Goal: Task Accomplishment & Management: Use online tool/utility

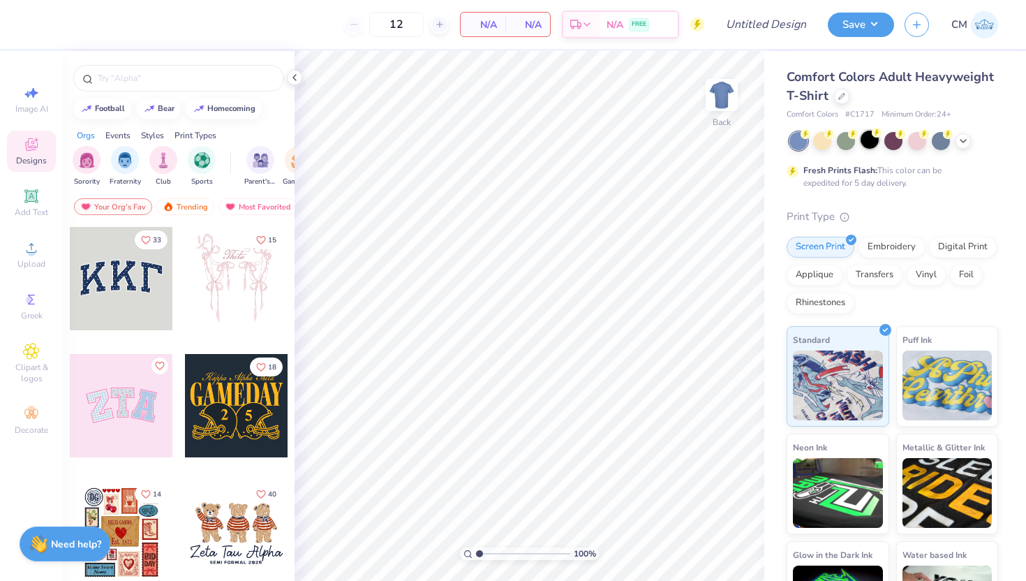
click at [870, 142] on div at bounding box center [870, 140] width 18 height 18
click at [968, 148] on div at bounding box center [894, 141] width 209 height 18
click at [963, 142] on icon at bounding box center [963, 139] width 11 height 11
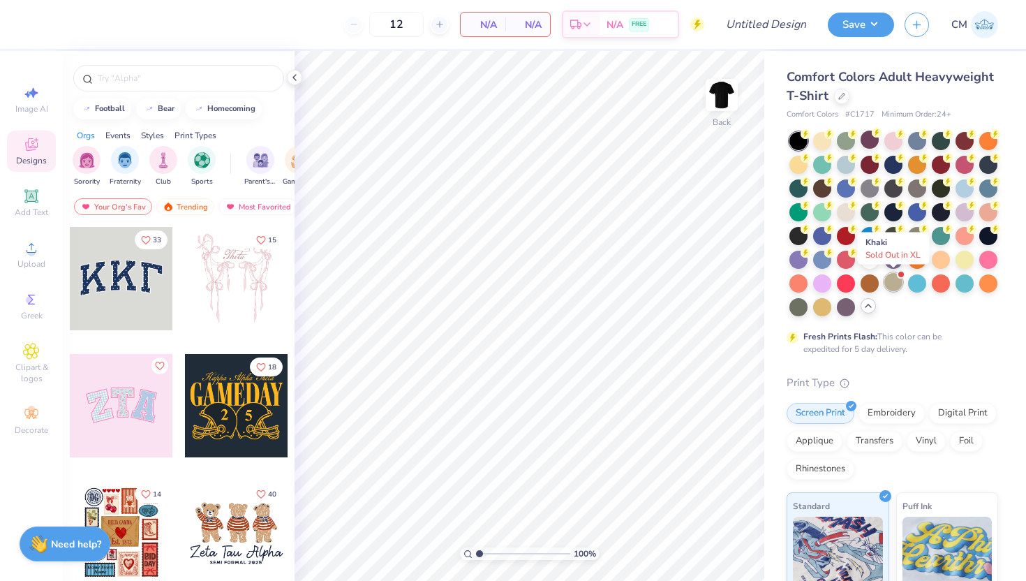
click at [895, 285] on div at bounding box center [894, 282] width 18 height 18
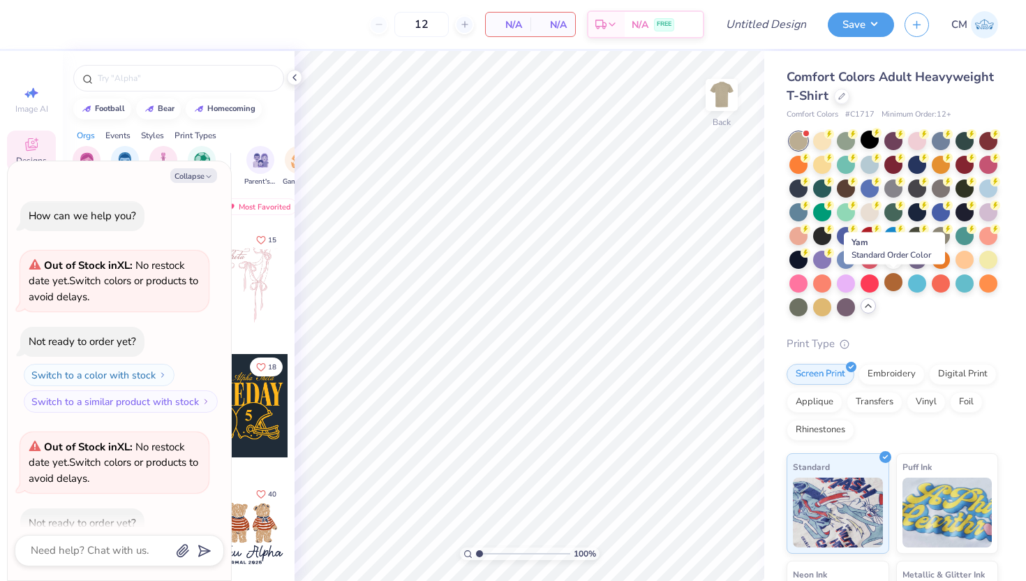
scroll to position [77, 0]
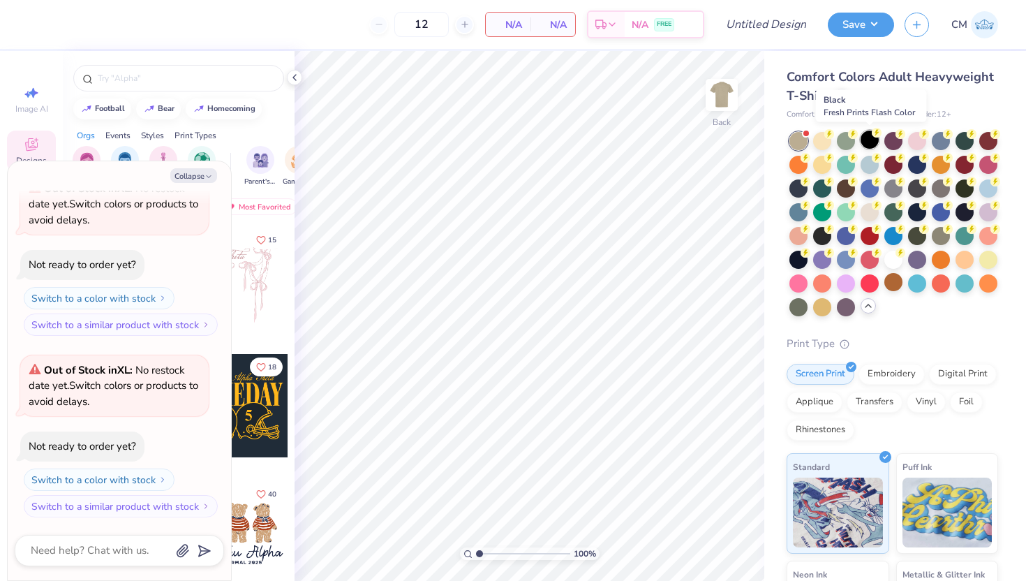
click at [876, 145] on div at bounding box center [870, 140] width 18 height 18
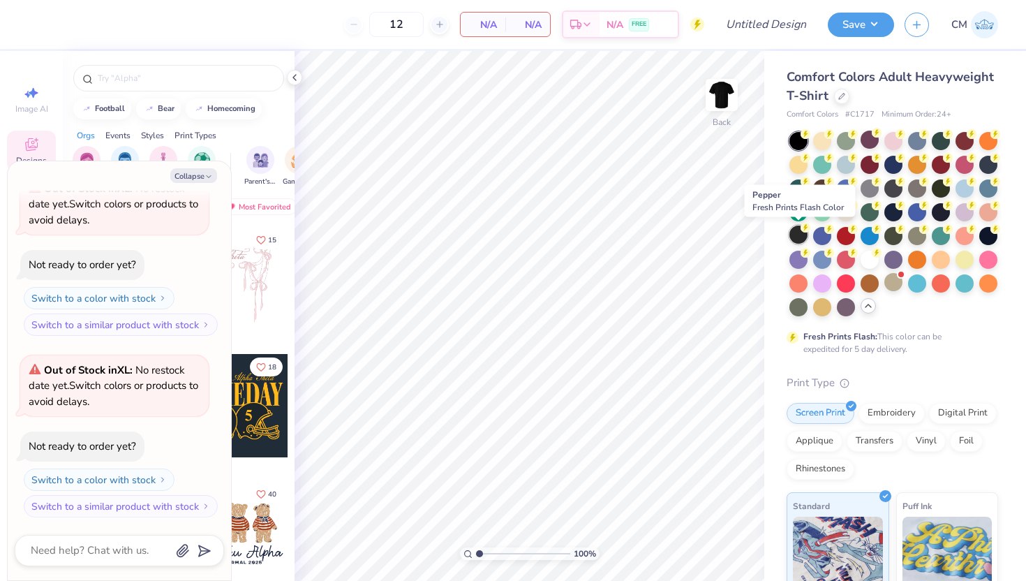
click at [794, 235] on div at bounding box center [799, 234] width 18 height 18
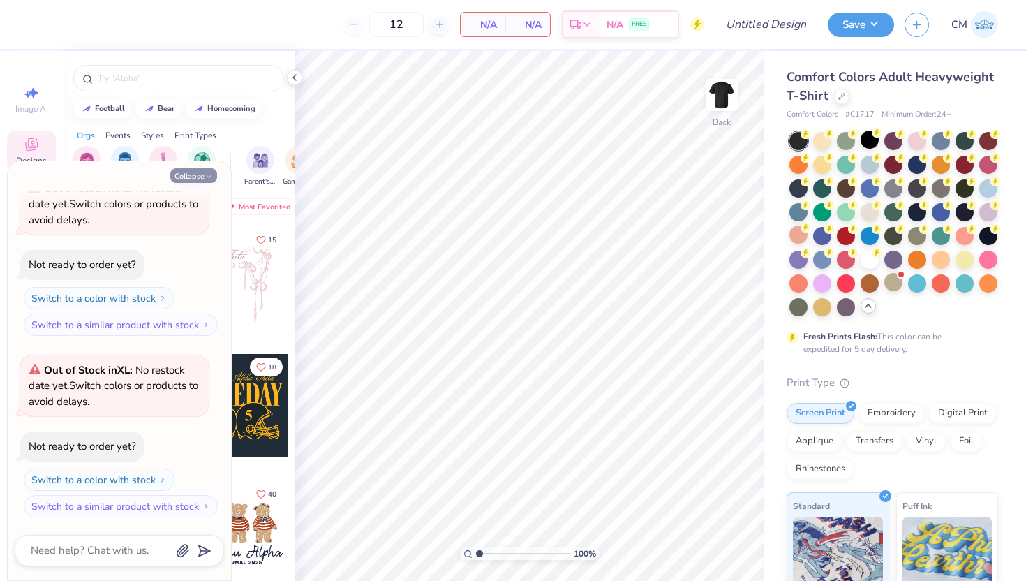
click at [196, 179] on button "Collapse" at bounding box center [193, 175] width 47 height 15
type textarea "x"
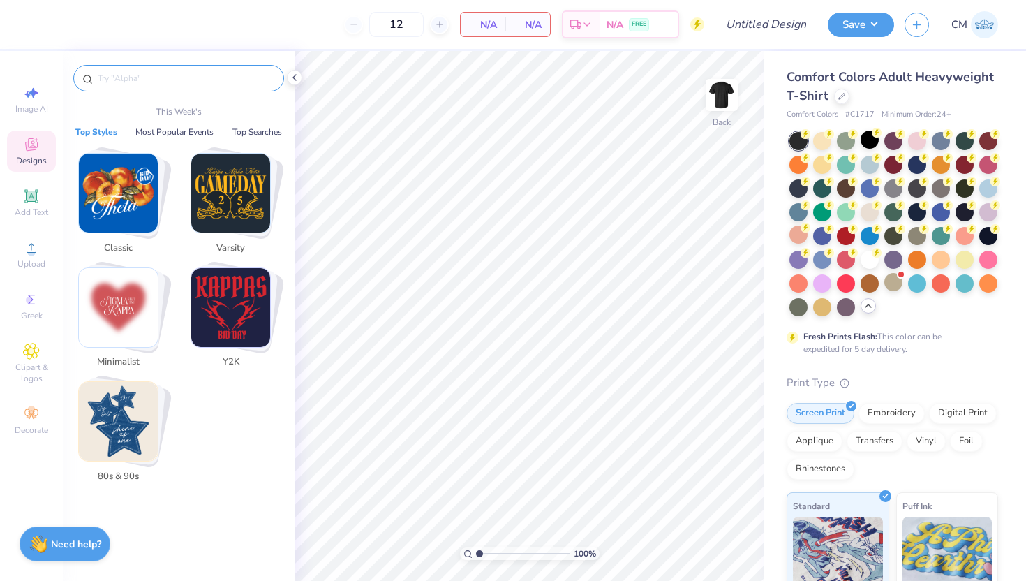
click at [122, 79] on input "text" at bounding box center [185, 78] width 179 height 14
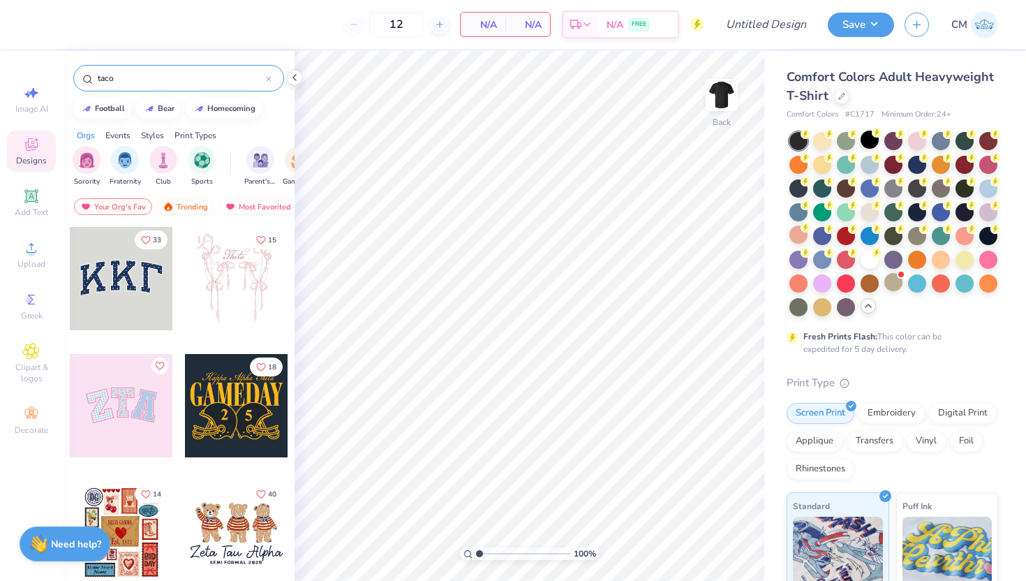
type input "taco"
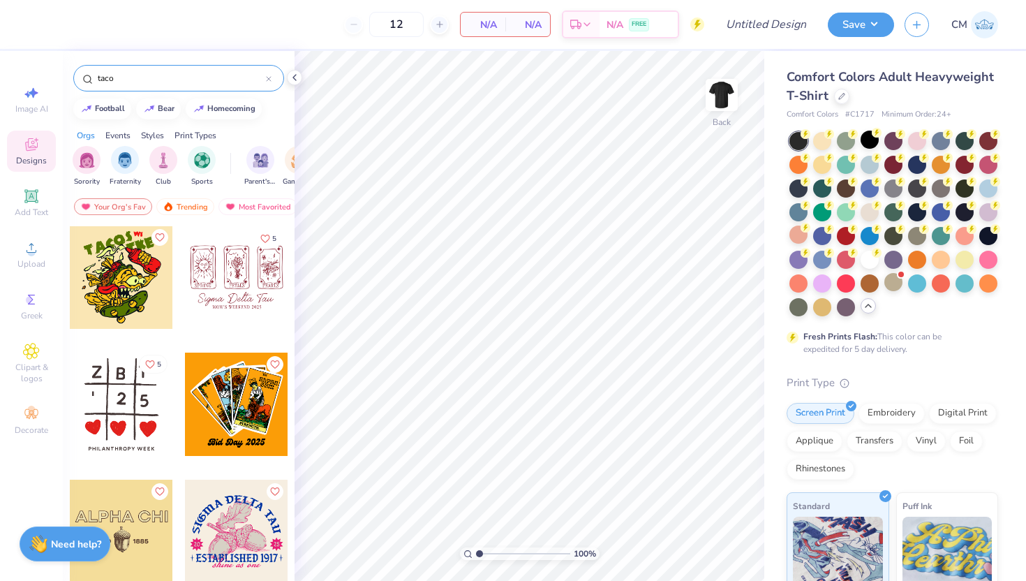
scroll to position [0, 0]
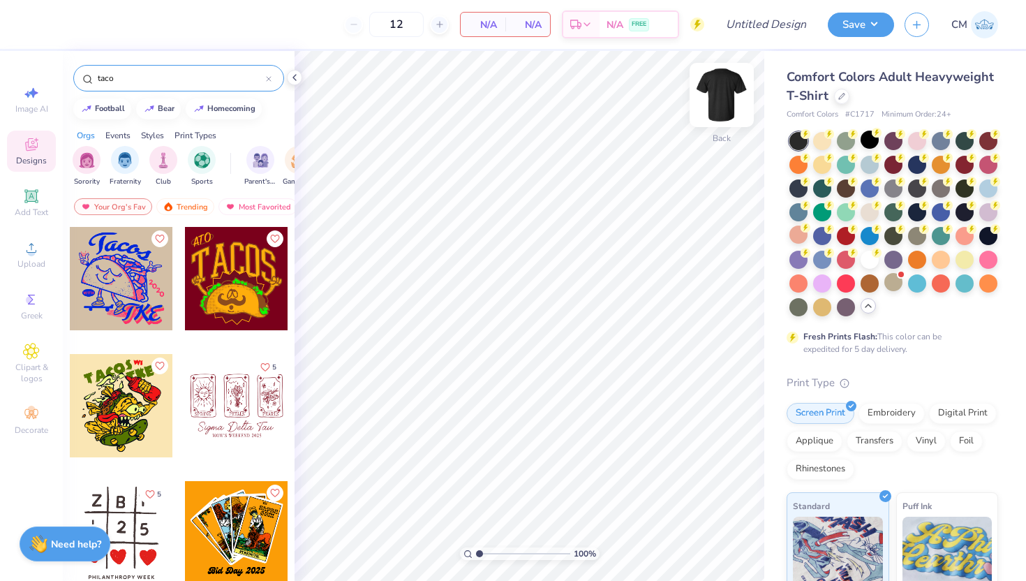
click at [718, 91] on img at bounding box center [722, 95] width 56 height 56
click at [38, 365] on span "Clipart & logos" at bounding box center [31, 373] width 49 height 22
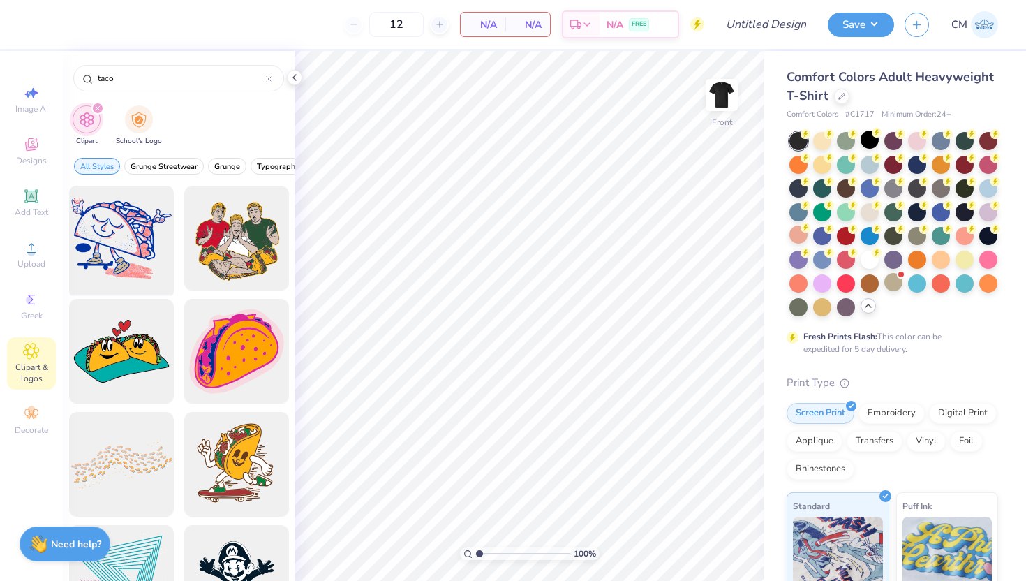
type input "taco"
click at [130, 251] on div at bounding box center [121, 238] width 115 height 115
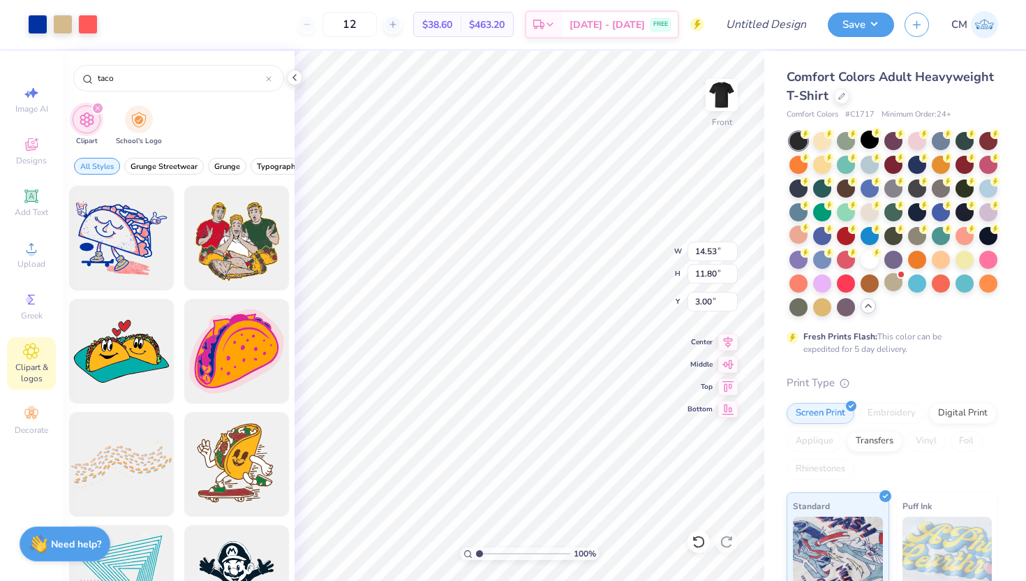
type input "11.70"
type input "9.50"
type input "5.30"
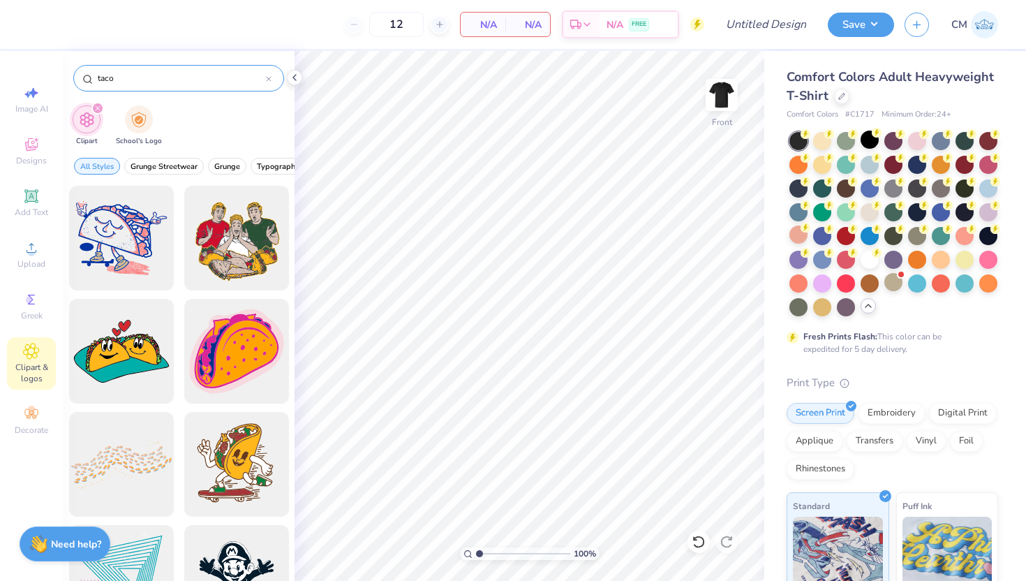
click at [140, 71] on input "taco" at bounding box center [181, 78] width 170 height 14
click at [95, 108] on icon "filter for Clipart" at bounding box center [98, 108] width 6 height 6
click at [95, 109] on icon "filter for Clipart" at bounding box center [98, 108] width 6 height 6
click at [191, 80] on input "taco" at bounding box center [181, 78] width 170 height 14
click at [271, 78] on icon at bounding box center [269, 79] width 6 height 6
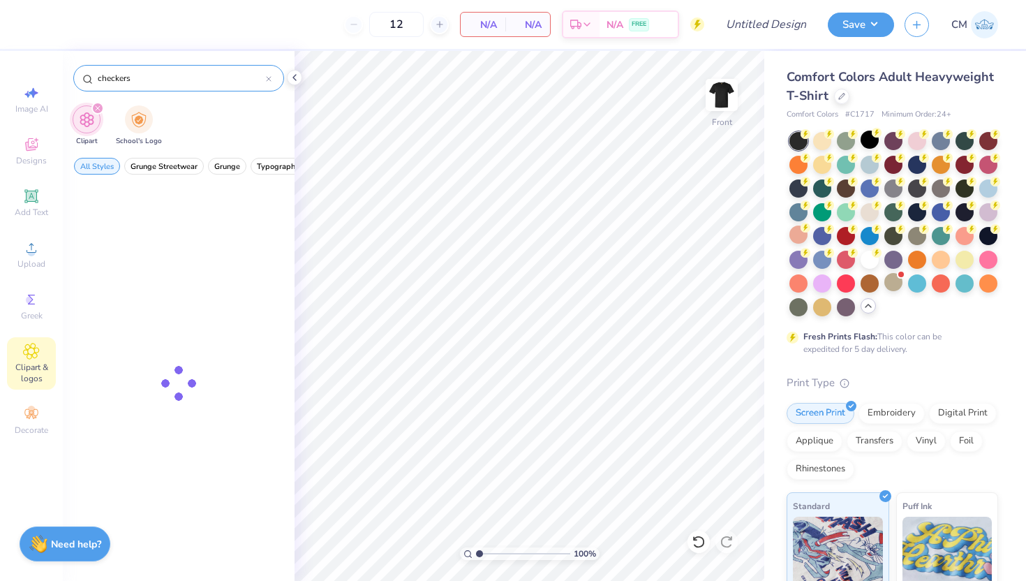
type input "checkers"
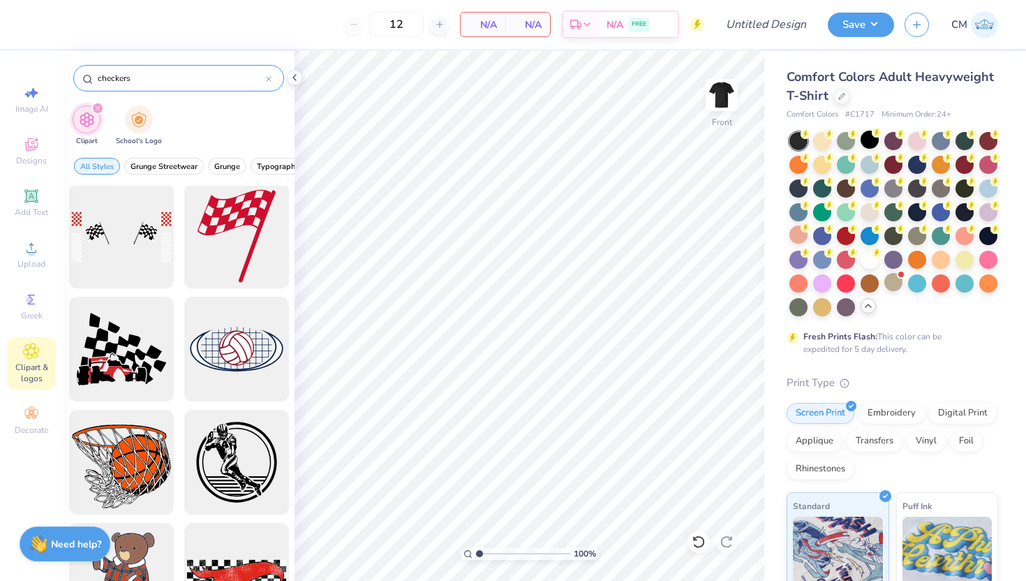
scroll to position [1021, 0]
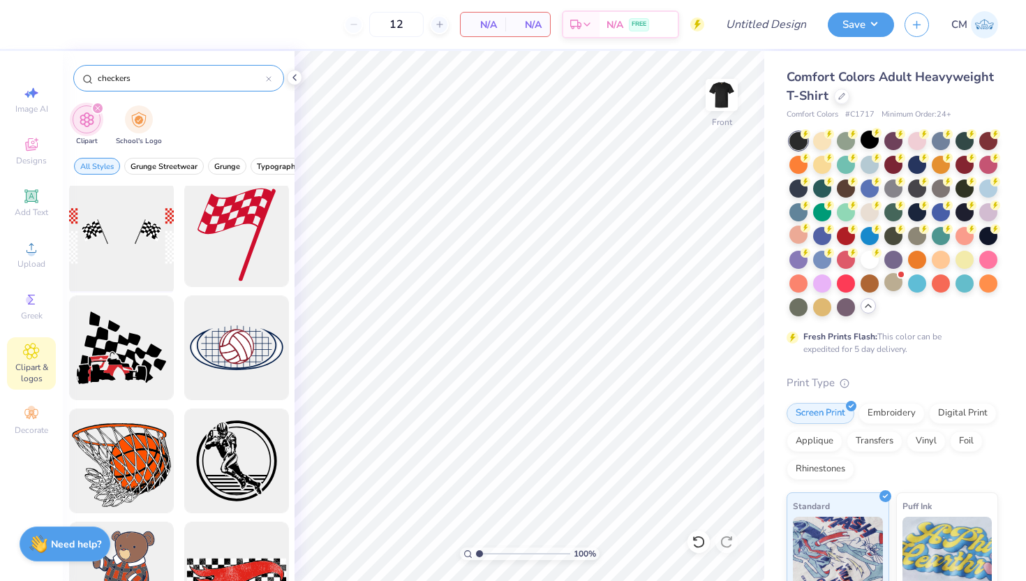
click at [139, 249] on div at bounding box center [121, 234] width 115 height 115
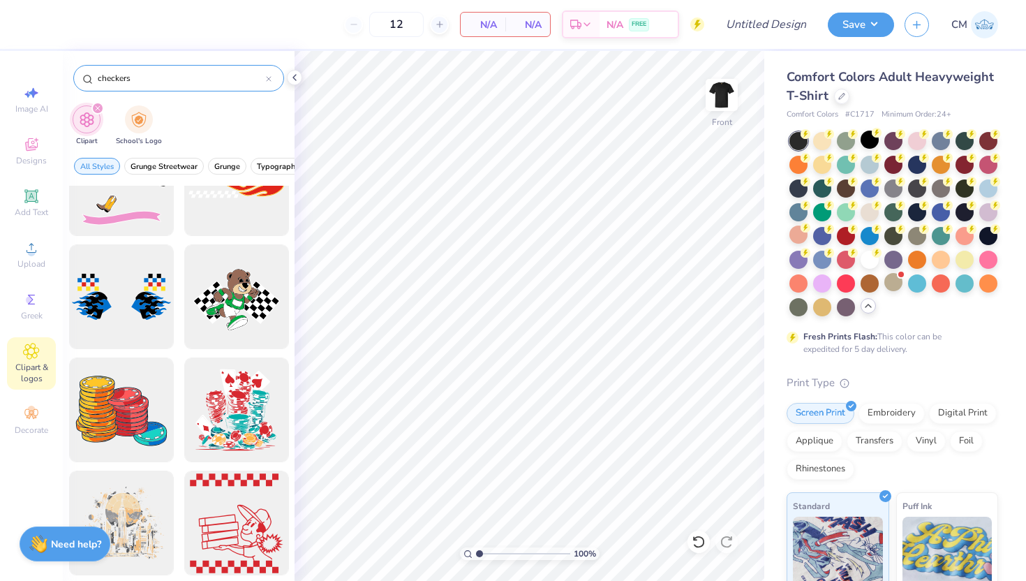
scroll to position [1753, 0]
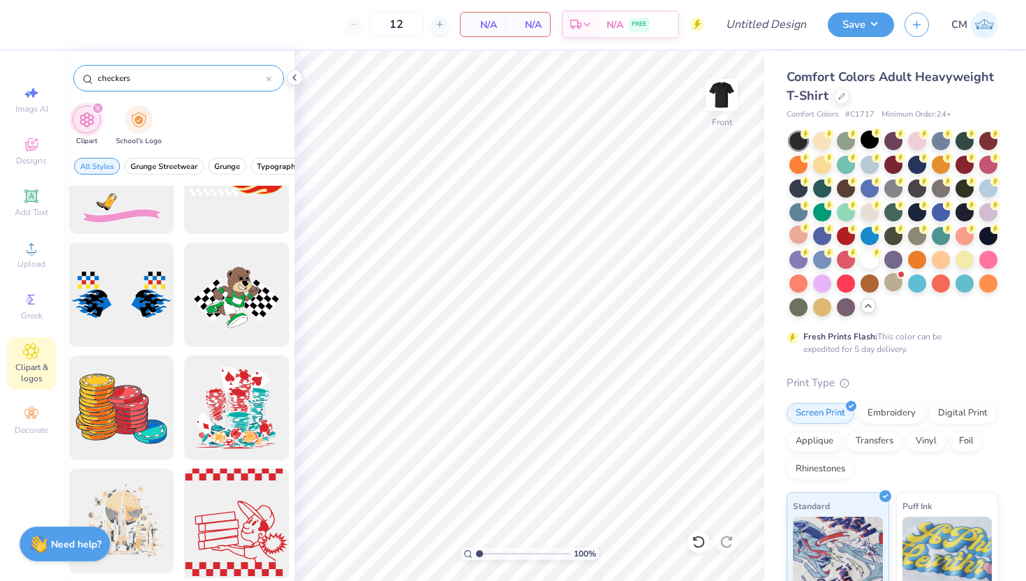
click at [237, 513] on div at bounding box center [236, 521] width 115 height 115
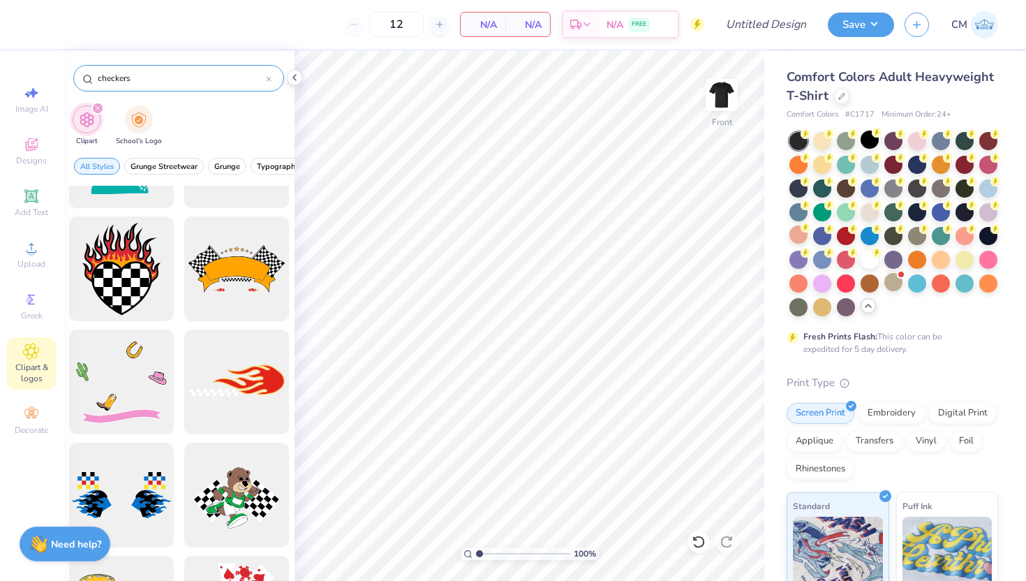
scroll to position [1553, 0]
click at [204, 381] on div at bounding box center [236, 381] width 105 height 105
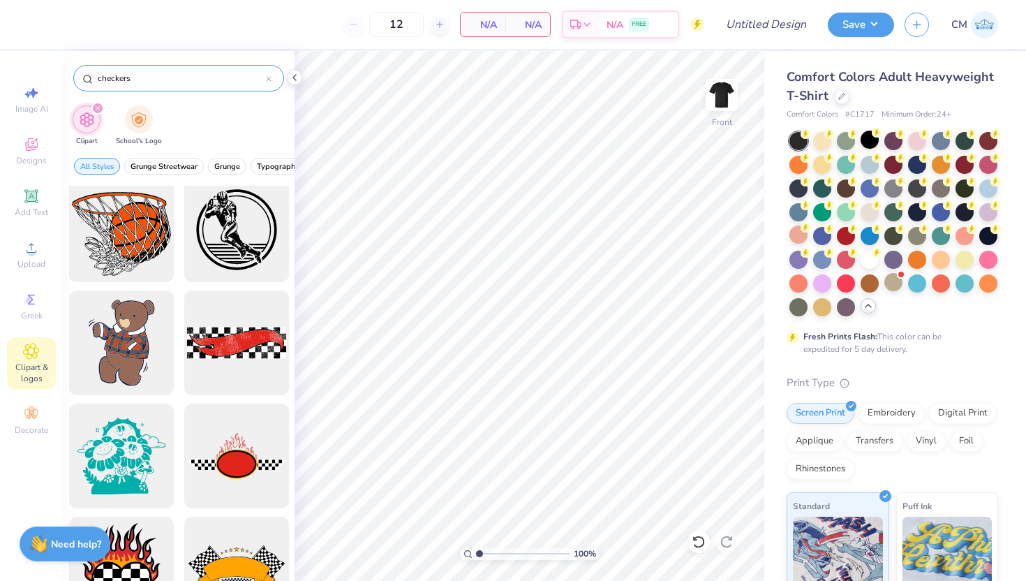
scroll to position [1253, 0]
click at [251, 357] on div at bounding box center [236, 342] width 115 height 115
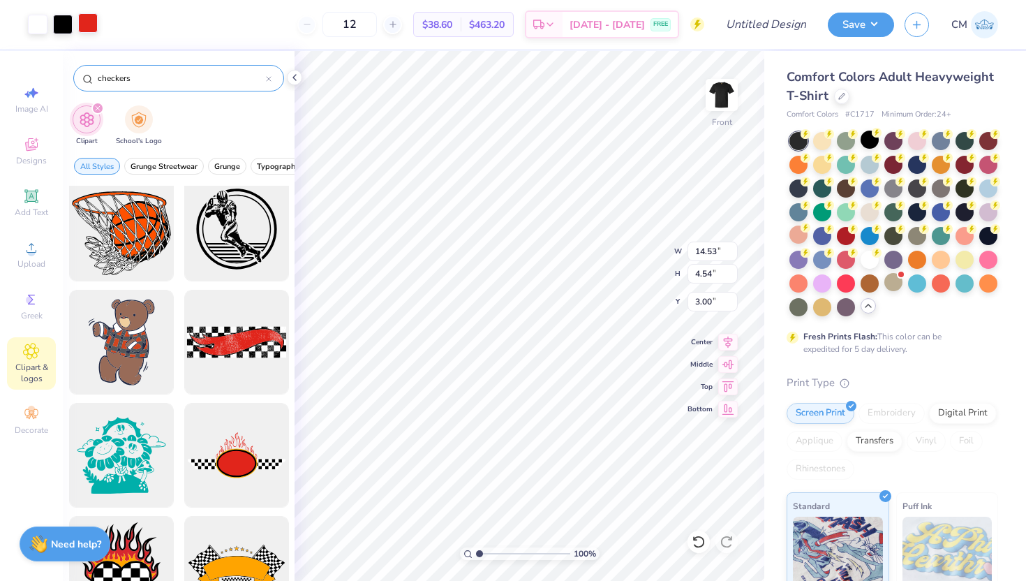
click at [91, 26] on div at bounding box center [88, 23] width 20 height 20
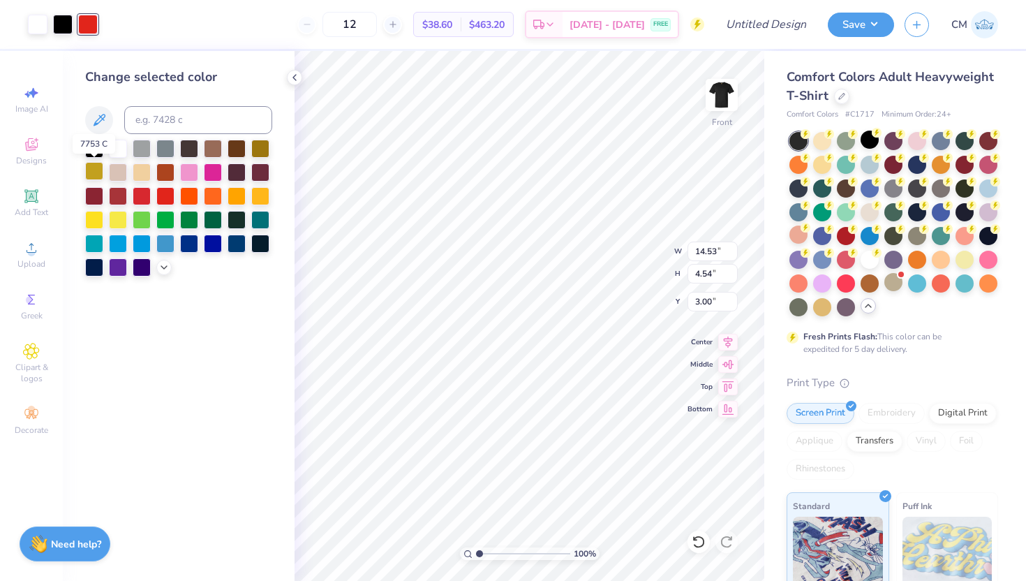
click at [95, 173] on div at bounding box center [94, 171] width 18 height 18
click at [169, 267] on icon at bounding box center [163, 265] width 11 height 11
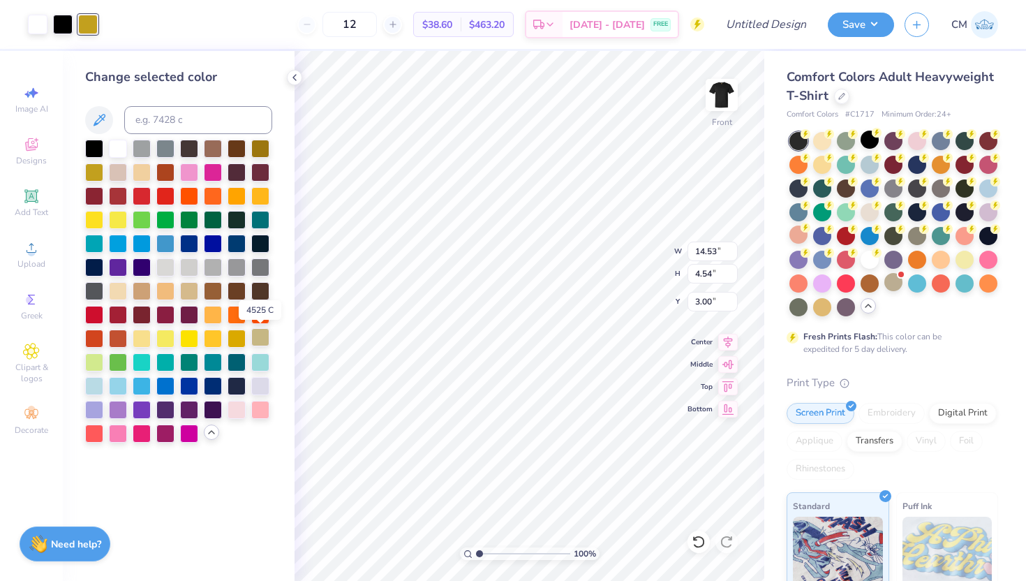
click at [258, 338] on div at bounding box center [260, 337] width 18 height 18
click at [34, 165] on span "Designs" at bounding box center [31, 160] width 31 height 11
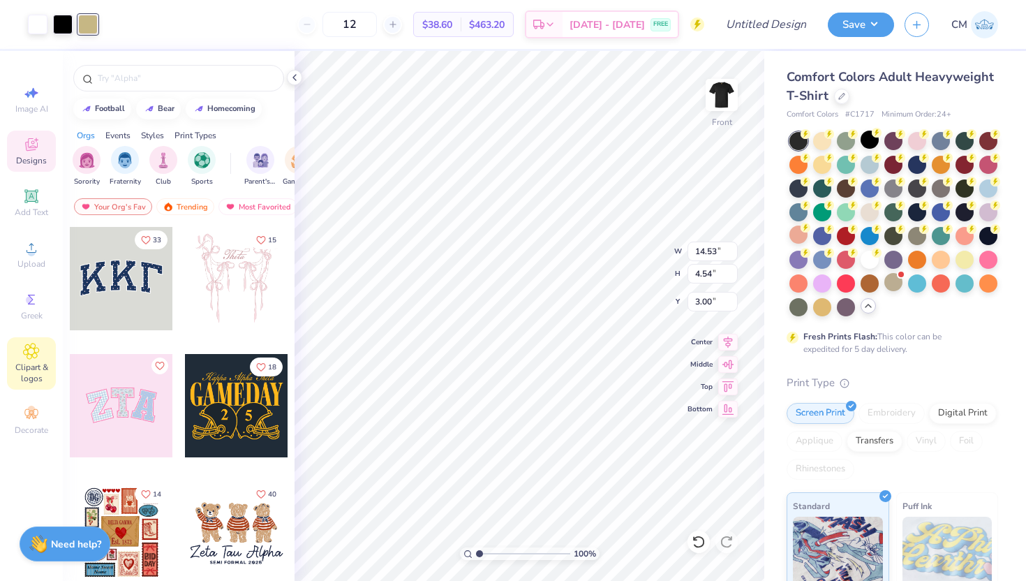
click at [36, 354] on icon at bounding box center [31, 351] width 16 height 17
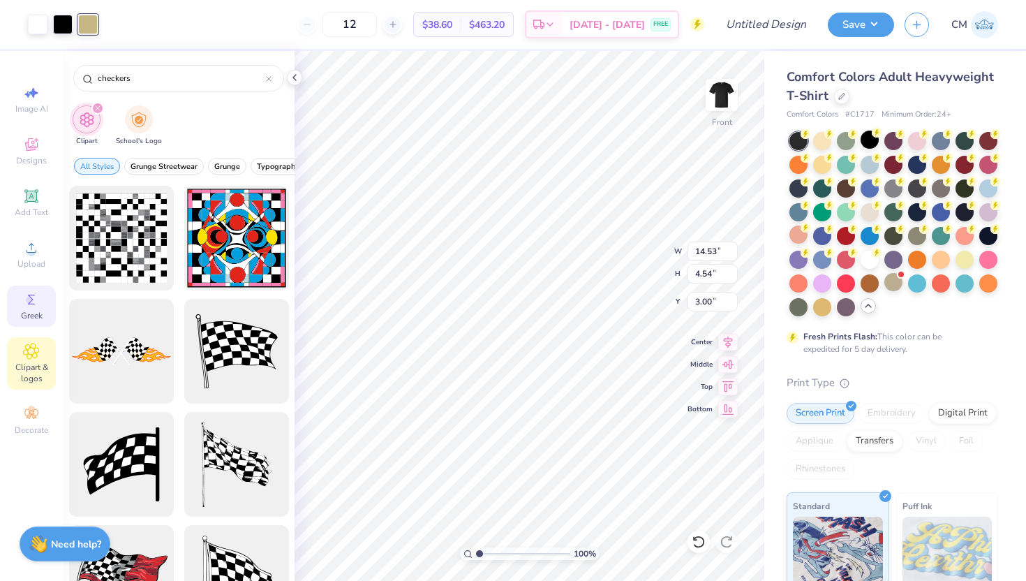
click at [24, 302] on icon at bounding box center [31, 299] width 17 height 17
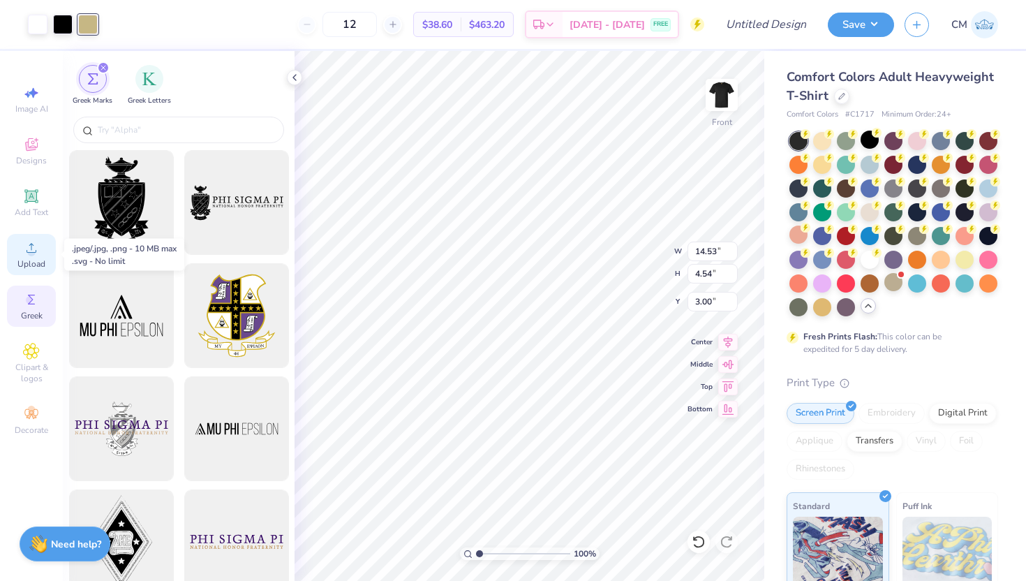
click at [22, 254] on div "Upload" at bounding box center [31, 254] width 49 height 41
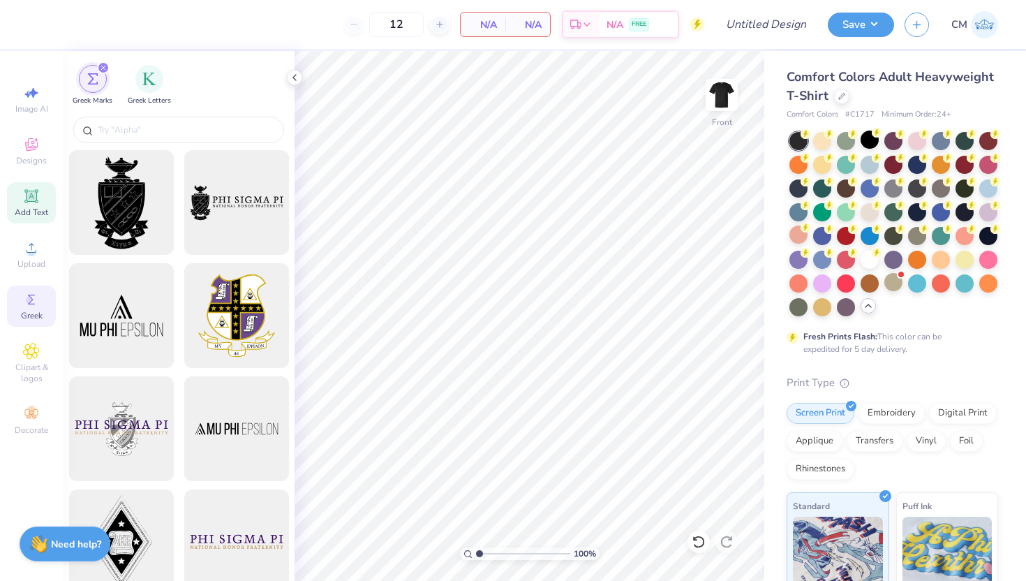
click at [29, 209] on span "Add Text" at bounding box center [32, 212] width 34 height 11
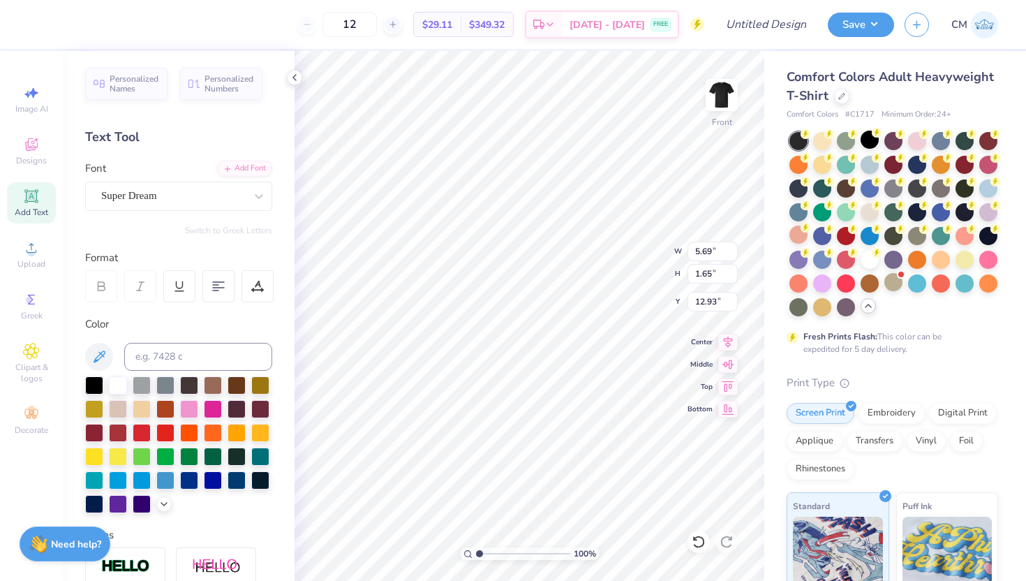
type textarea "T"
type textarea "TACOS"
type textarea "TACOS TACOS TACOS TACOS TACOS TACOS"
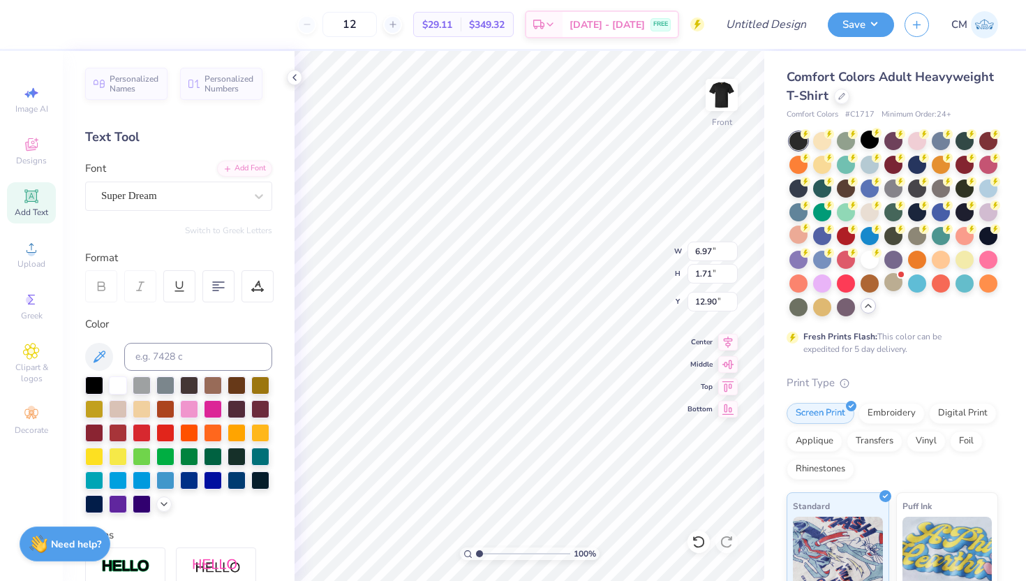
scroll to position [6, 0]
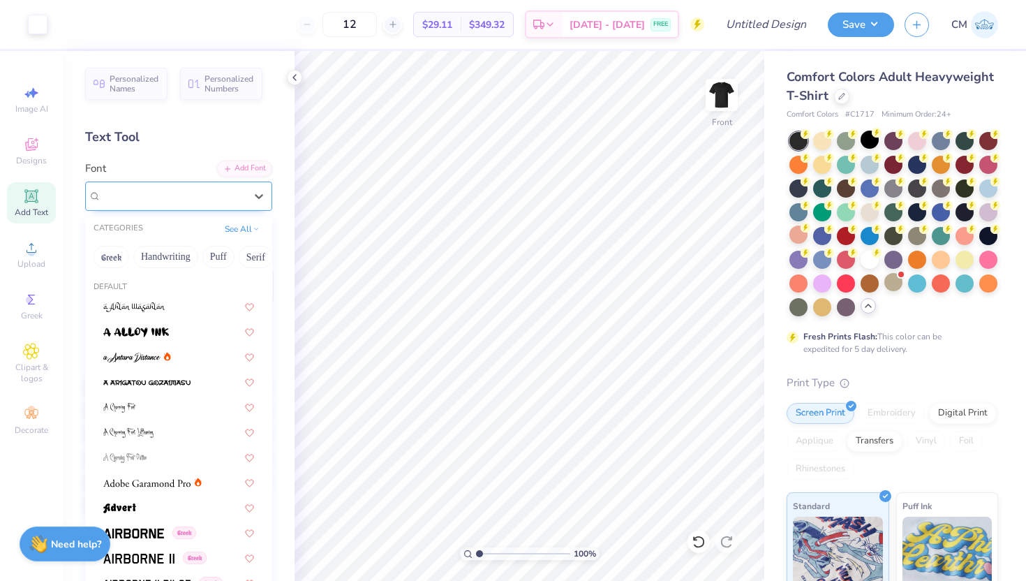
click at [172, 200] on div "Super Dream" at bounding box center [173, 196] width 147 height 22
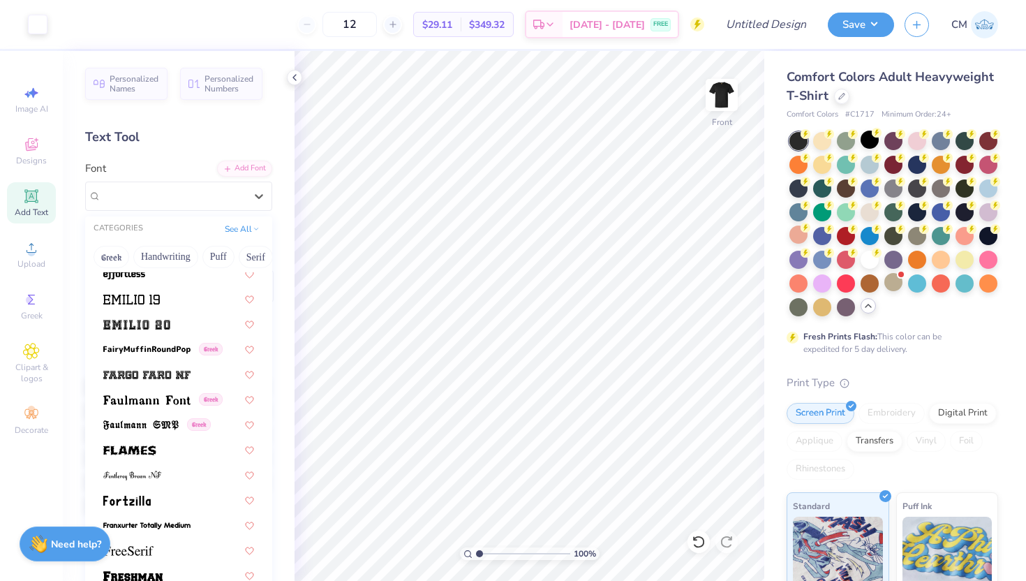
scroll to position [2867, 0]
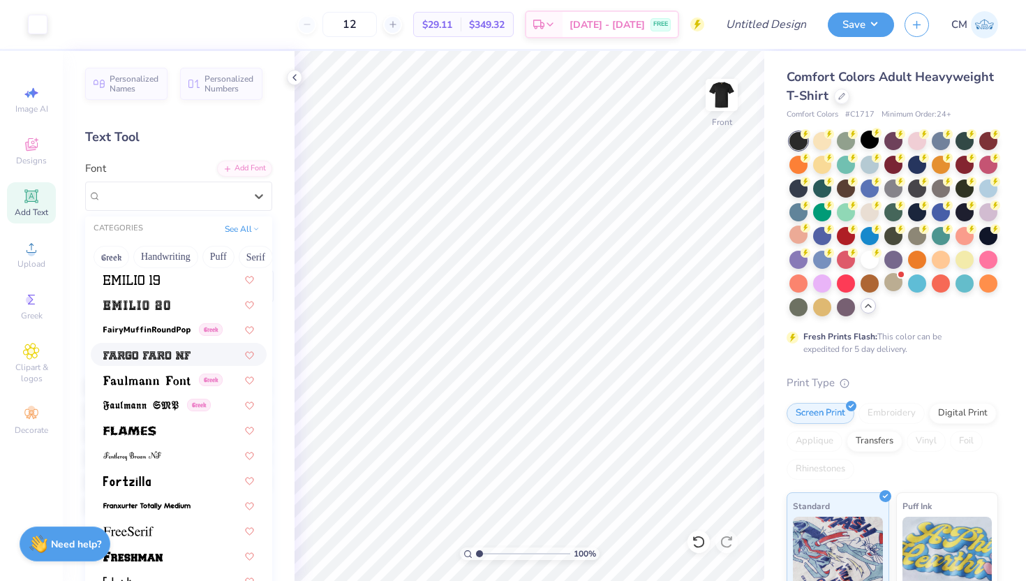
click at [149, 362] on div at bounding box center [179, 354] width 176 height 23
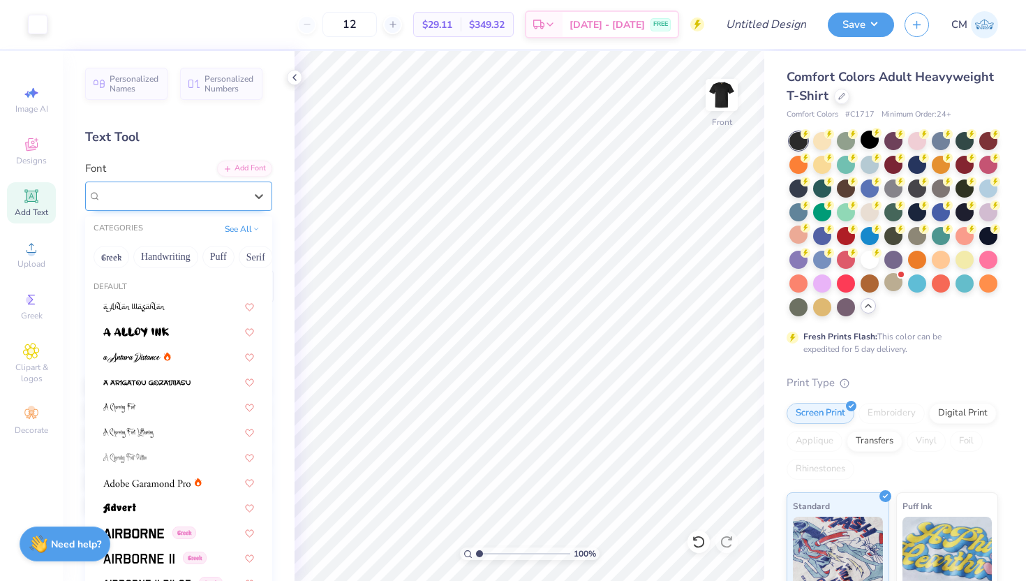
click at [166, 205] on div at bounding box center [173, 195] width 144 height 19
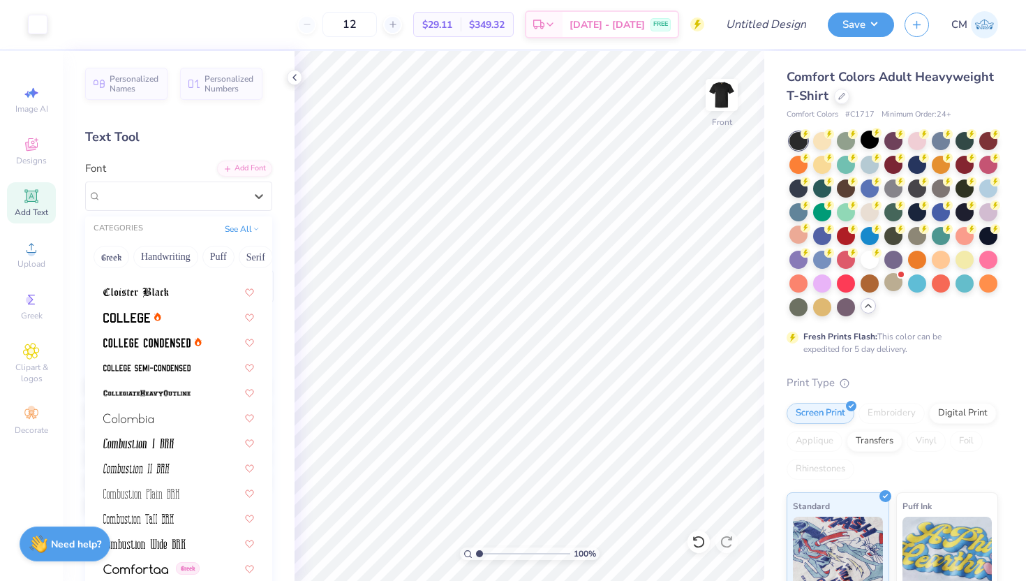
scroll to position [1820, 0]
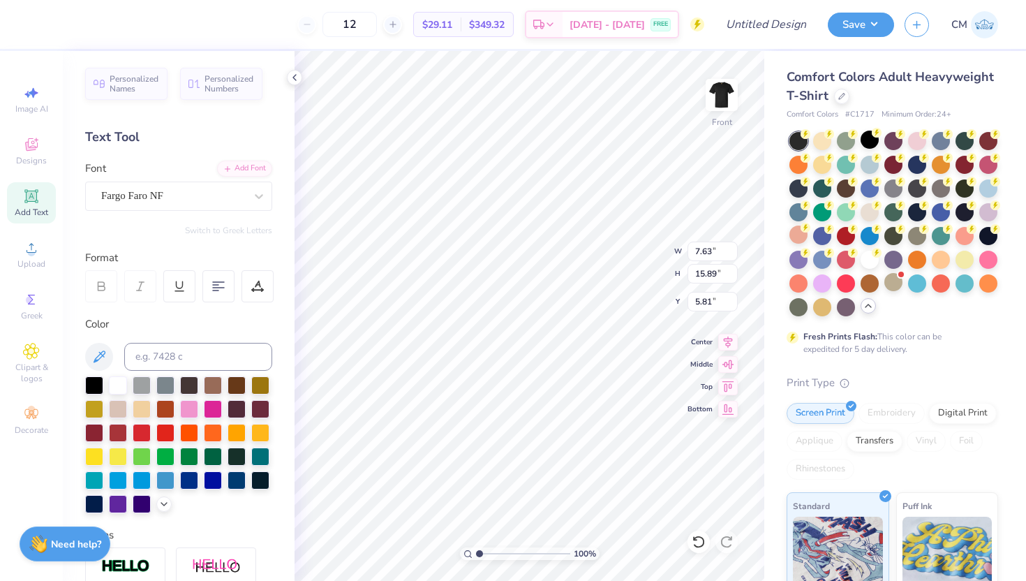
click at [188, 176] on div "Font Fargo Faro NF" at bounding box center [178, 186] width 187 height 50
click at [190, 200] on div "Fargo Faro NF" at bounding box center [173, 196] width 147 height 22
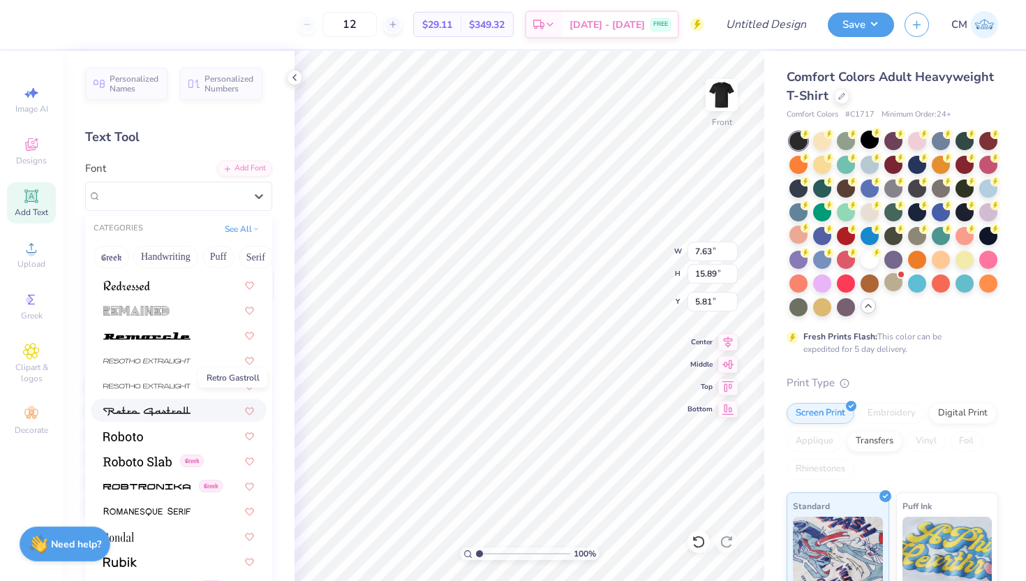
scroll to position [6145, 0]
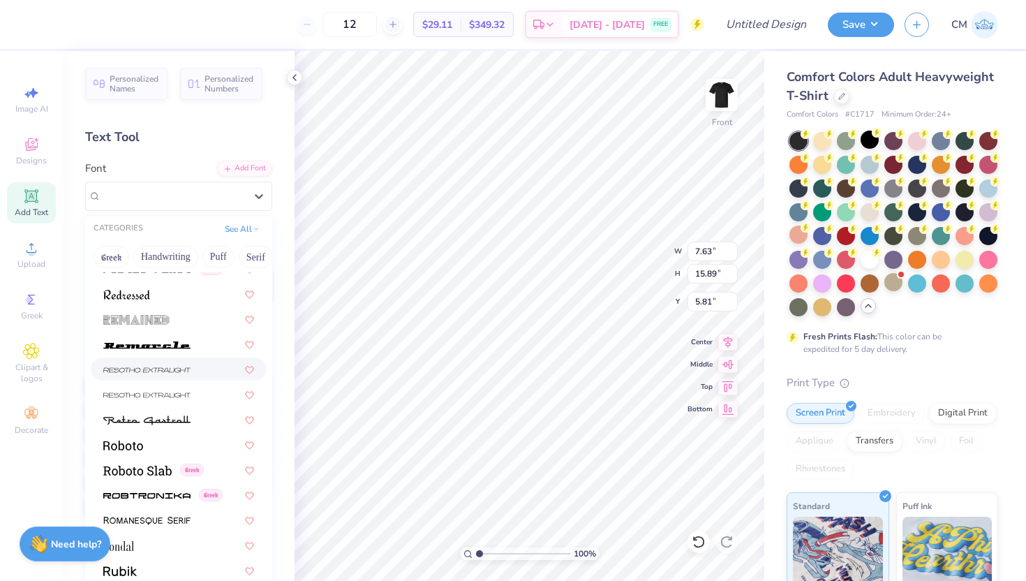
click at [162, 373] on img at bounding box center [146, 370] width 87 height 10
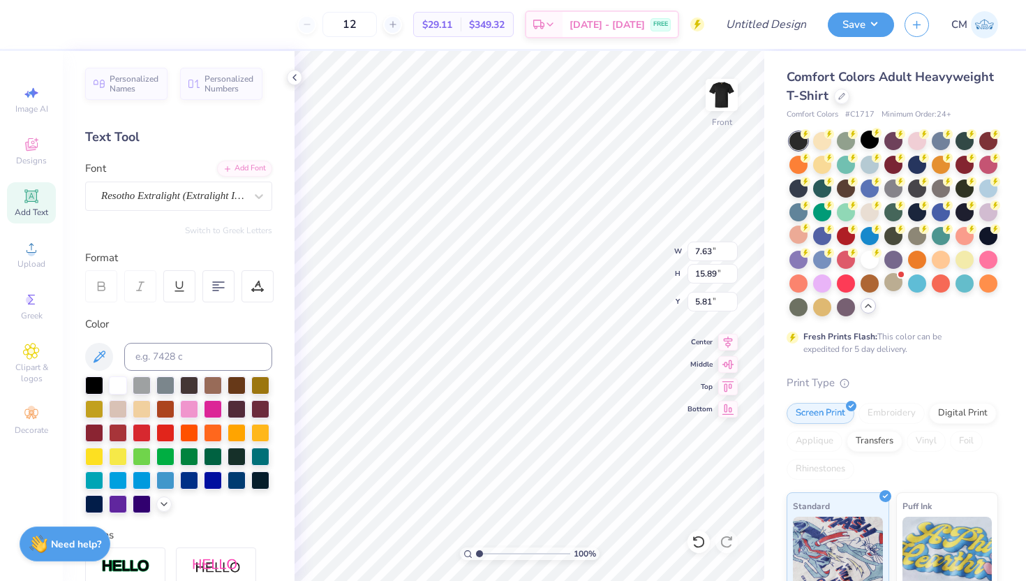
type input "8.70"
type input "15.79"
type input "5.85"
click at [176, 198] on div "Resotho Extralight (Extralight Italic)" at bounding box center [173, 196] width 147 height 22
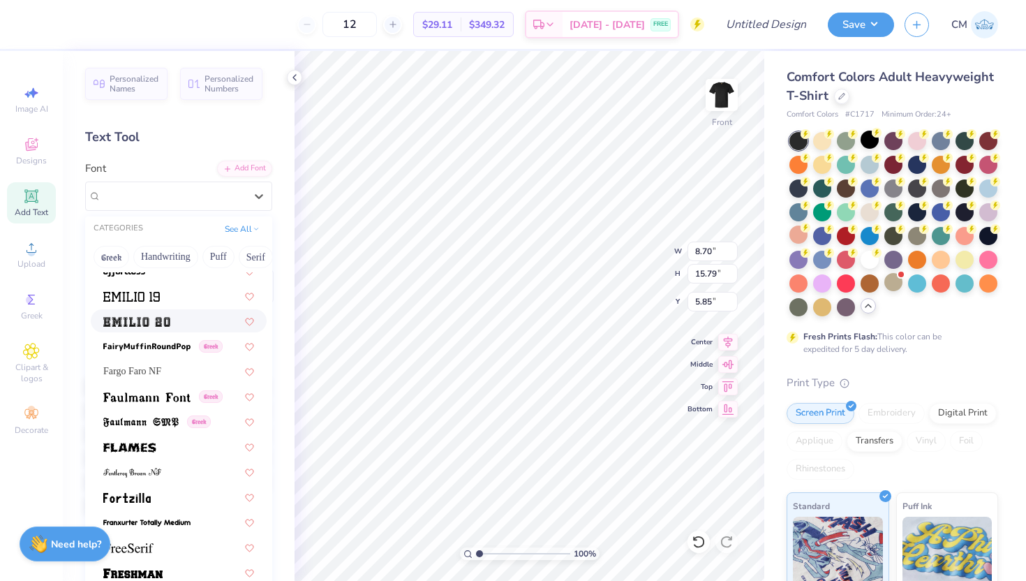
scroll to position [2853, 0]
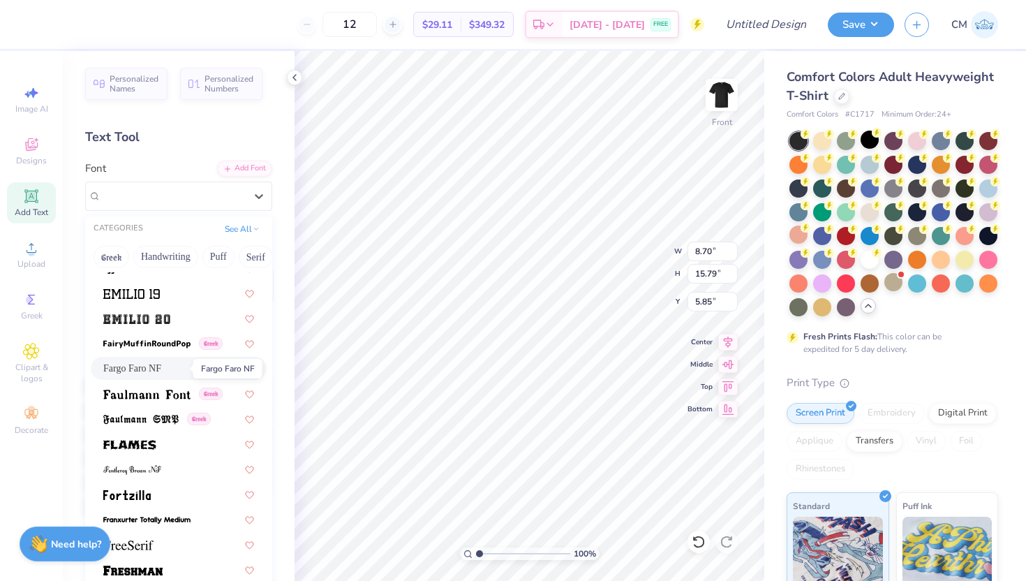
click at [161, 369] on span "Fargo Faro NF" at bounding box center [132, 368] width 58 height 15
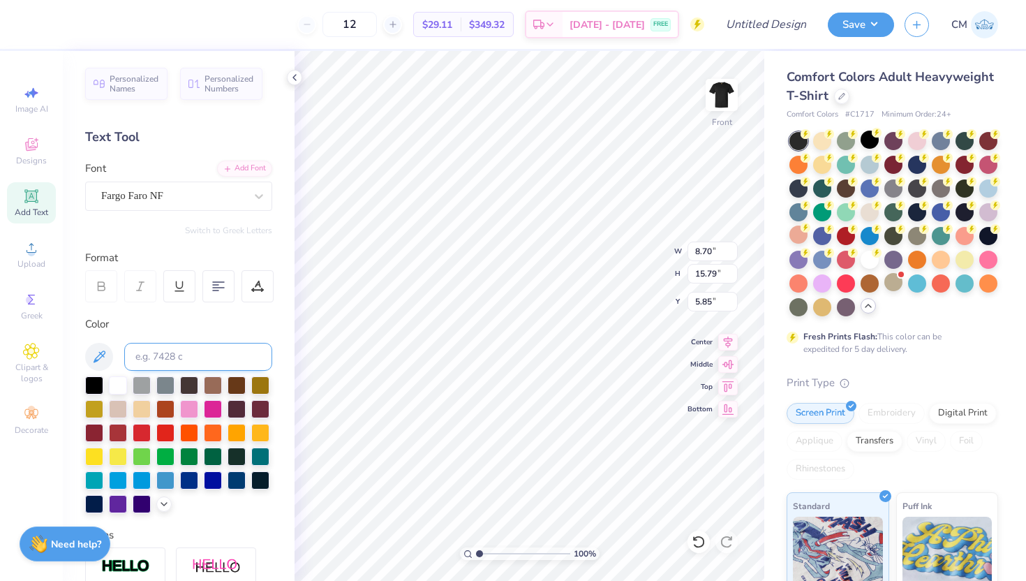
type input "7.63"
type input "15.89"
type input "5.81"
click at [163, 499] on icon at bounding box center [163, 502] width 11 height 11
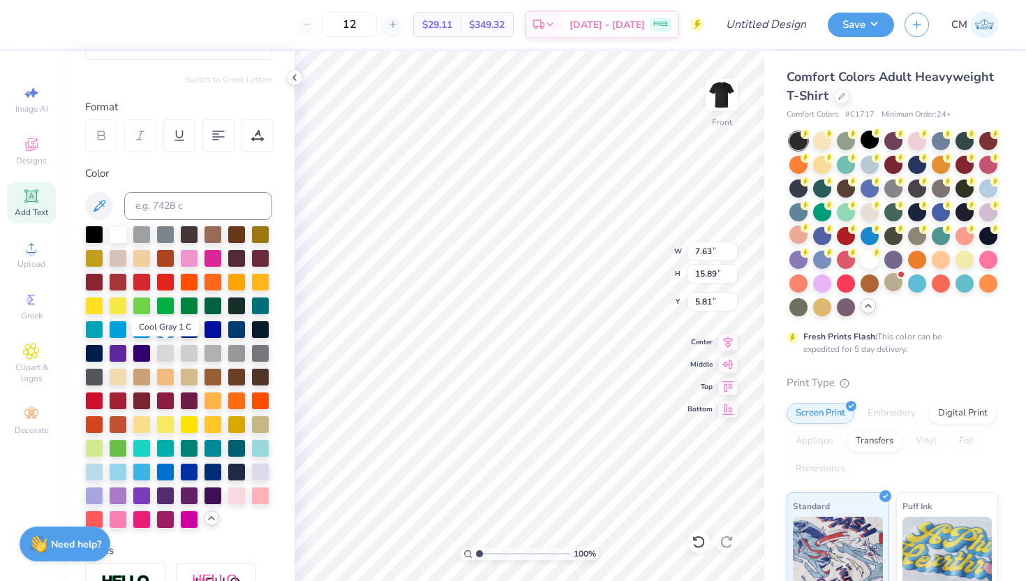
scroll to position [158, 0]
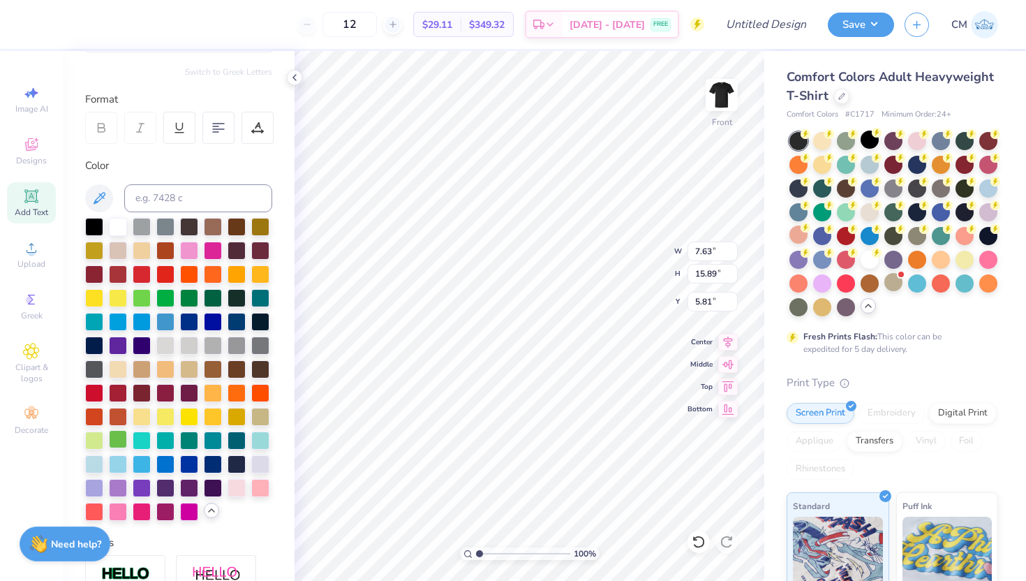
click at [119, 438] on div at bounding box center [118, 439] width 18 height 18
click at [193, 299] on div at bounding box center [189, 297] width 18 height 18
click at [95, 444] on div at bounding box center [94, 440] width 18 height 18
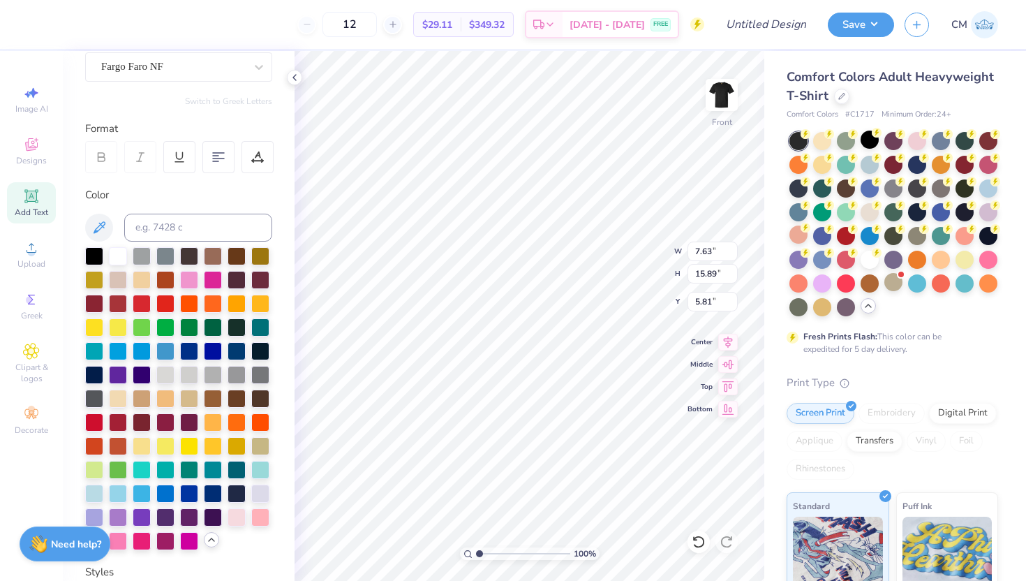
scroll to position [130, 0]
click at [185, 318] on div at bounding box center [189, 325] width 18 height 18
click at [89, 423] on div at bounding box center [94, 420] width 18 height 18
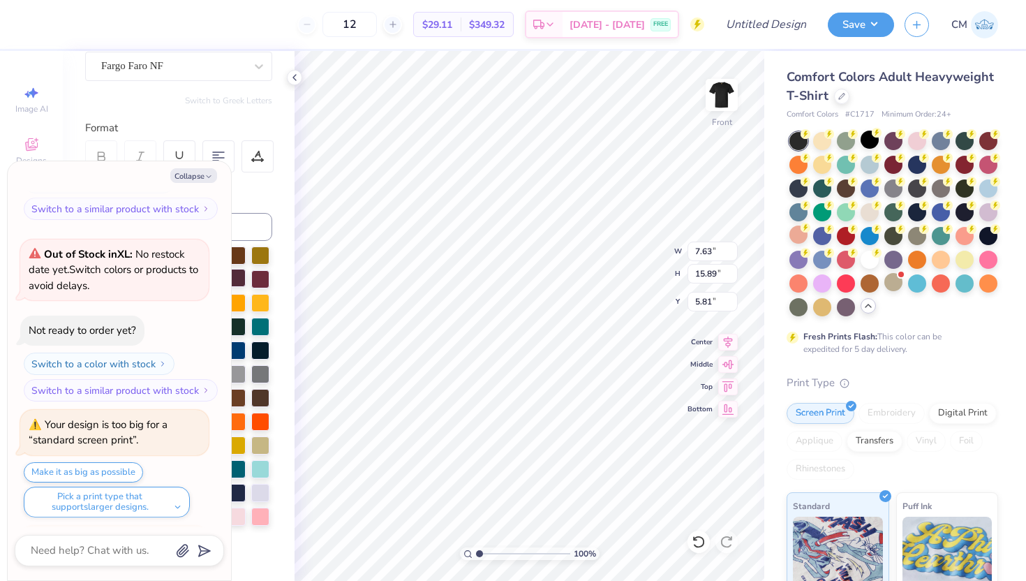
scroll to position [309, 0]
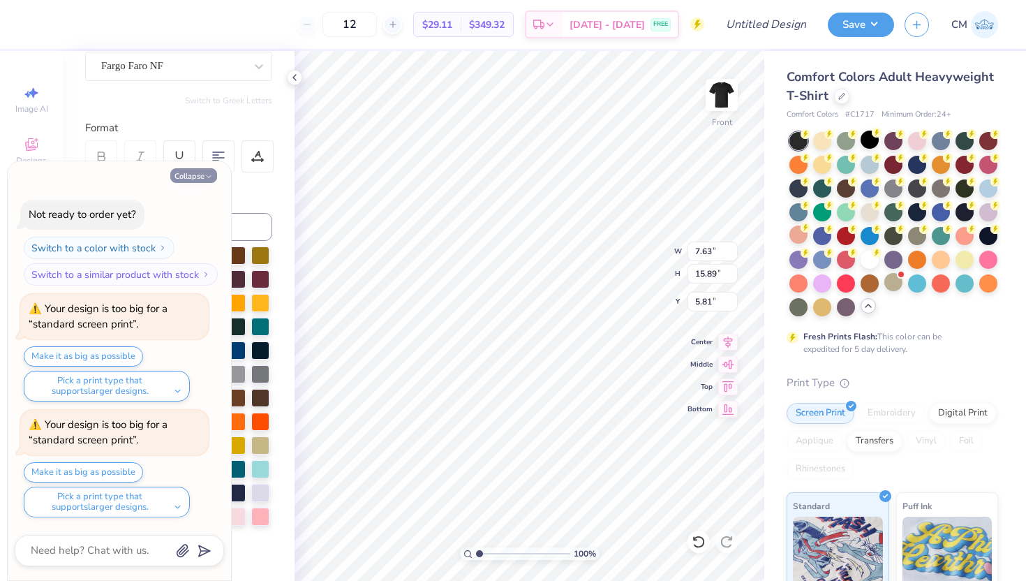
click at [211, 173] on icon "button" at bounding box center [209, 176] width 8 height 8
type textarea "x"
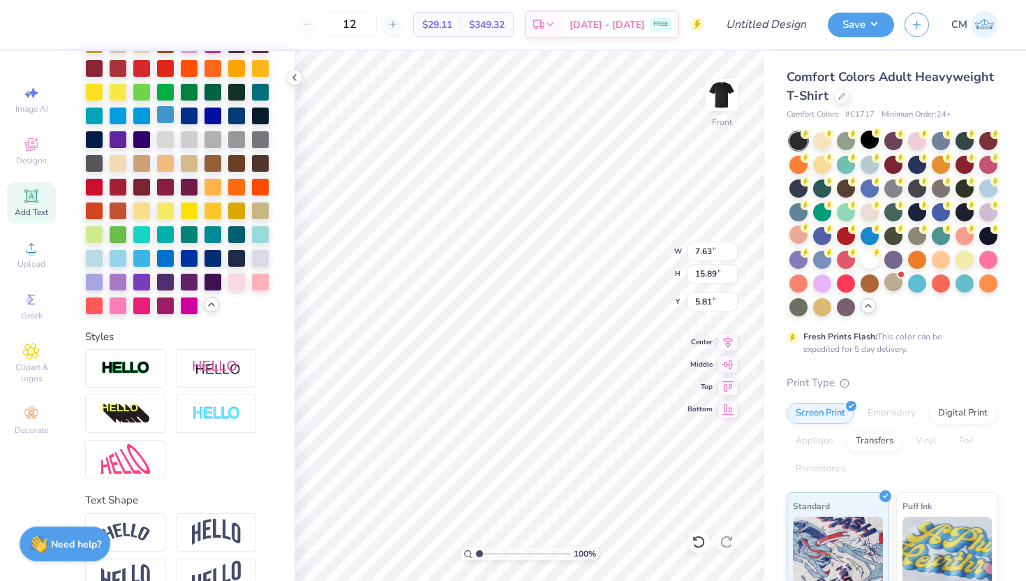
scroll to position [397, 0]
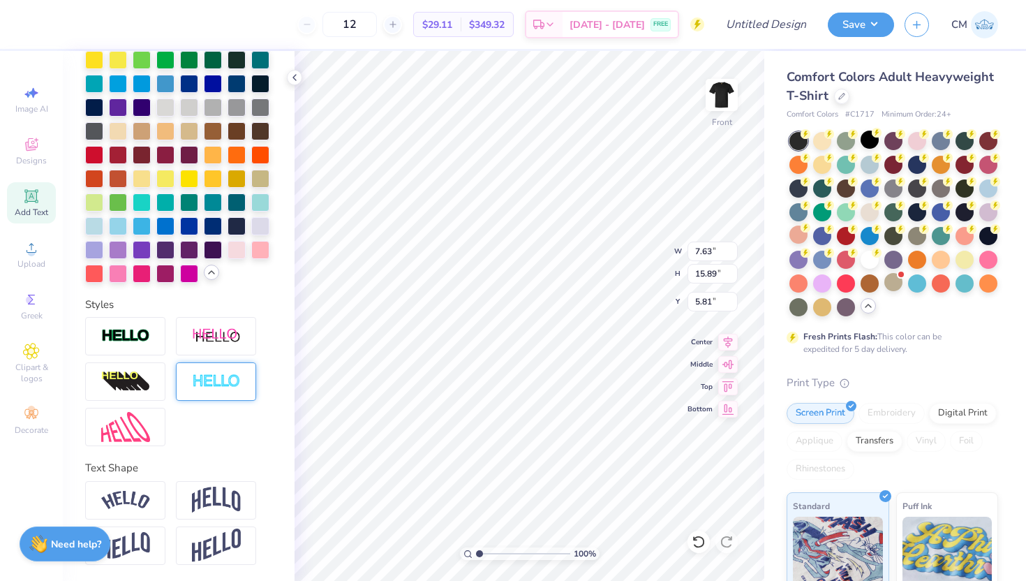
click at [213, 385] on img at bounding box center [216, 382] width 49 height 16
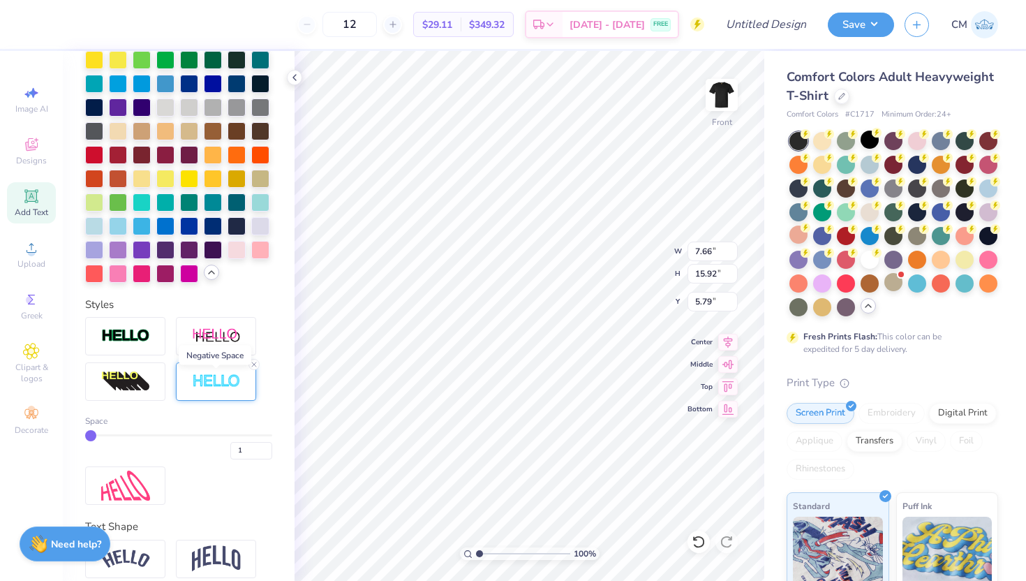
type input "7.66"
type input "15.92"
type input "5.79"
click at [252, 362] on line at bounding box center [254, 364] width 4 height 4
type input "7.63"
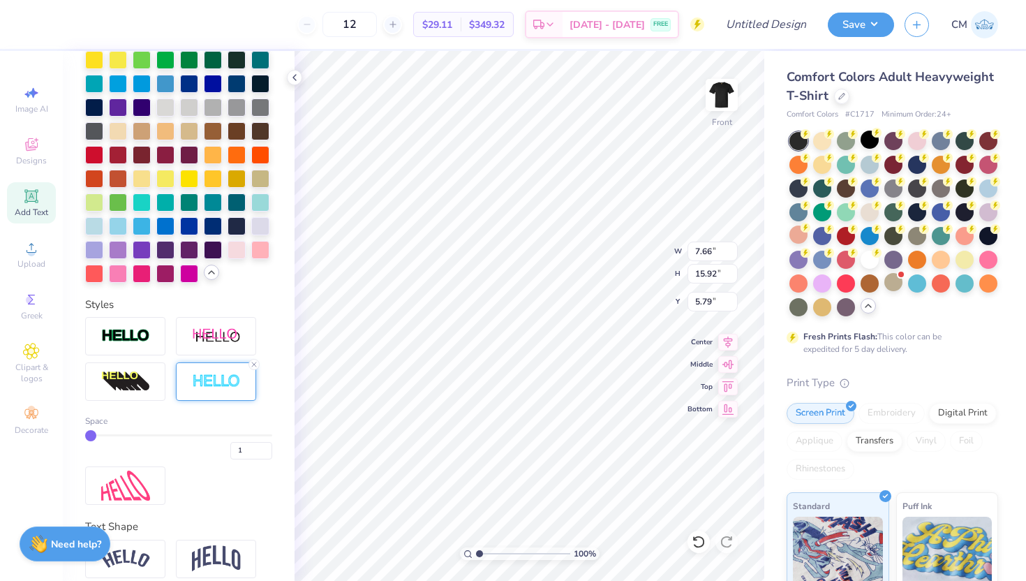
type input "15.89"
type input "5.81"
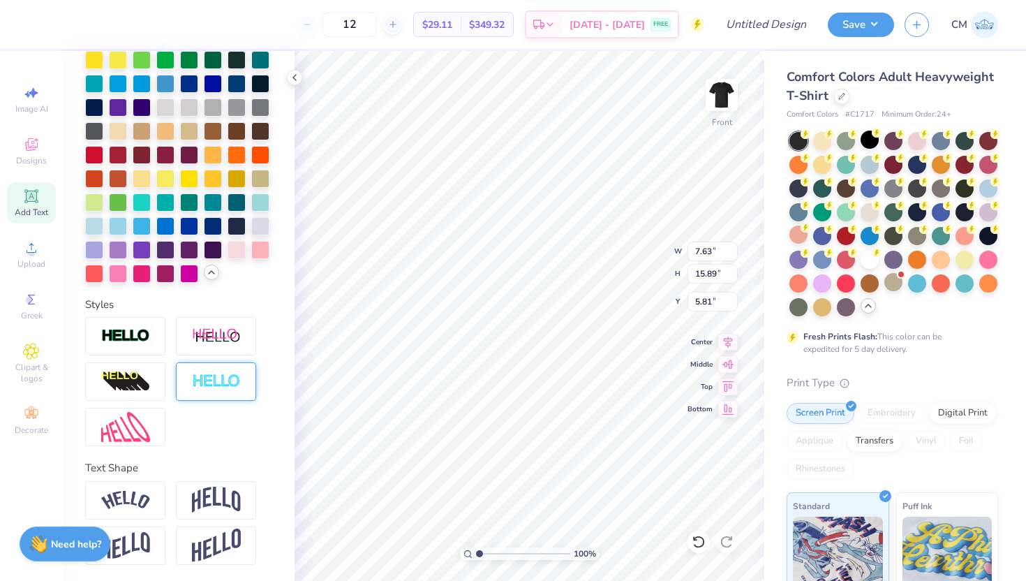
click at [211, 383] on img at bounding box center [216, 382] width 49 height 16
type input "7.66"
type input "15.92"
type input "5.79"
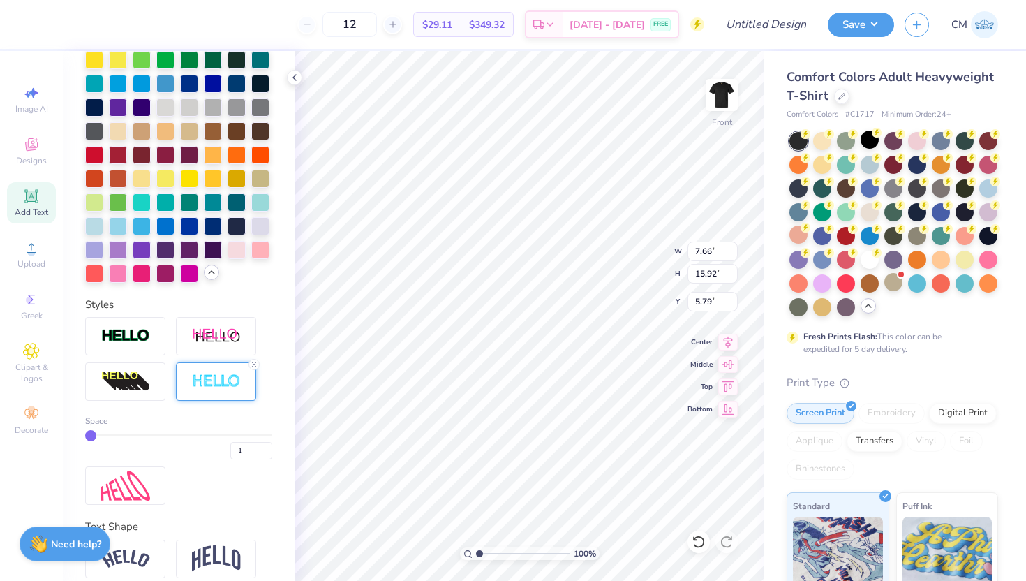
scroll to position [6, 1]
type textarea "TACOS TACOS TACOS TACOS TACOS TACOS"
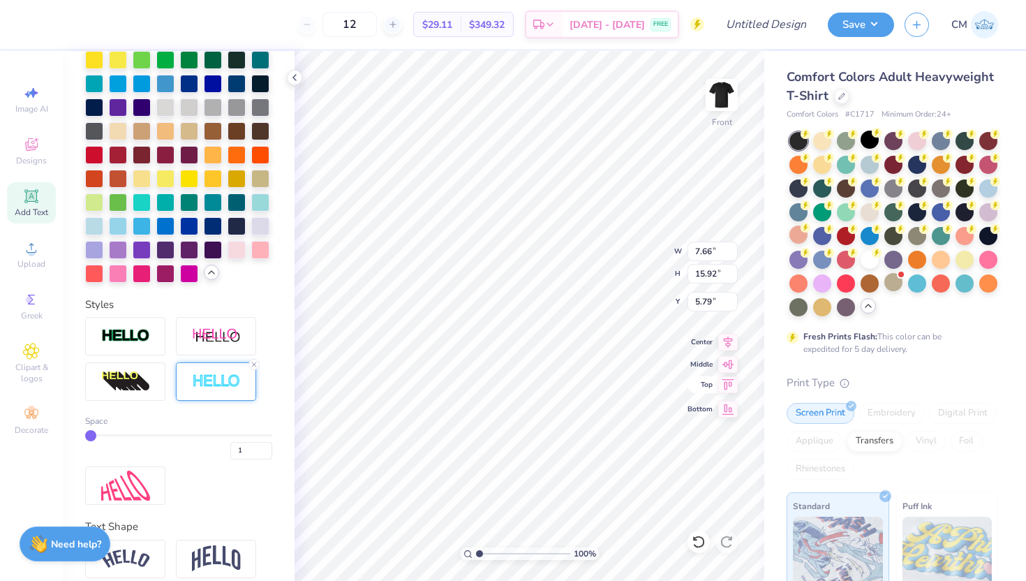
type input "18.74"
type input "4.38"
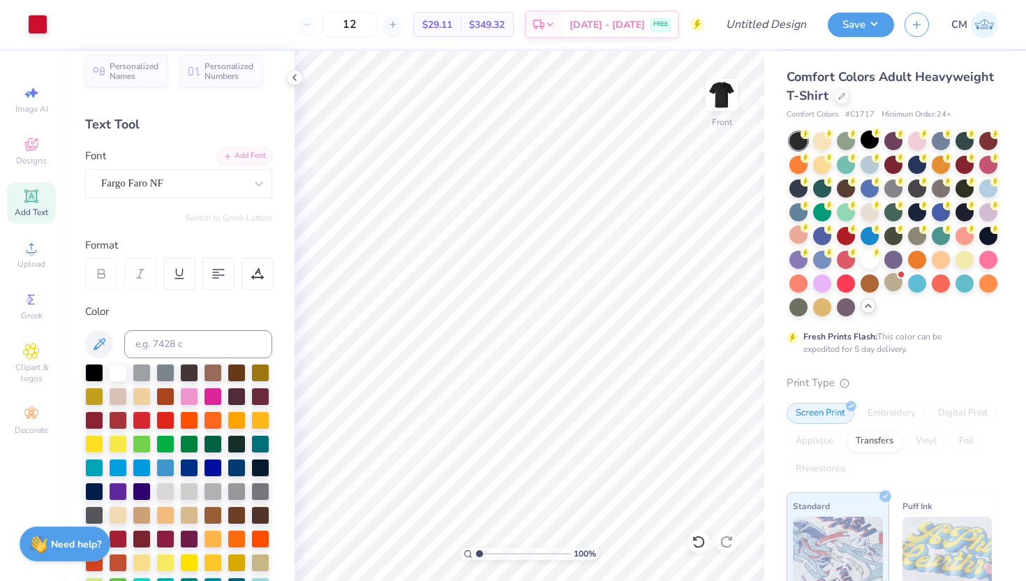
scroll to position [0, 0]
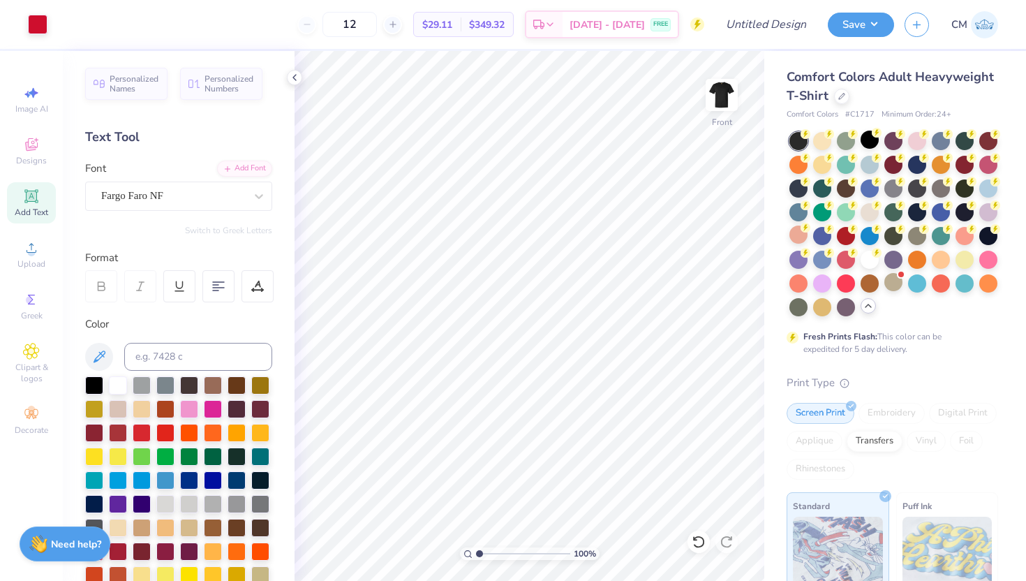
click at [41, 198] on div "Add Text" at bounding box center [31, 202] width 49 height 41
type textarea "TACOS"
click at [230, 202] on div "Super Dream" at bounding box center [173, 196] width 147 height 22
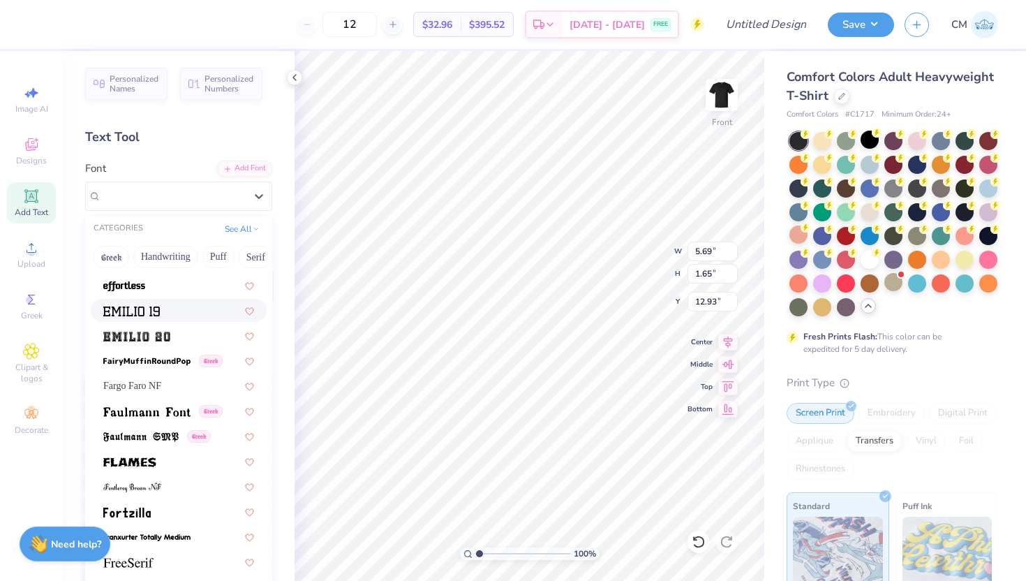
scroll to position [2837, 0]
click at [192, 339] on div at bounding box center [178, 334] width 151 height 15
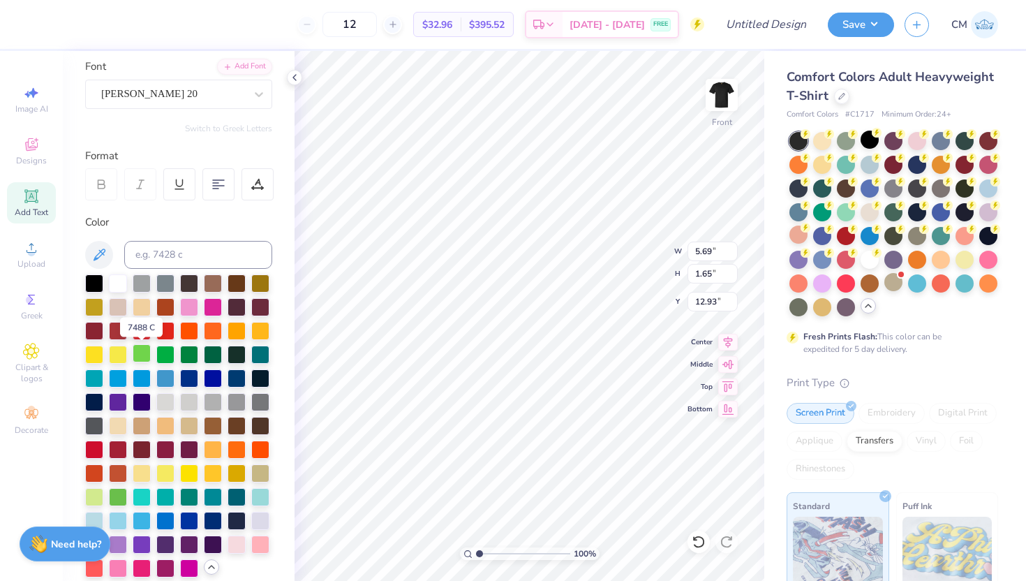
scroll to position [105, 0]
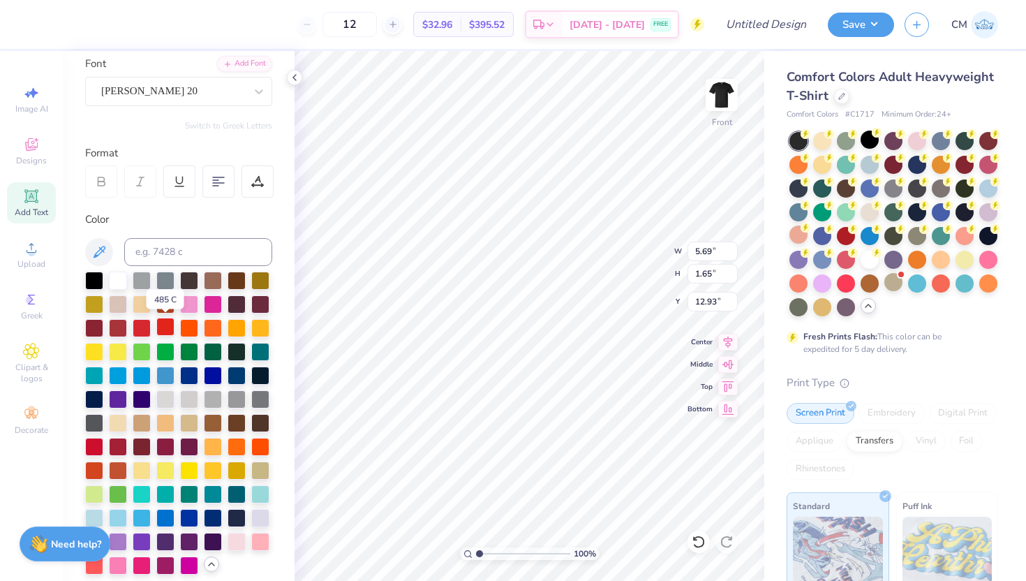
click at [161, 333] on div at bounding box center [165, 327] width 18 height 18
click at [142, 329] on div at bounding box center [142, 327] width 18 height 18
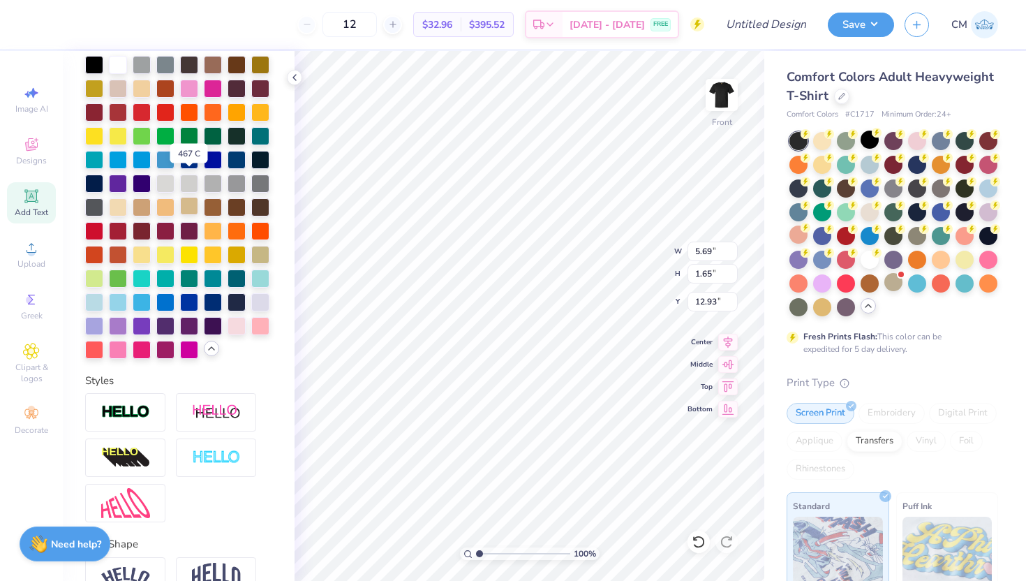
scroll to position [364, 0]
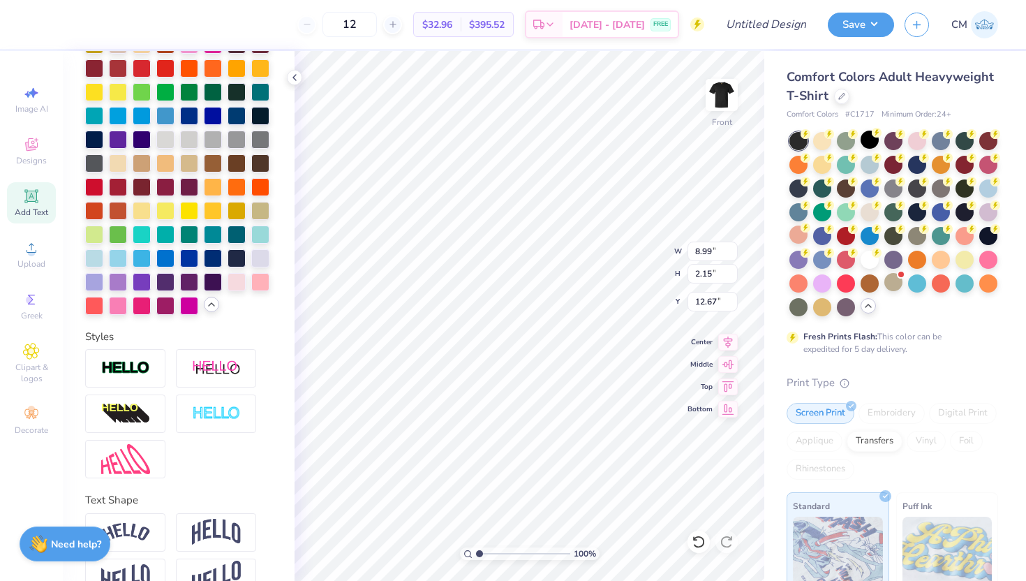
type input "7.45"
type input "1.78"
type input "12.86"
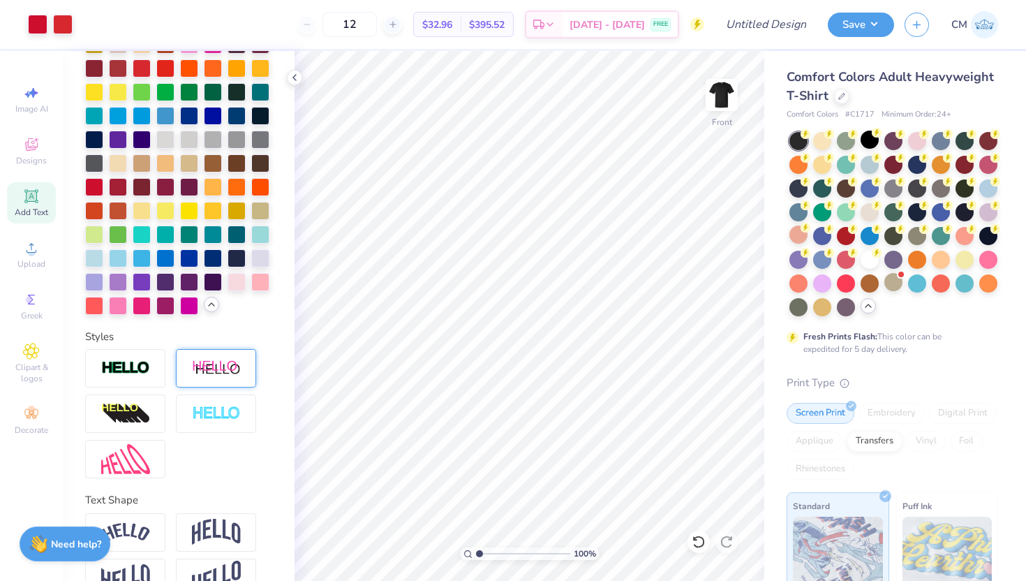
scroll to position [397, 0]
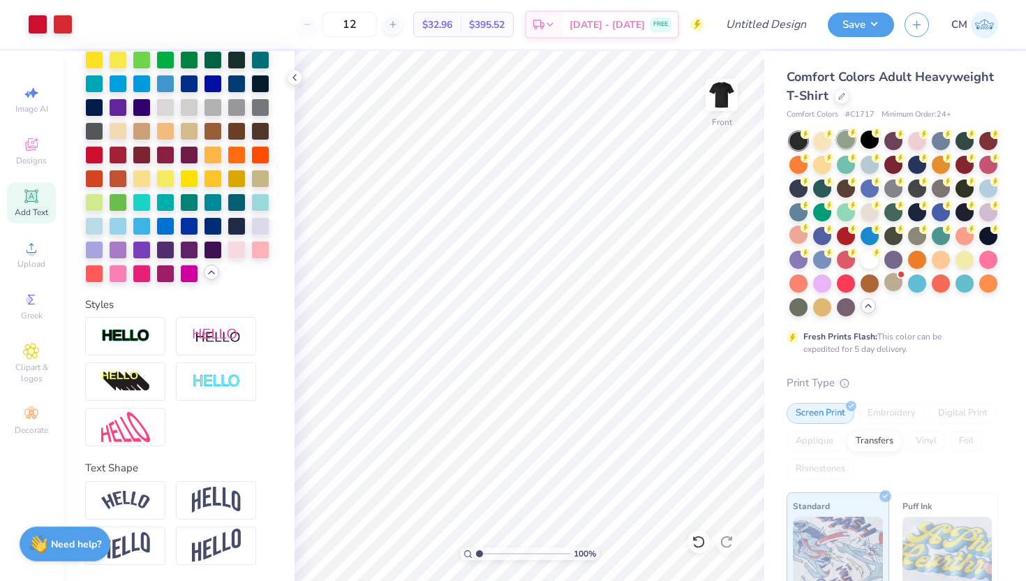
click at [845, 143] on div at bounding box center [846, 140] width 18 height 18
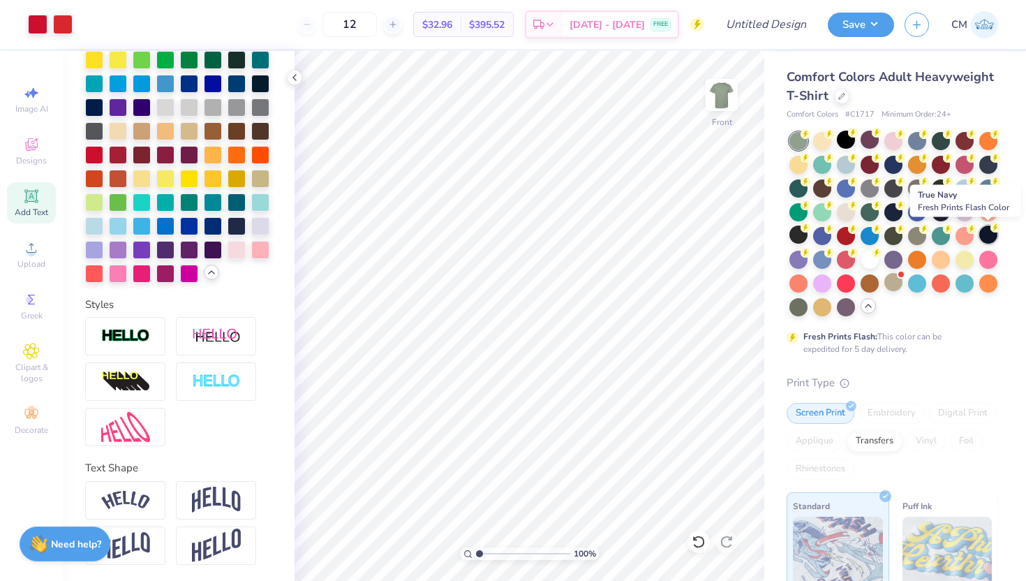
click at [991, 240] on div at bounding box center [988, 234] width 18 height 18
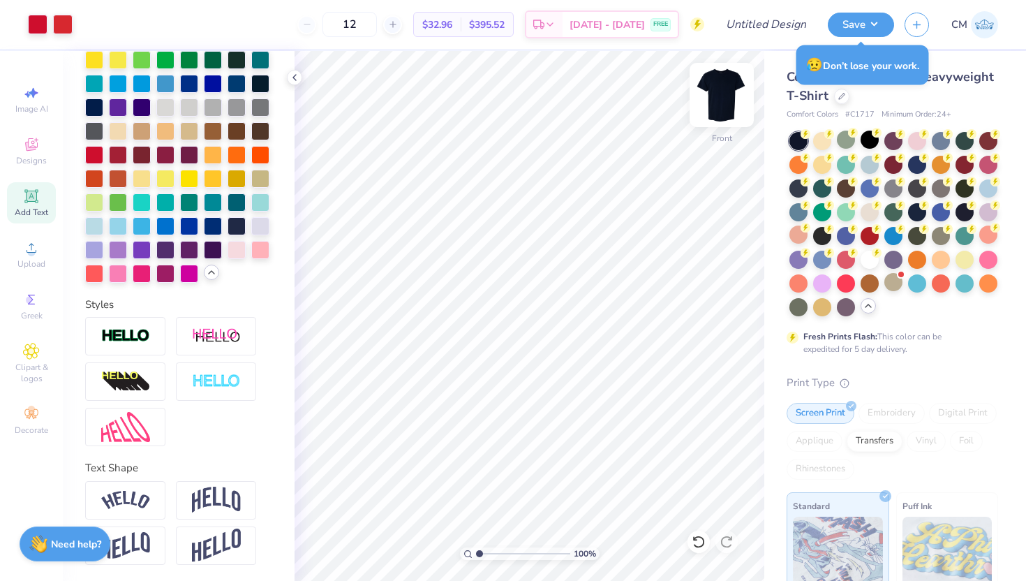
click at [726, 101] on img at bounding box center [722, 95] width 56 height 56
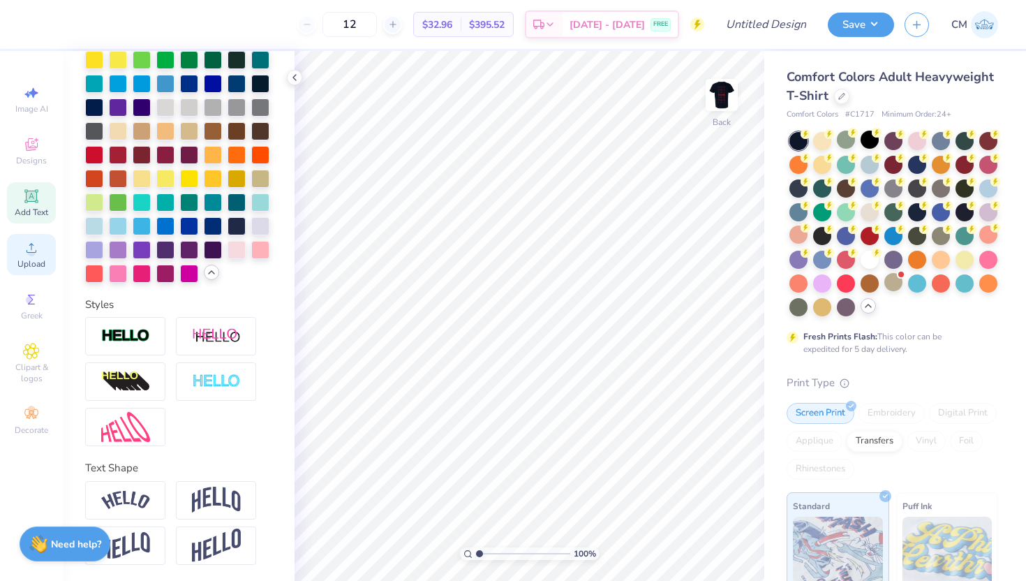
click at [34, 260] on span "Upload" at bounding box center [31, 263] width 28 height 11
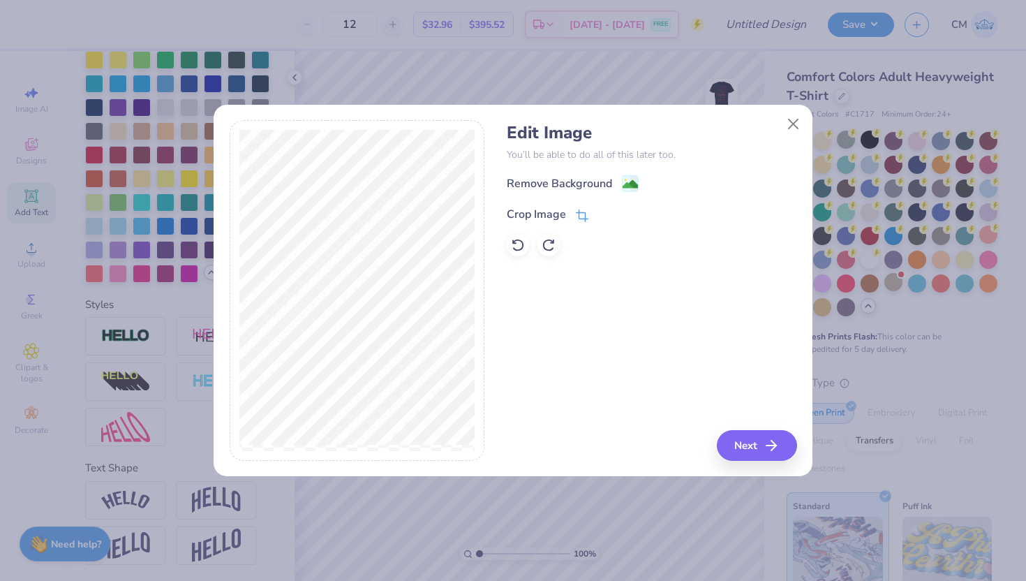
click at [579, 214] on icon at bounding box center [582, 215] width 13 height 13
click at [607, 215] on icon at bounding box center [606, 213] width 8 height 8
click at [584, 212] on icon at bounding box center [582, 215] width 13 height 13
click at [605, 216] on icon at bounding box center [606, 213] width 8 height 8
click at [630, 186] on image at bounding box center [630, 185] width 15 height 15
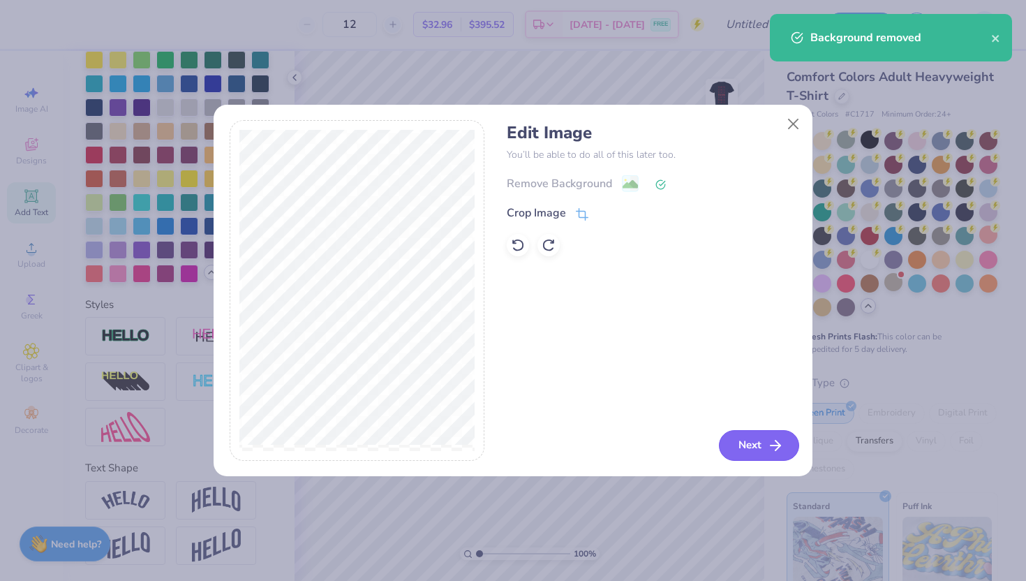
click at [778, 449] on icon "button" at bounding box center [775, 445] width 17 height 17
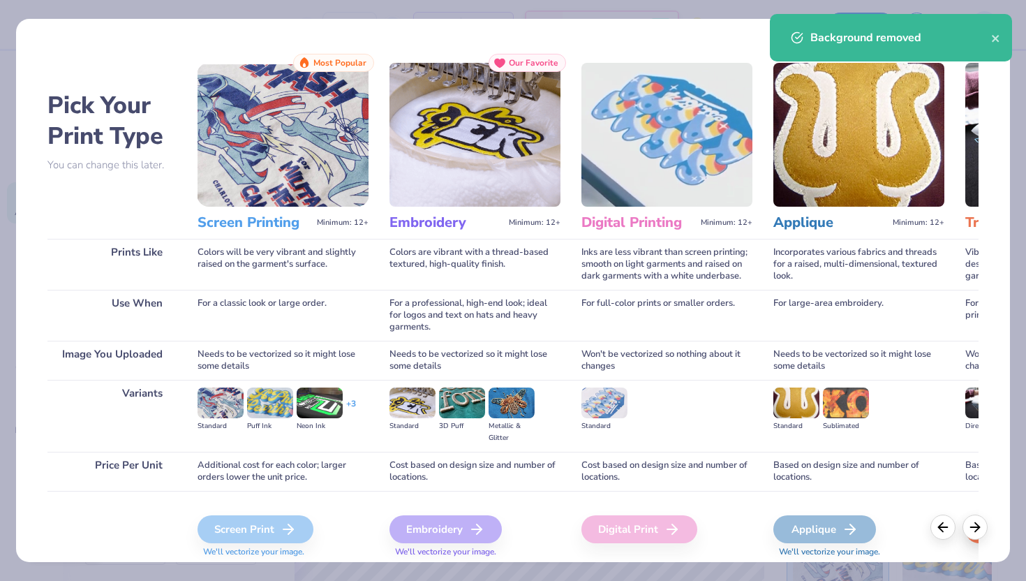
scroll to position [1, 0]
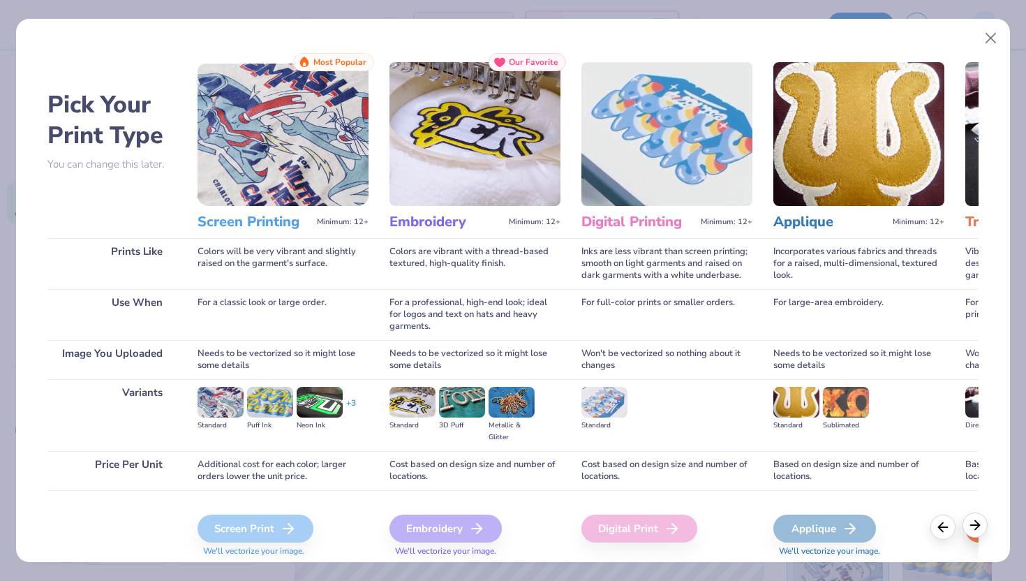
click at [977, 530] on icon at bounding box center [975, 524] width 15 height 15
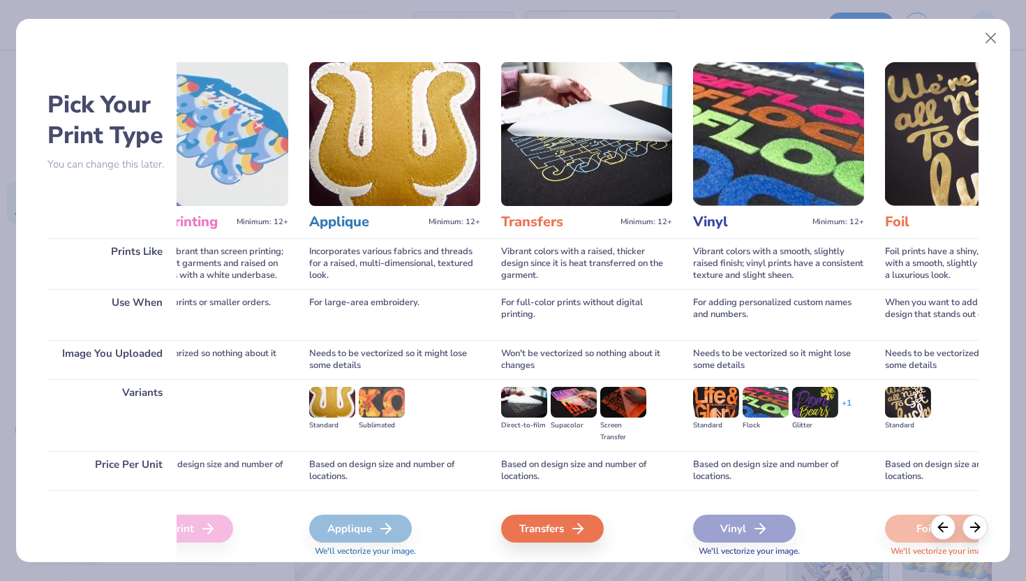
scroll to position [0, 466]
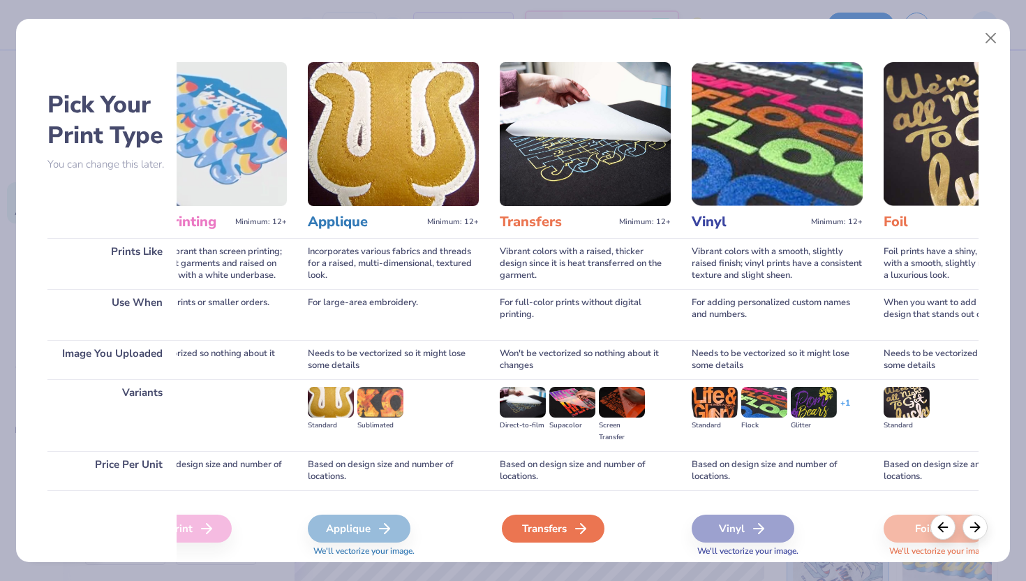
click at [540, 522] on div "Transfers" at bounding box center [553, 529] width 103 height 28
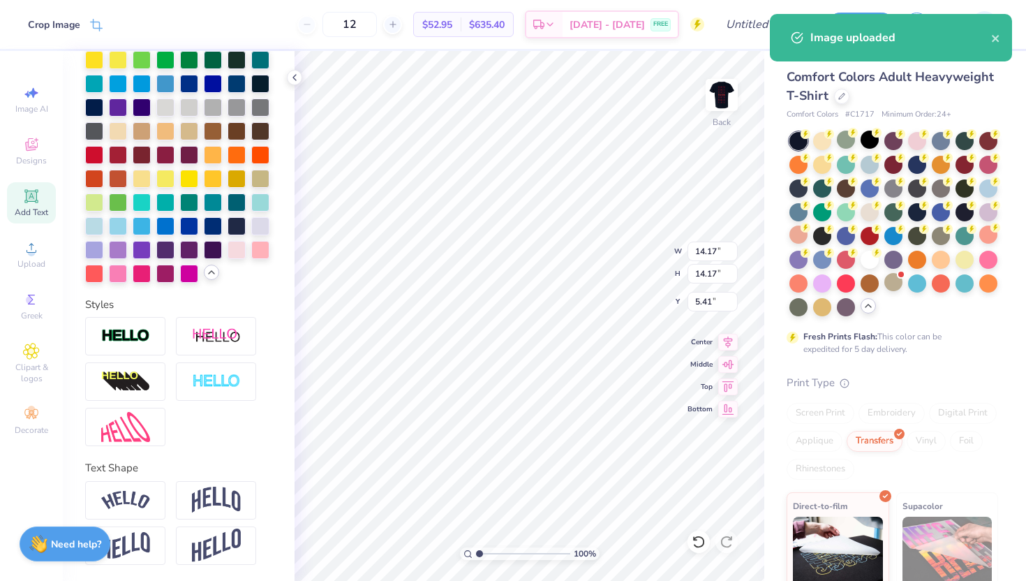
type input "3.96"
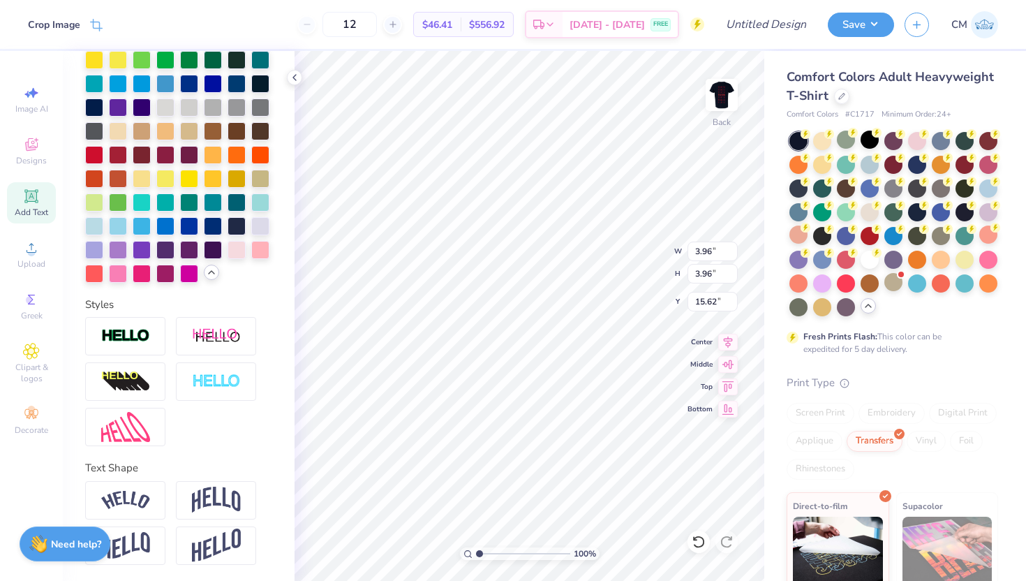
type input "2.10"
type input "3.00"
click at [24, 203] on icon at bounding box center [31, 196] width 17 height 17
type textarea "Taco Trevor"
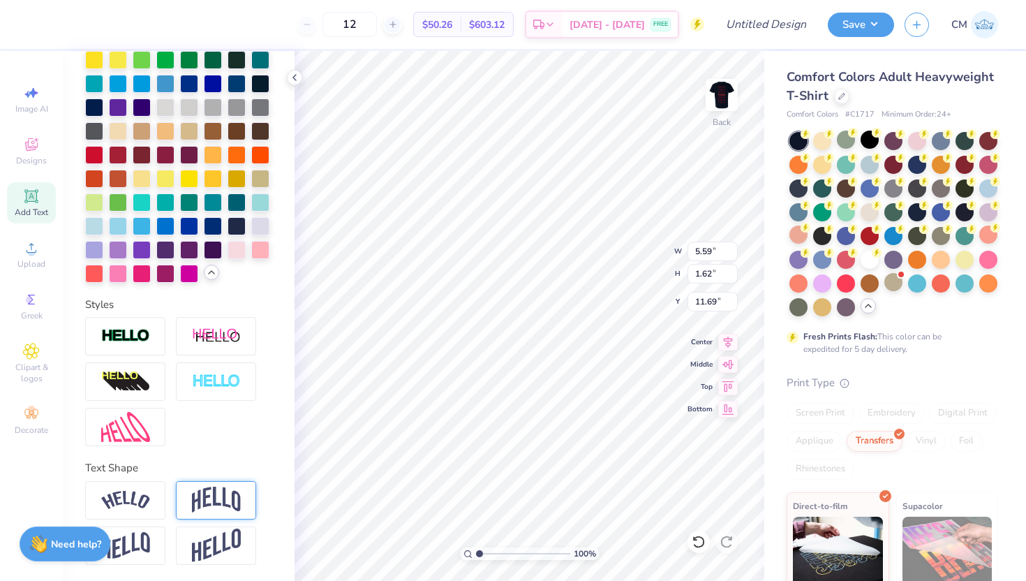
click at [223, 496] on img at bounding box center [216, 500] width 49 height 27
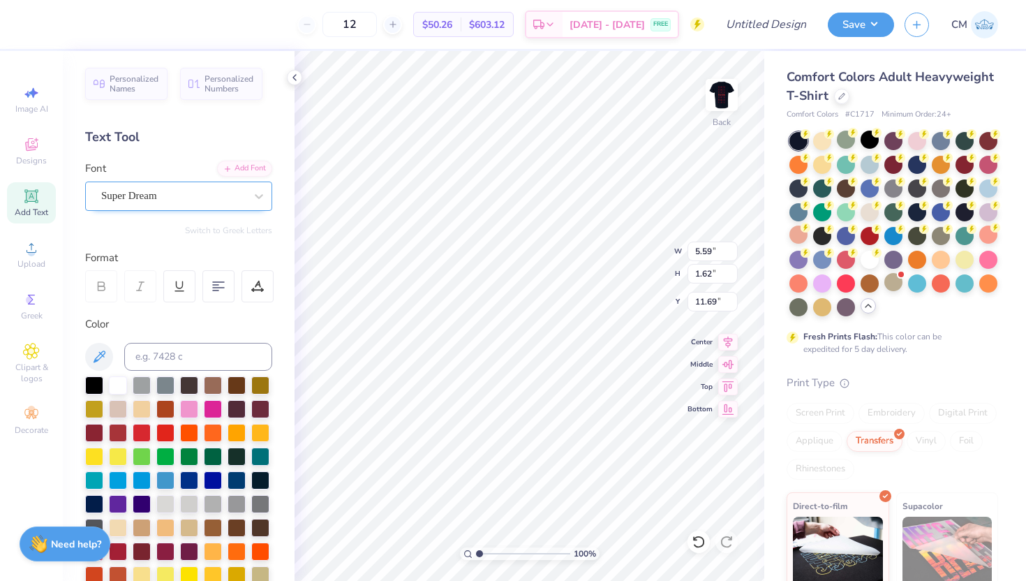
click at [159, 191] on div "Super Dream" at bounding box center [173, 196] width 147 height 22
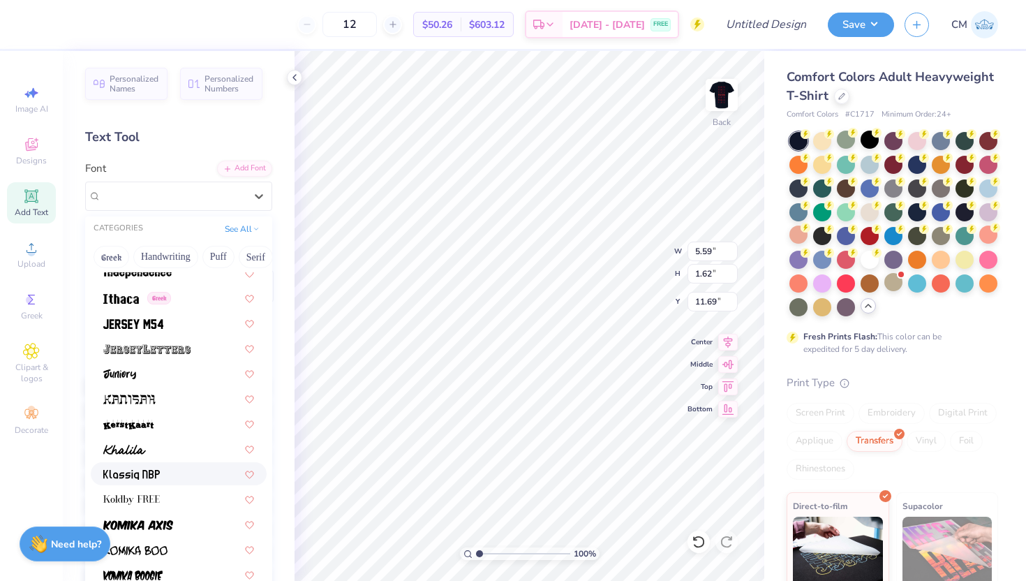
scroll to position [3805, 0]
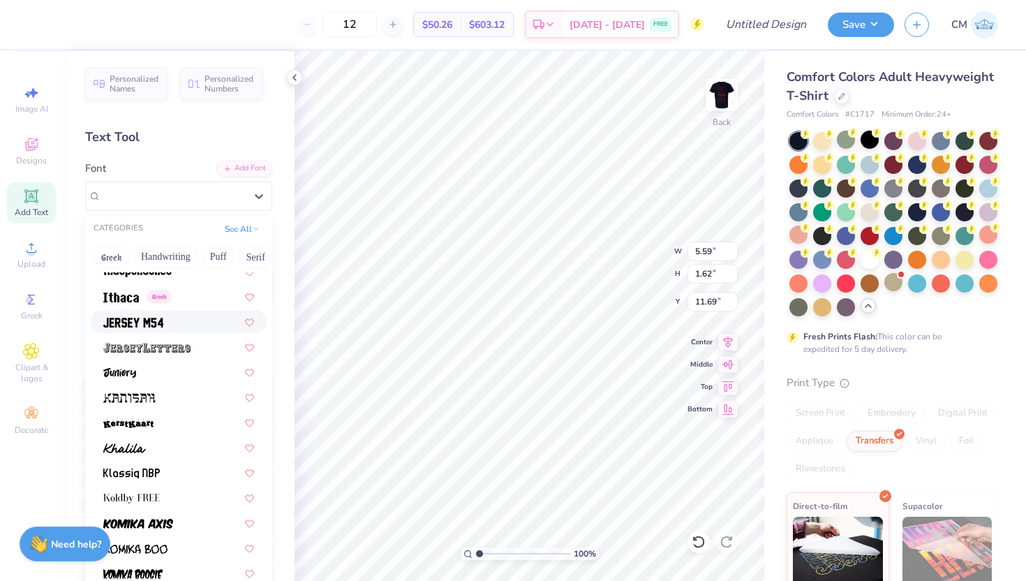
click at [173, 321] on div at bounding box center [178, 321] width 151 height 15
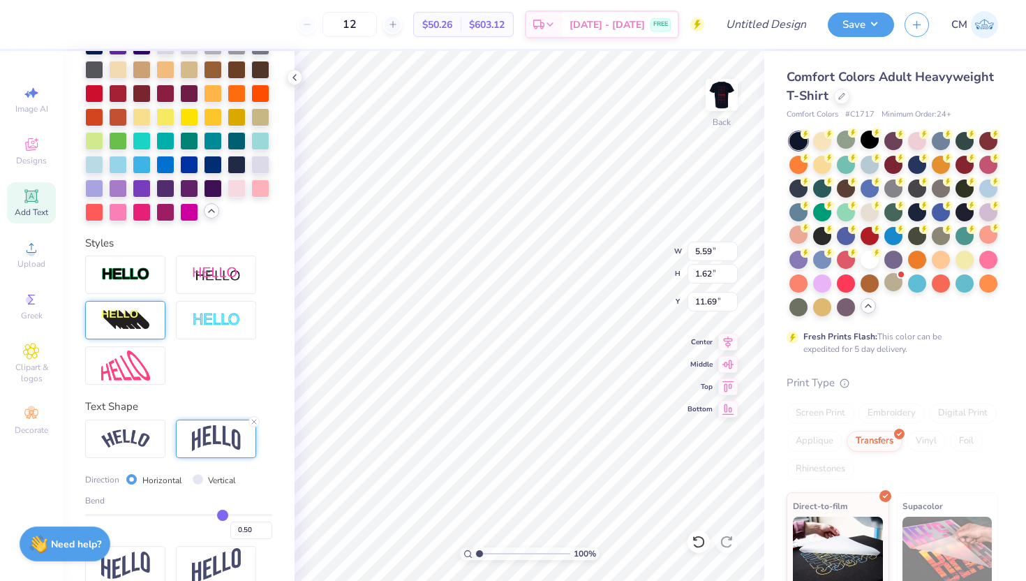
scroll to position [478, 0]
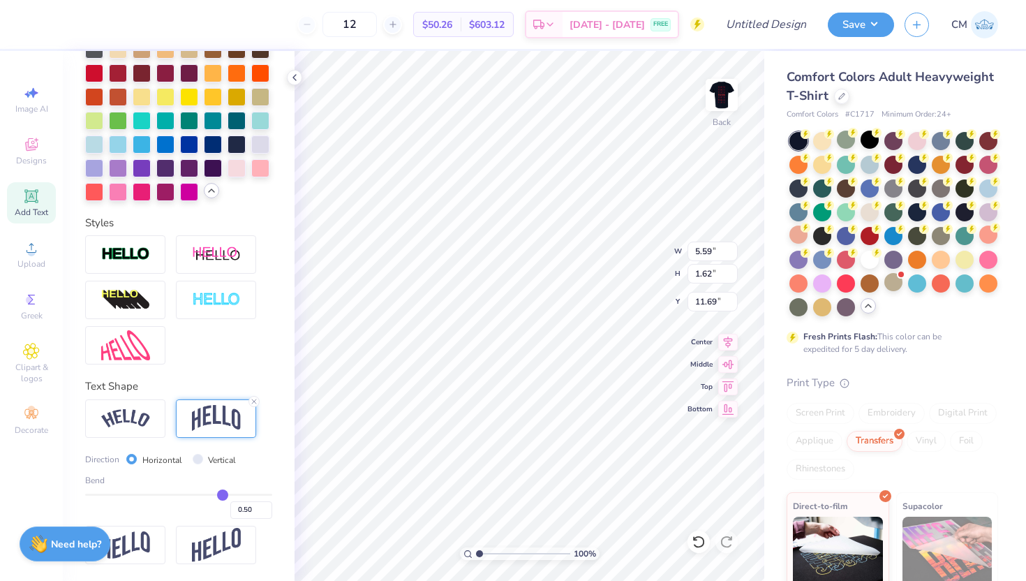
drag, startPoint x: 227, startPoint y: 498, endPoint x: 257, endPoint y: 498, distance: 30.0
click at [258, 498] on div "0.50" at bounding box center [178, 506] width 187 height 25
type input "0.47"
type input "0.48"
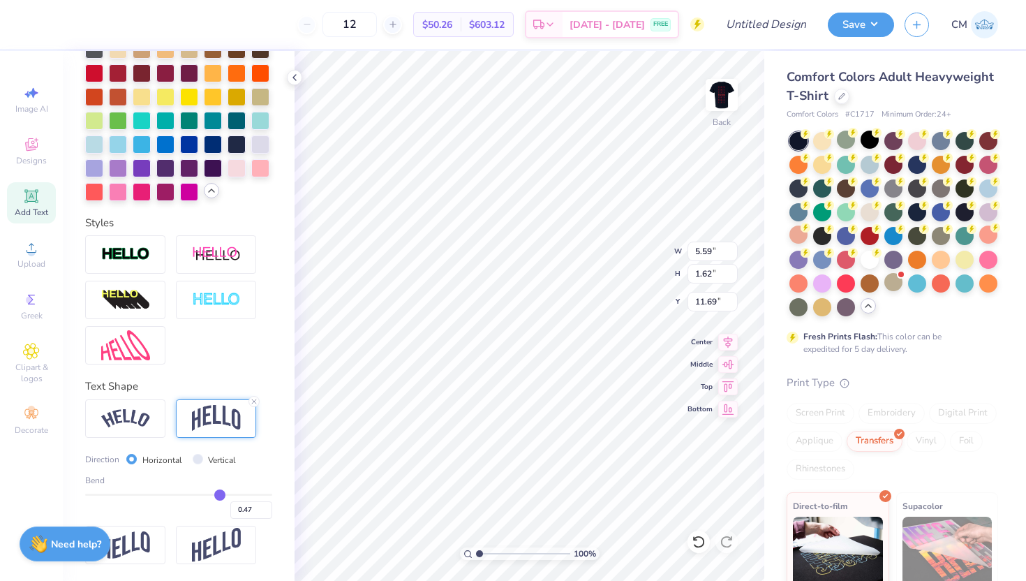
type input "0.48"
type input "0.49"
type input "0.51"
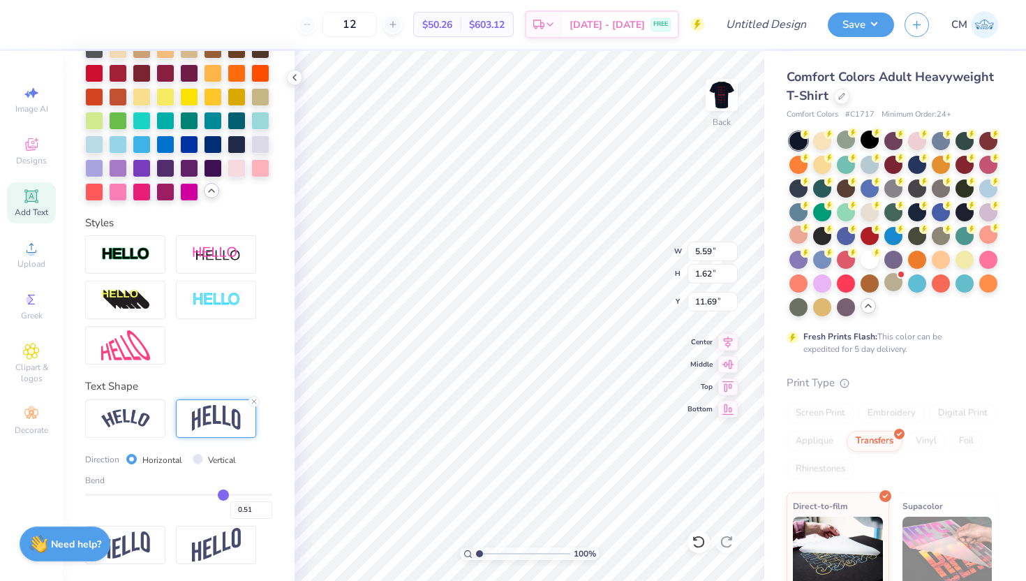
type input "0.53"
type input "0.55"
type input "0.58"
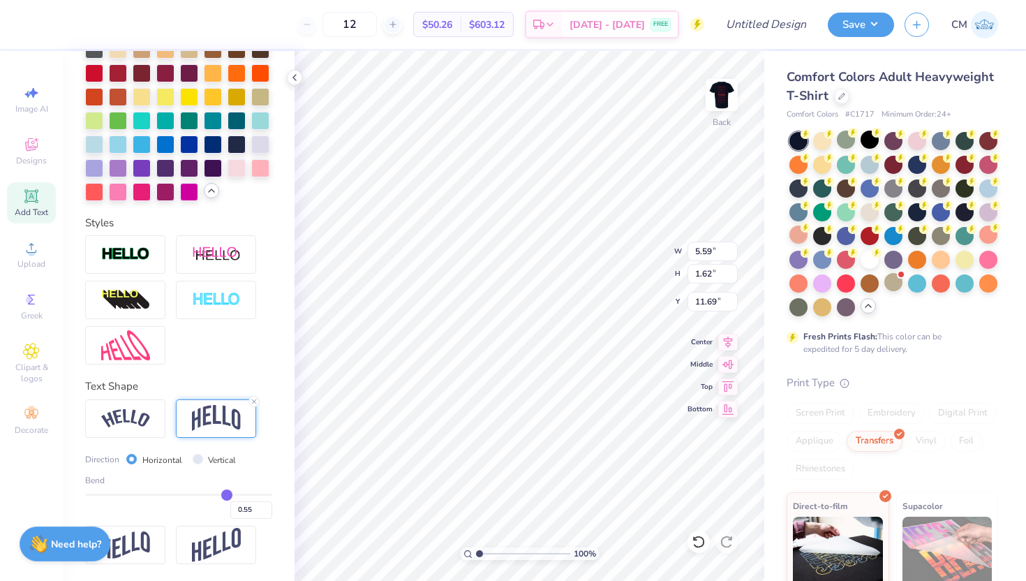
type input "0.58"
type input "0.6"
type input "0.60"
type input "0.61"
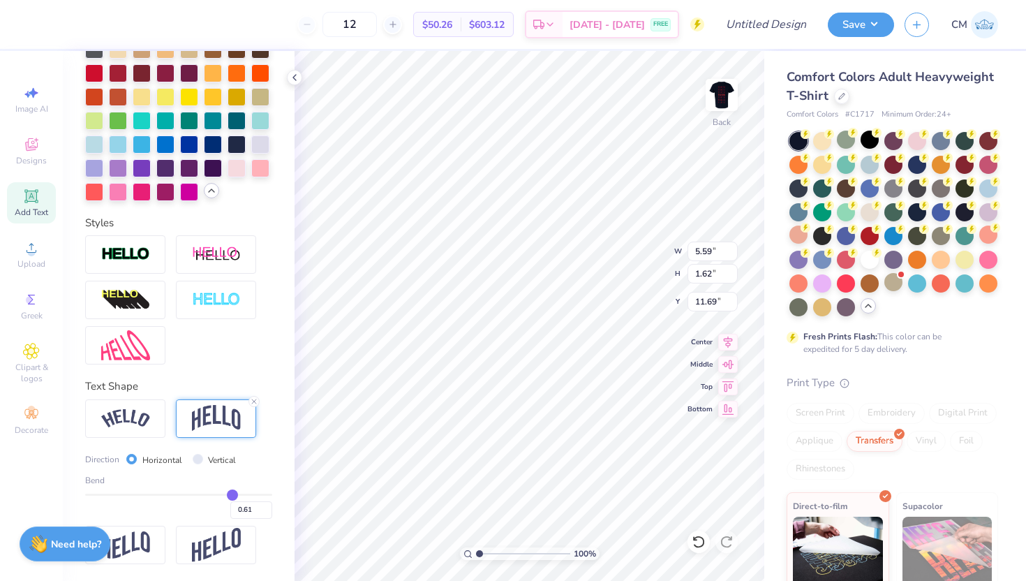
type input "0.63"
type input "0.65"
type input "0.68"
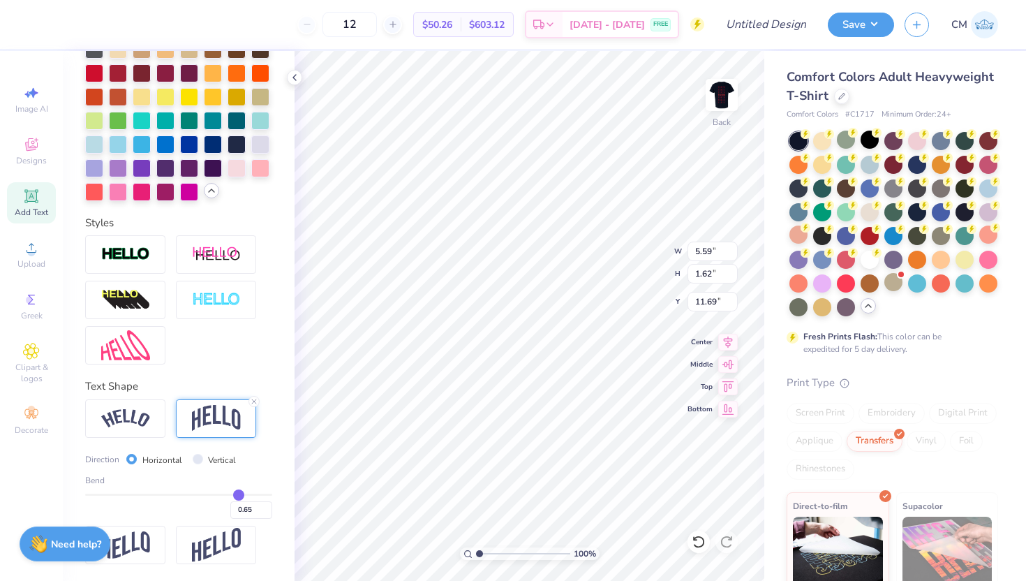
type input "0.68"
type input "0.71"
type input "0.74"
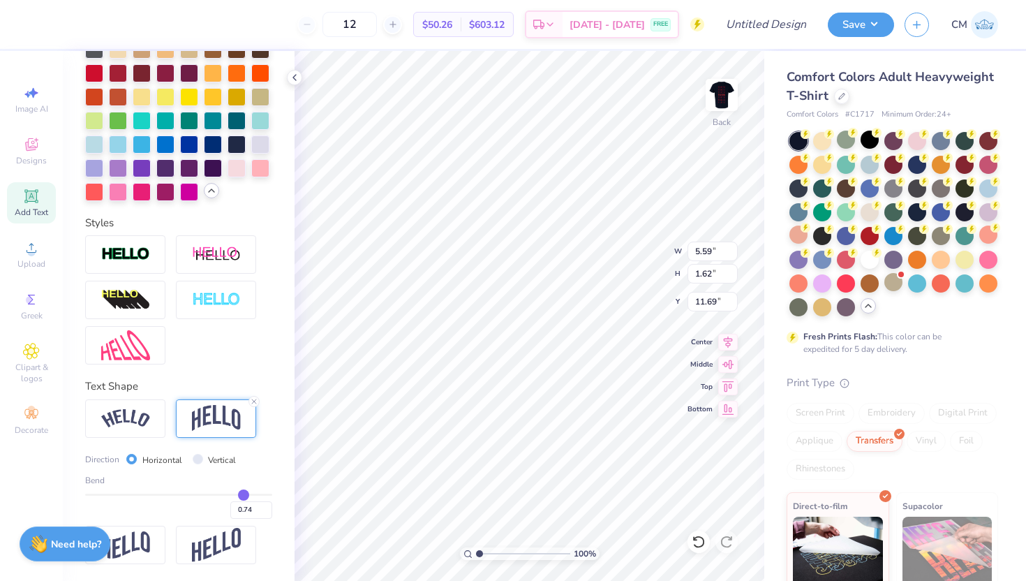
type input "0.76"
type input "0.79"
type input "0.8"
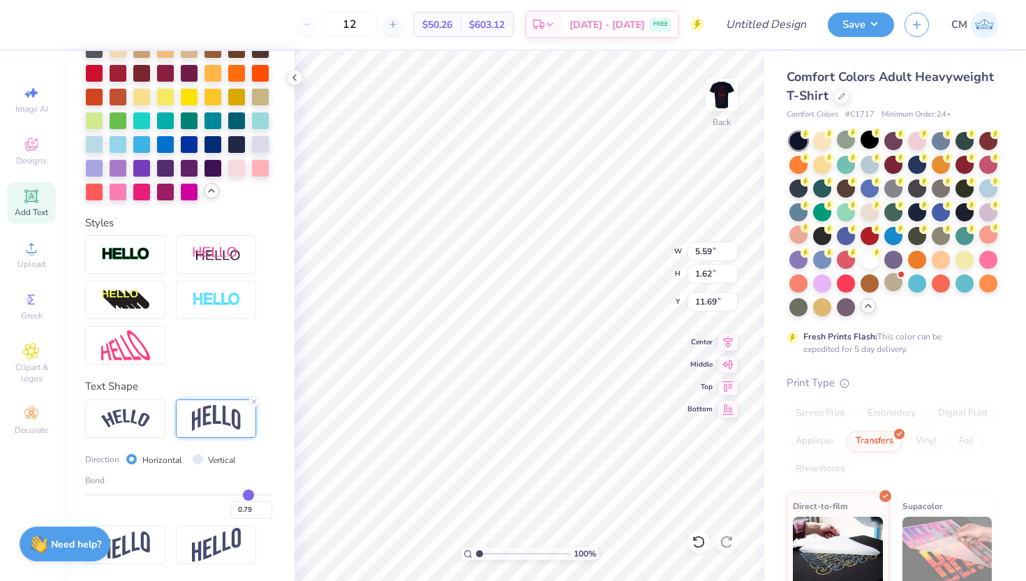
type input "0.80"
type input "0.82"
type input "0.83"
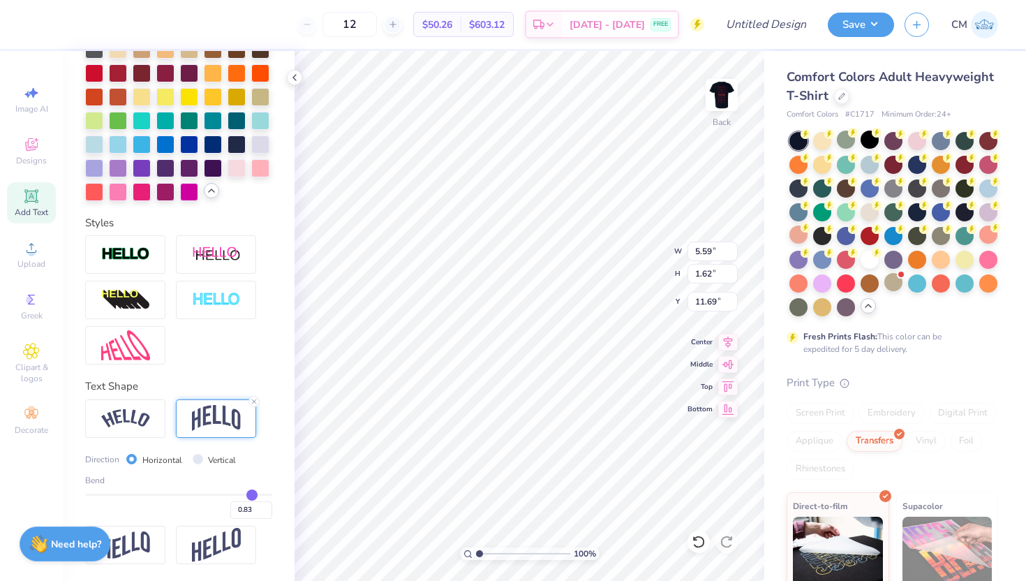
type input "0.85"
type input "0.86"
type input "0.88"
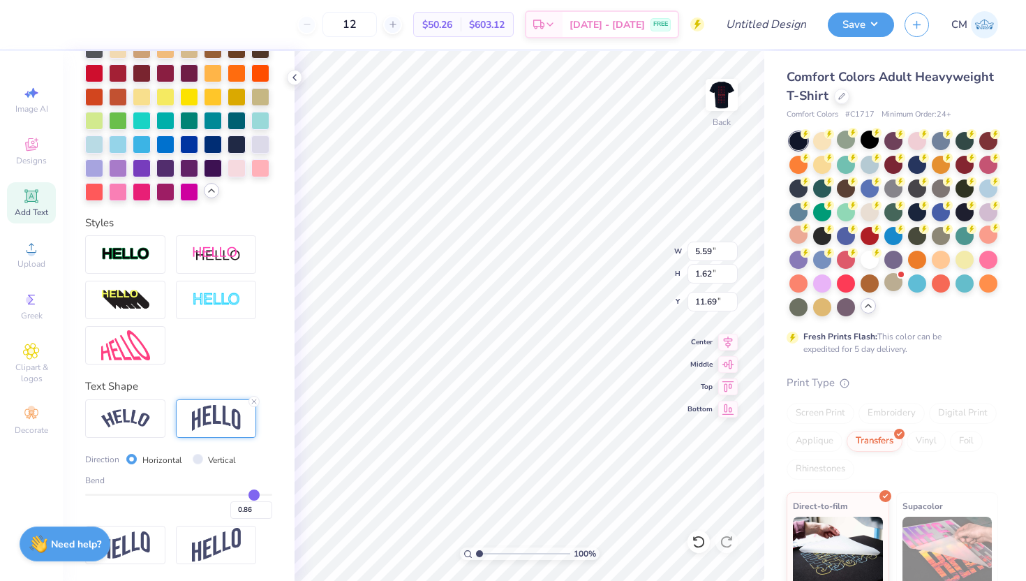
type input "0.88"
type input "0.9"
type input "0.90"
type input "0.91"
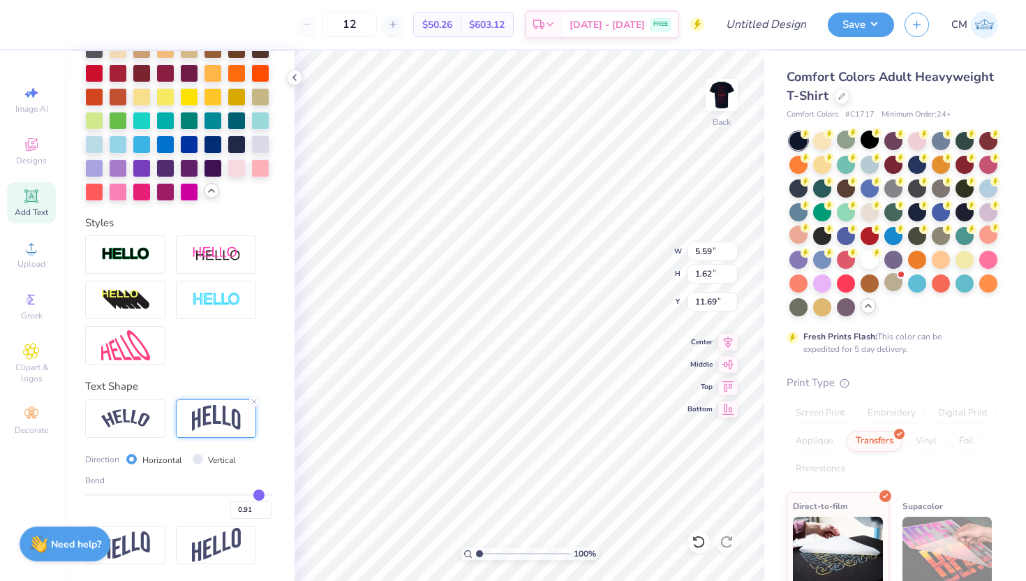
type input "0.93"
type input "0.95"
type input "0.96"
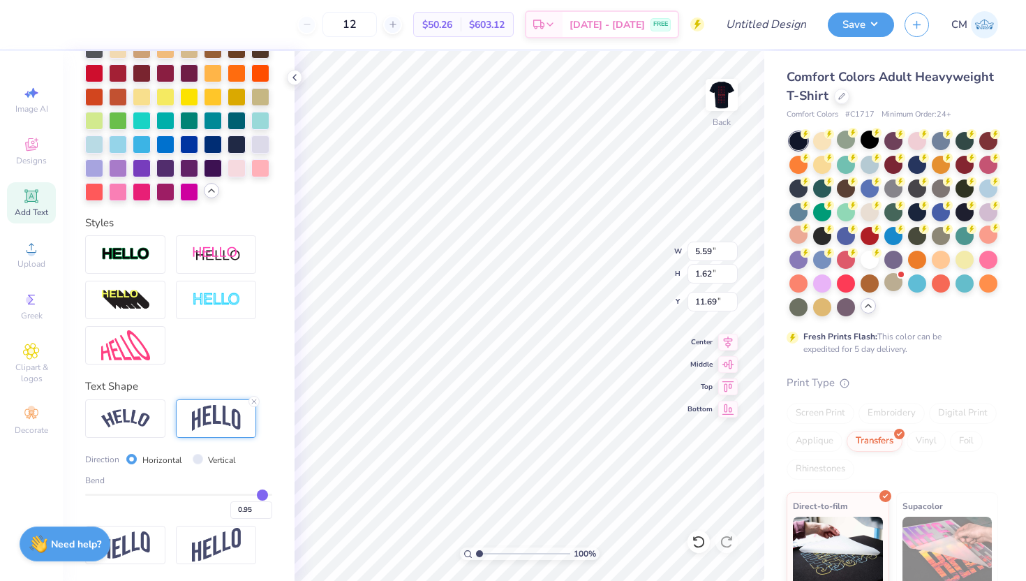
type input "0.96"
type input "0.98"
type input "0.99"
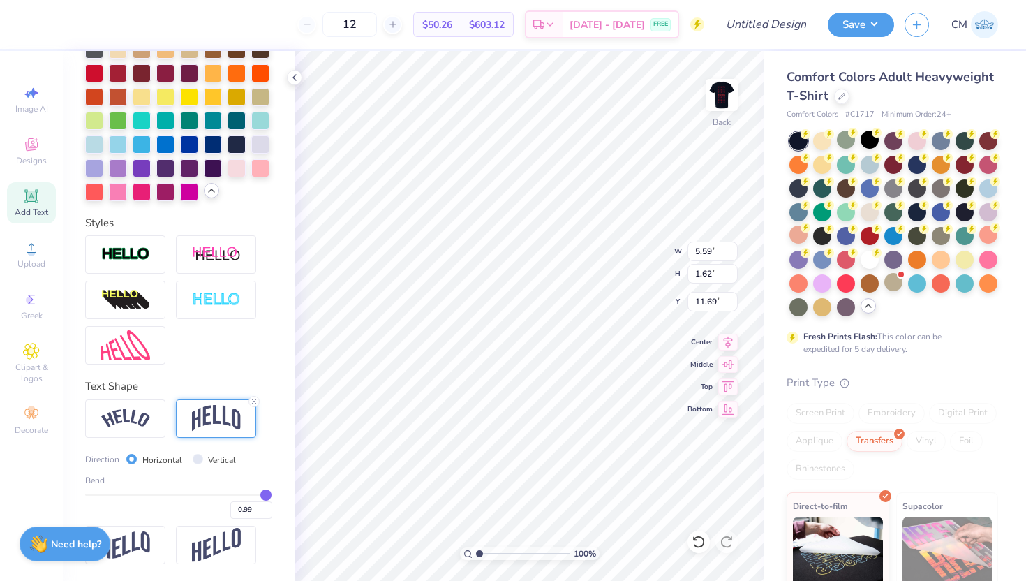
type input "1"
type input "1.00"
drag, startPoint x: 220, startPoint y: 494, endPoint x: 268, endPoint y: 498, distance: 48.4
click at [268, 496] on input "range" at bounding box center [178, 495] width 187 height 2
type input "0.99"
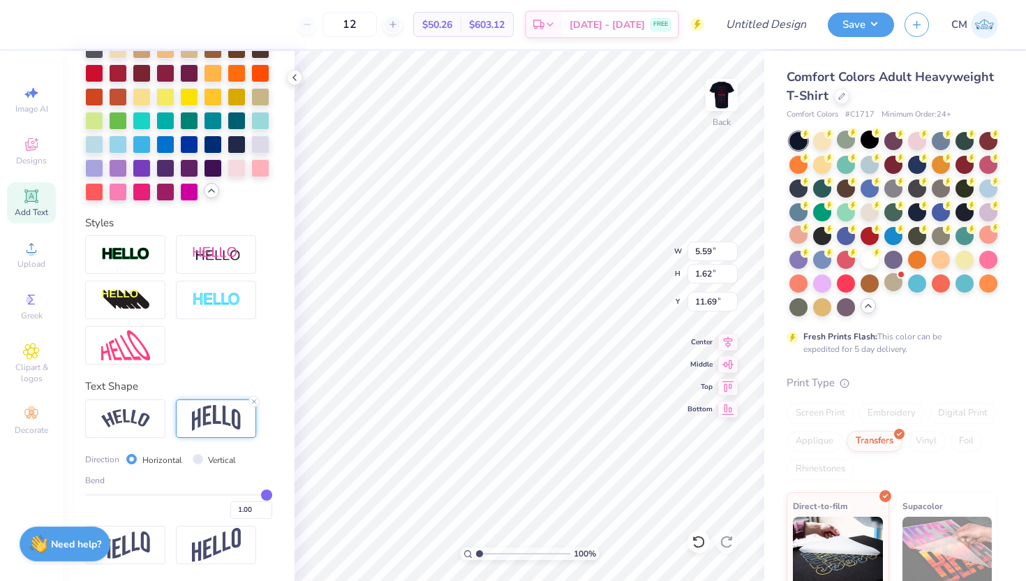
type input "0.99"
type input "0.97"
type input "0.96"
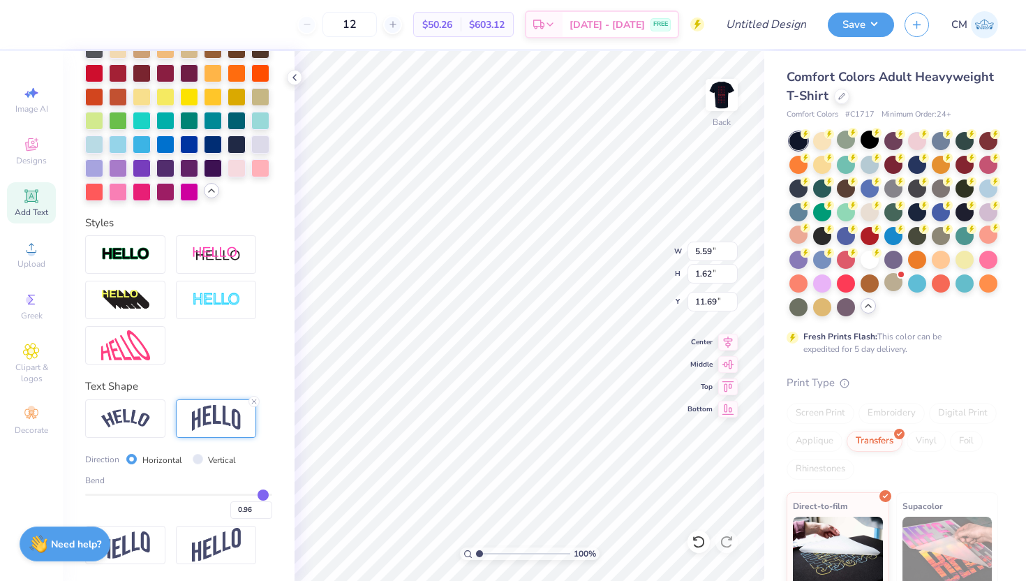
type input "0.94"
type input "0.92"
type input "0.91"
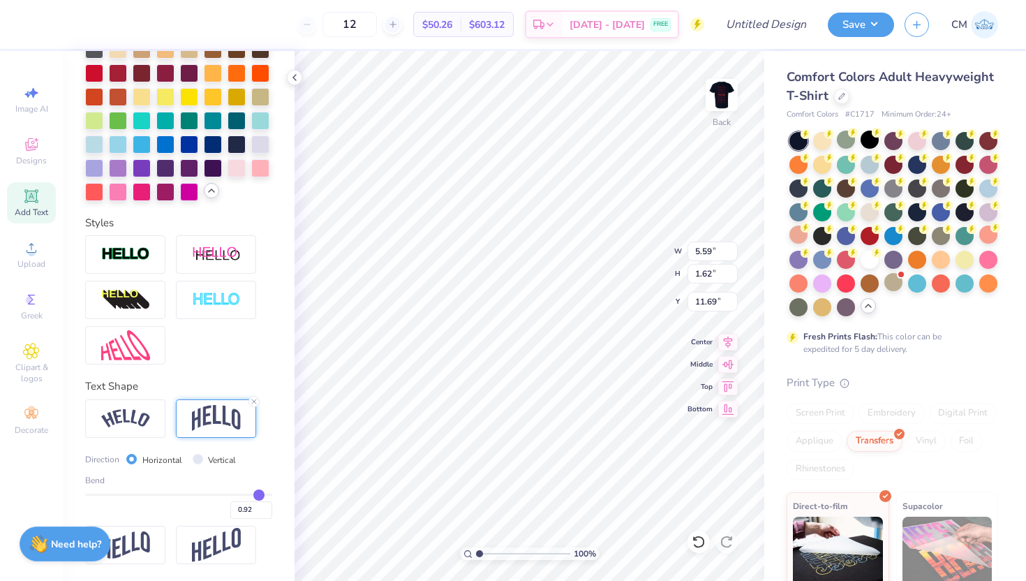
type input "0.91"
type input "0.9"
type input "0.90"
type input "0.89"
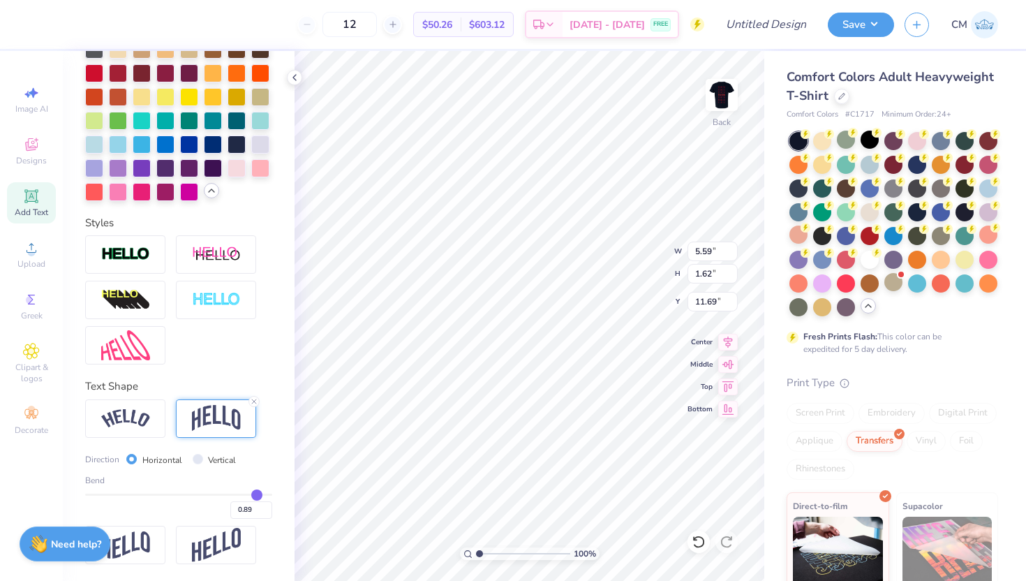
type input "0.88"
type input "0.86"
type input "0.84"
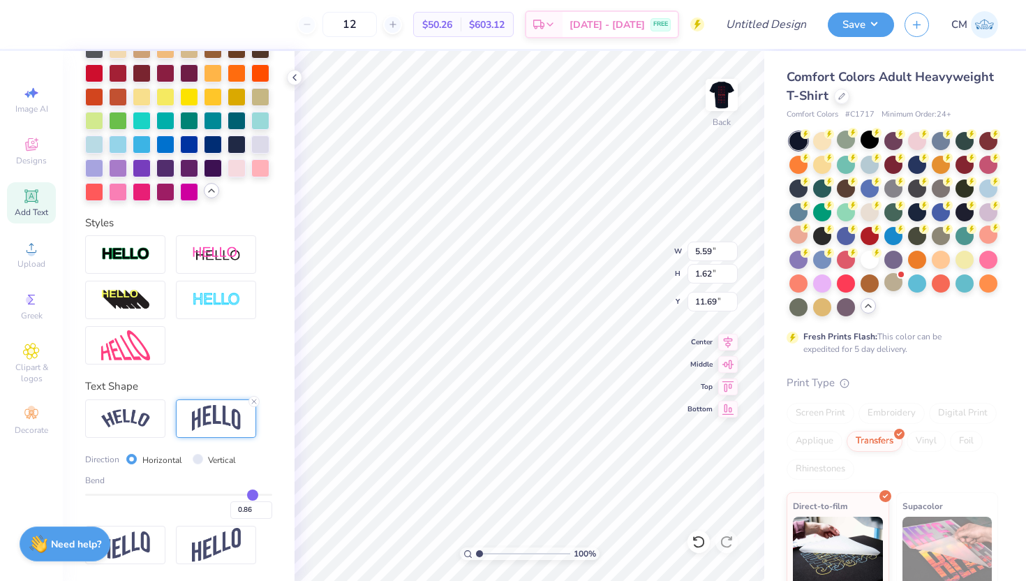
type input "0.84"
type input "0.82"
type input "0.81"
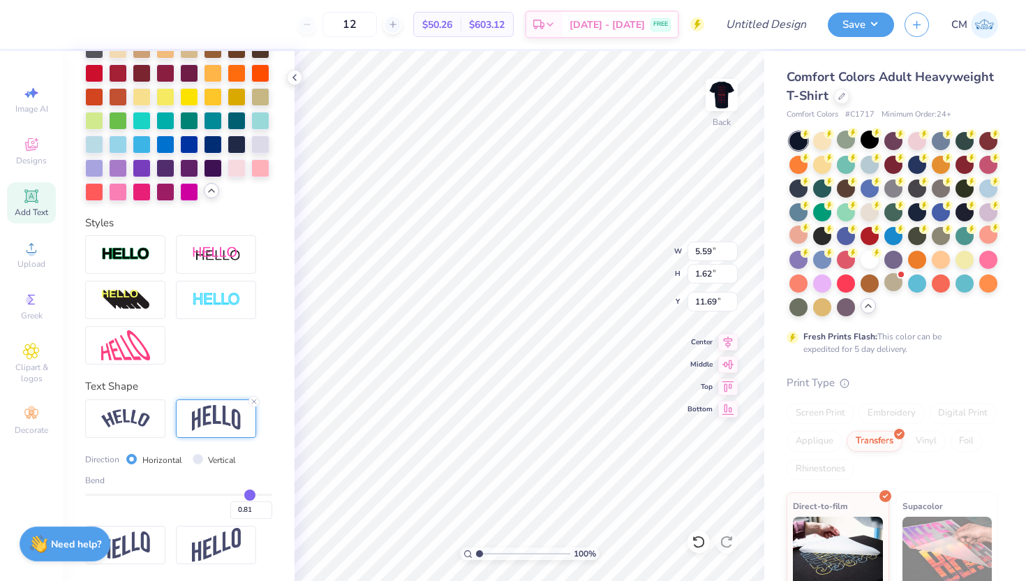
type input "0.8"
type input "0.80"
type input "0.79"
type input "0.78"
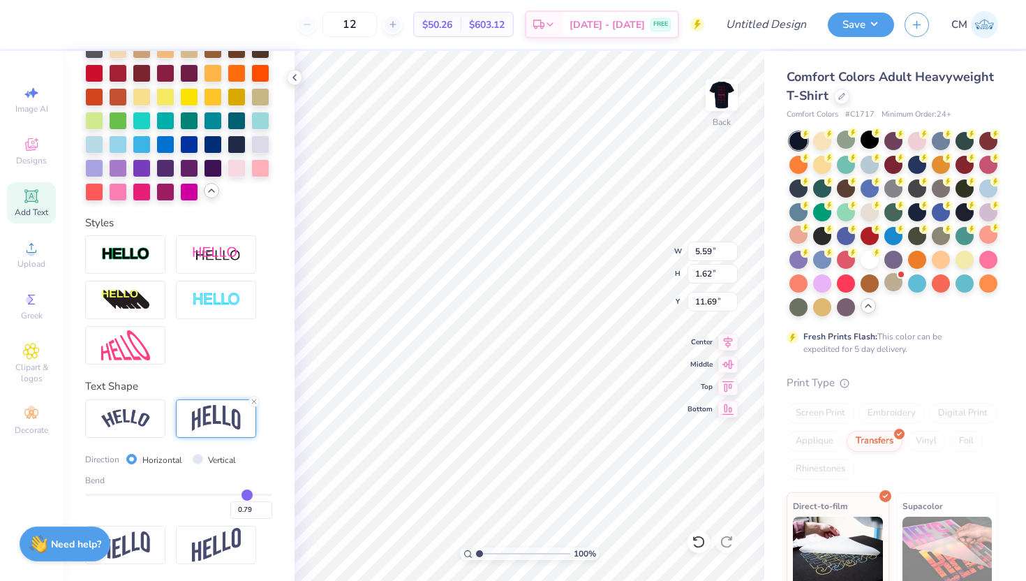
type input "0.78"
type input "0.77"
type input "0.76"
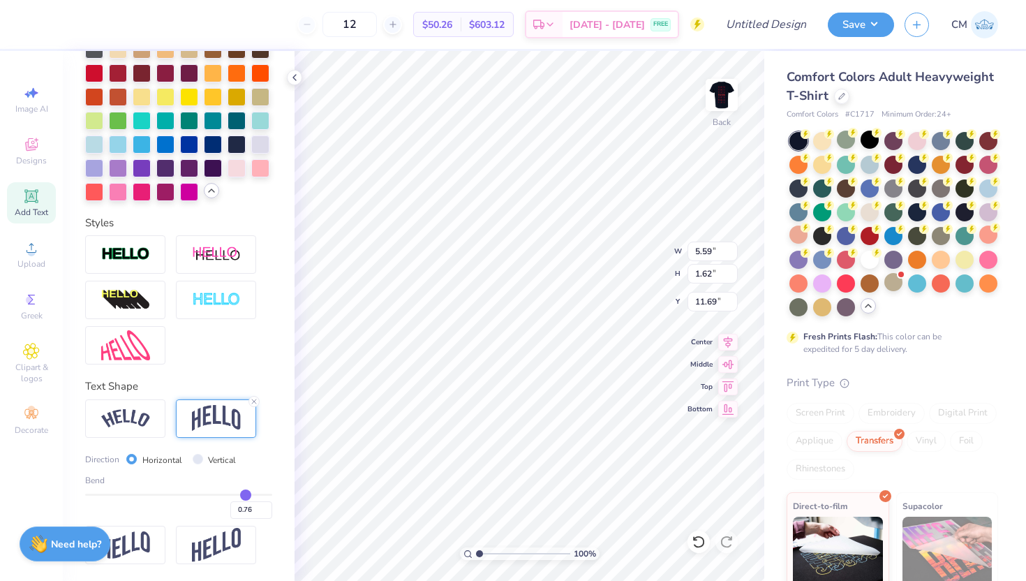
type input "0.75"
type input "0.74"
type input "0.73"
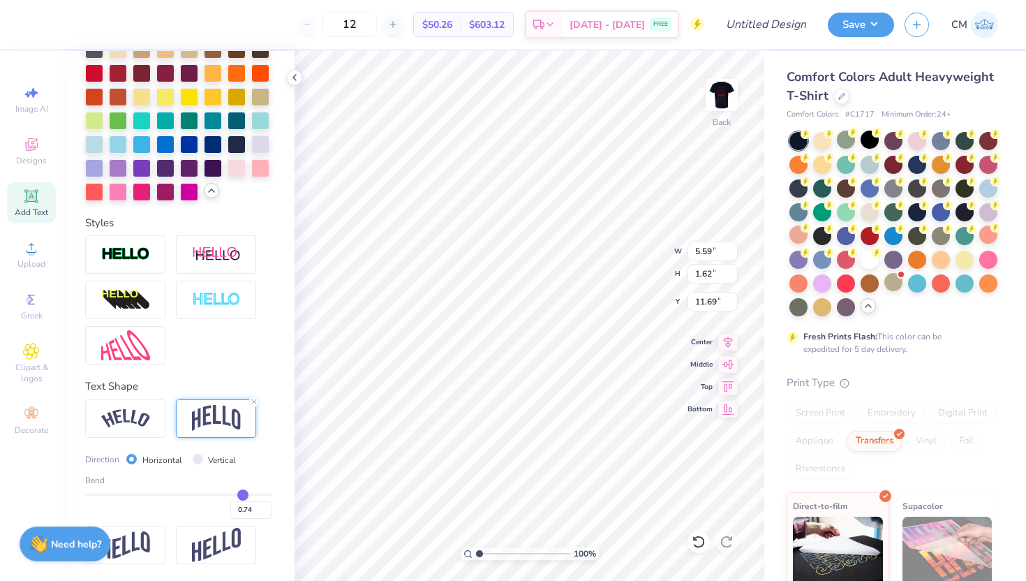
type input "0.73"
type input "0.72"
type input "0.71"
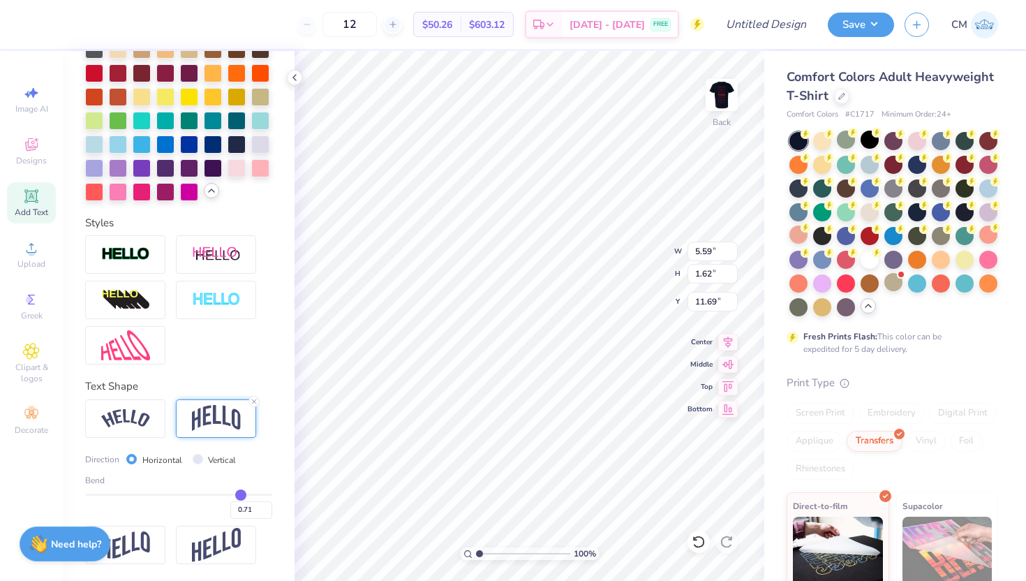
type input "0.7"
type input "0.70"
type input "0.7"
drag, startPoint x: 266, startPoint y: 492, endPoint x: 240, endPoint y: 496, distance: 26.2
click at [240, 496] on input "range" at bounding box center [178, 495] width 187 height 2
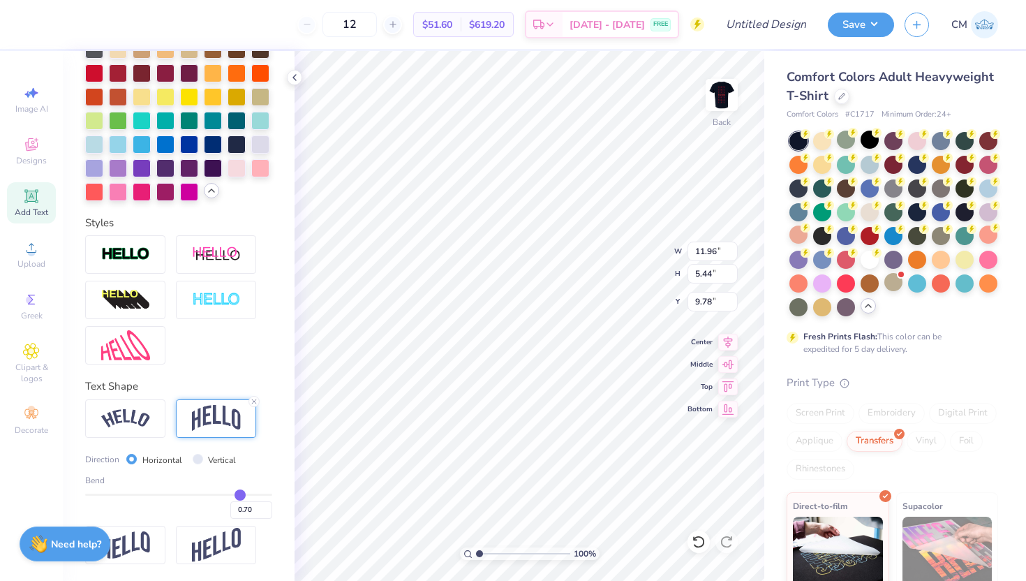
type input "3.70"
type input "1.68"
type input "2.16"
type input "0.69"
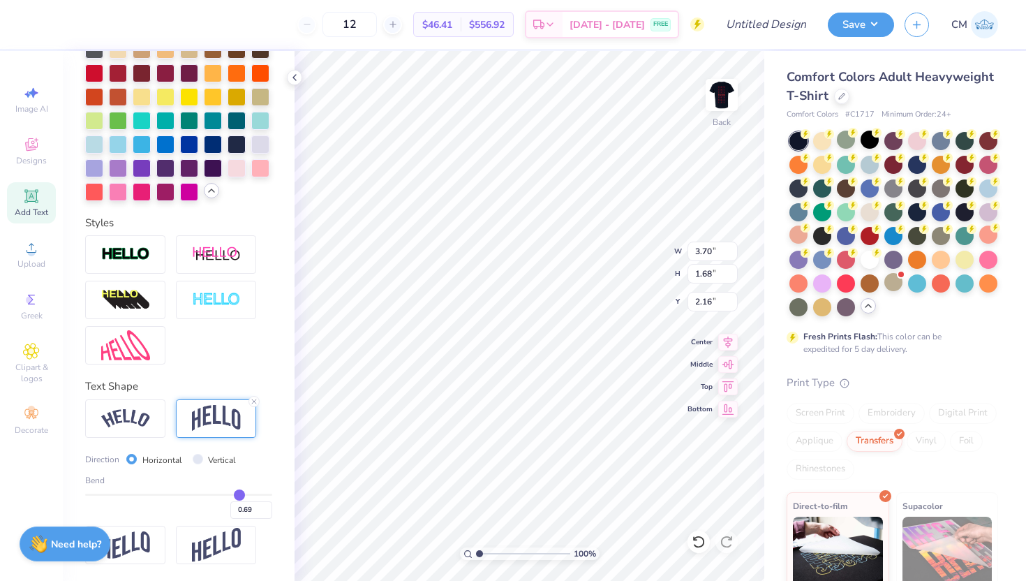
type input "0.7"
type input "0.70"
type input "0.71"
type input "0.72"
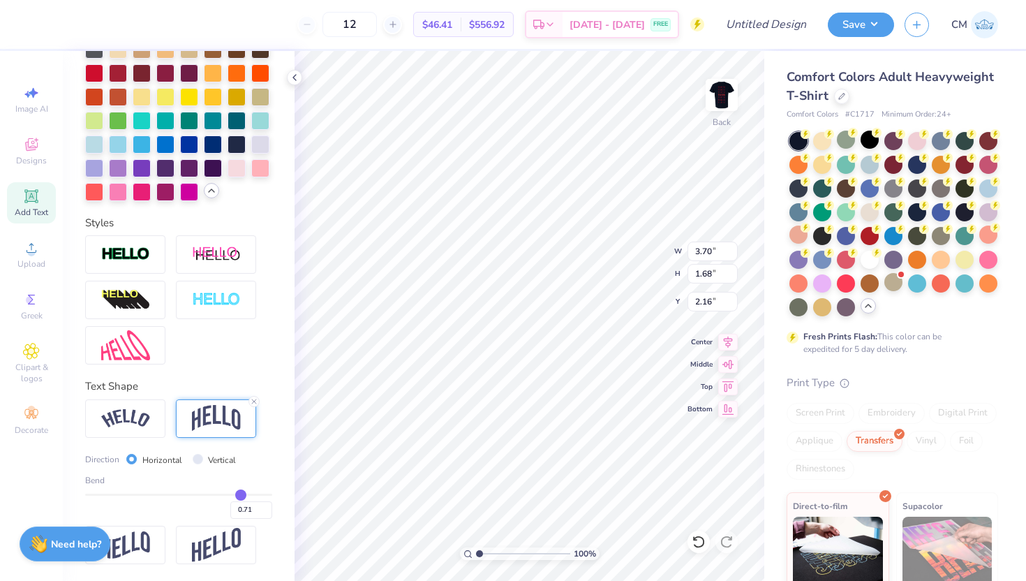
type input "0.72"
type input "0.73"
type input "0.74"
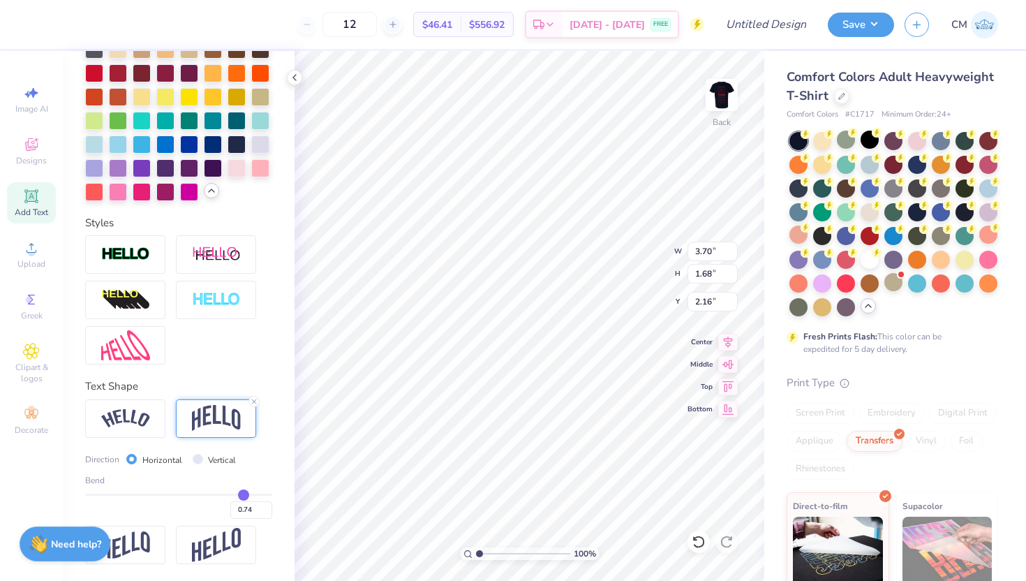
type input "0.75"
type input "0.76"
type input "0.77"
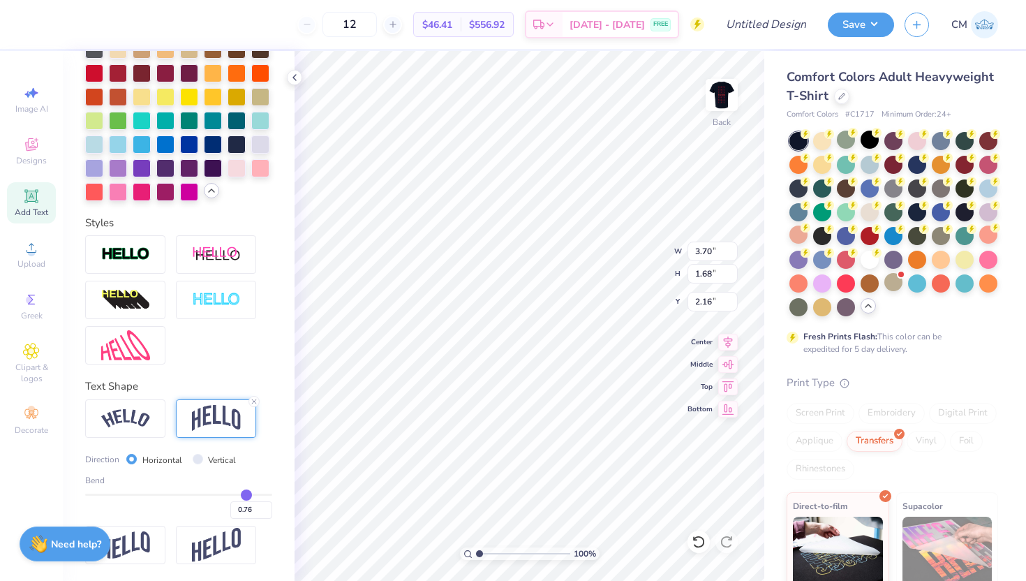
type input "0.77"
type input "0.78"
type input "0.79"
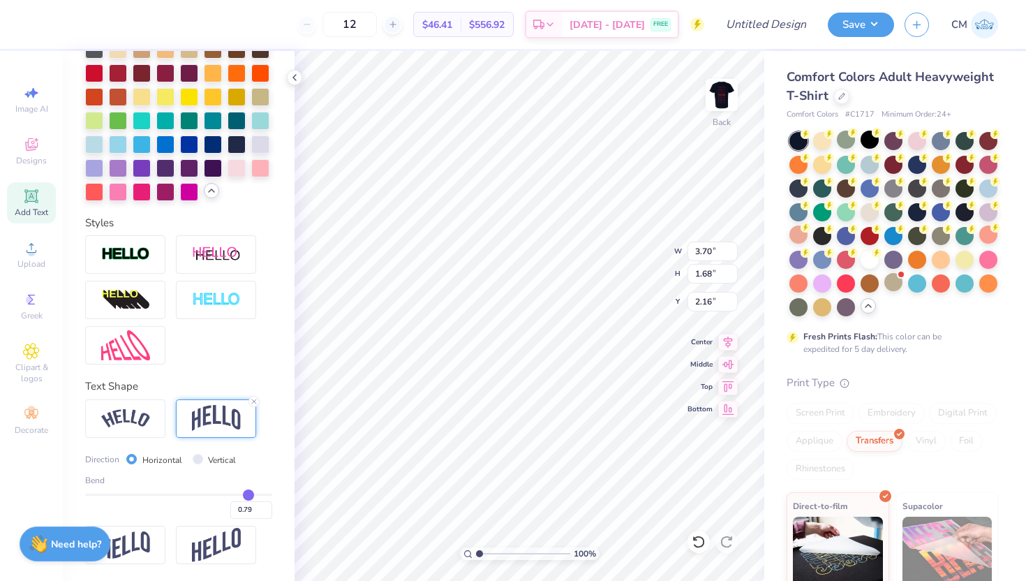
type input "0.8"
type input "0.80"
drag, startPoint x: 239, startPoint y: 496, endPoint x: 249, endPoint y: 497, distance: 9.8
type input "0.8"
click at [249, 496] on input "range" at bounding box center [178, 495] width 187 height 2
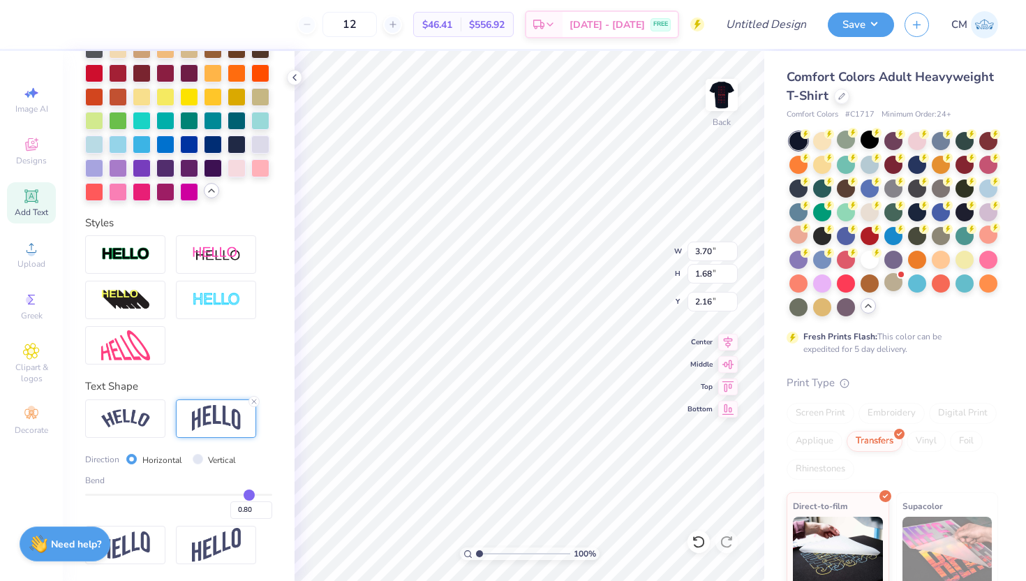
type input "1.89"
type input "2.05"
type input "0.82"
type input "0.83"
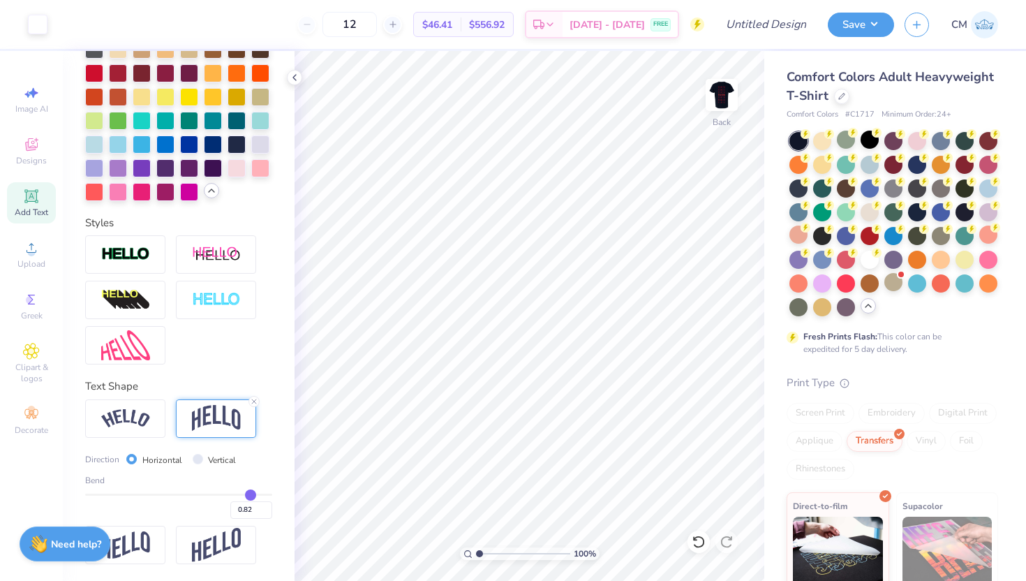
type input "0.83"
type input "0.84"
type input "0.86"
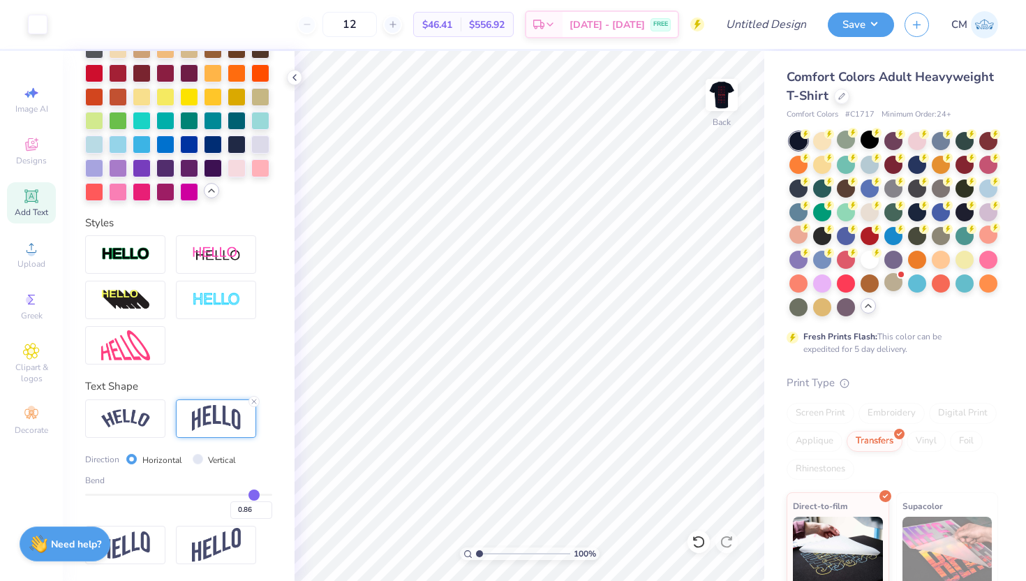
type input "0.88"
type input "0.9"
type input "0.90"
type input "0.91"
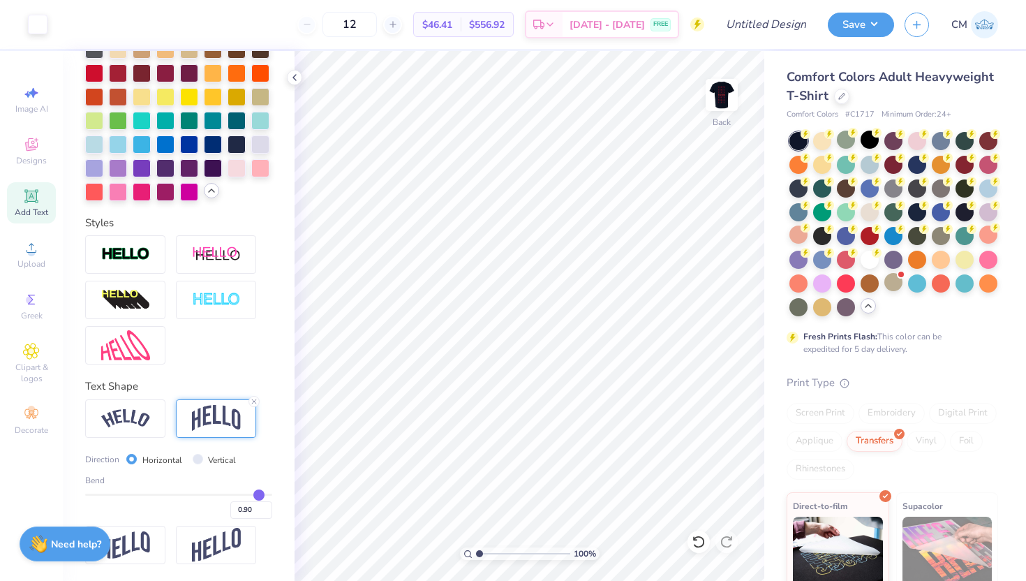
type input "0.91"
type input "0.93"
type input "0.94"
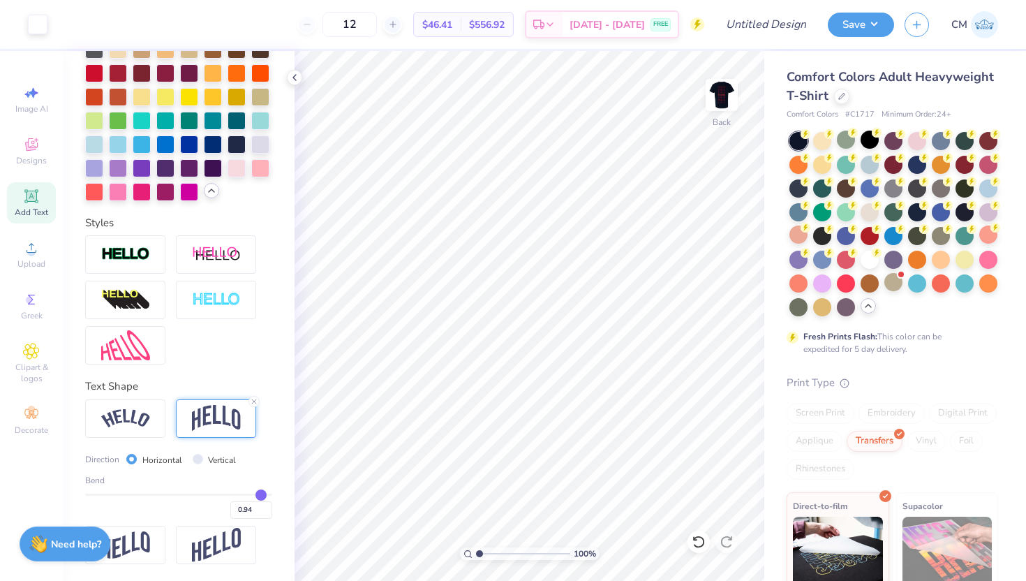
type input "0.95"
type input "0.96"
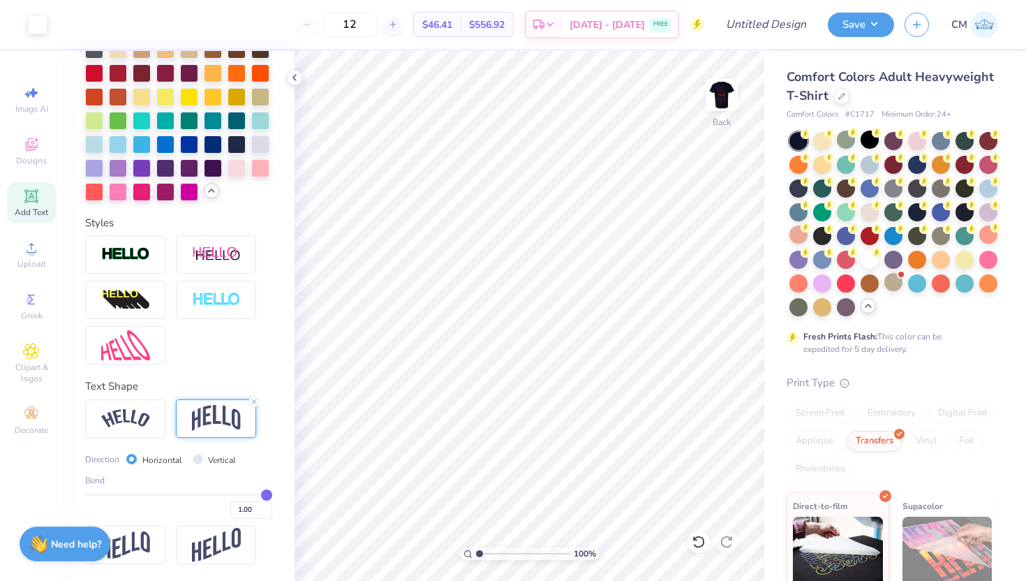
drag, startPoint x: 250, startPoint y: 494, endPoint x: 292, endPoint y: 496, distance: 41.9
click at [292, 496] on div "Personalized Names Personalized Numbers Text Tool Add Font Font Jersey M54 Swit…" at bounding box center [179, 316] width 232 height 530
drag, startPoint x: 267, startPoint y: 496, endPoint x: 228, endPoint y: 497, distance: 39.1
click at [228, 496] on input "range" at bounding box center [178, 495] width 187 height 2
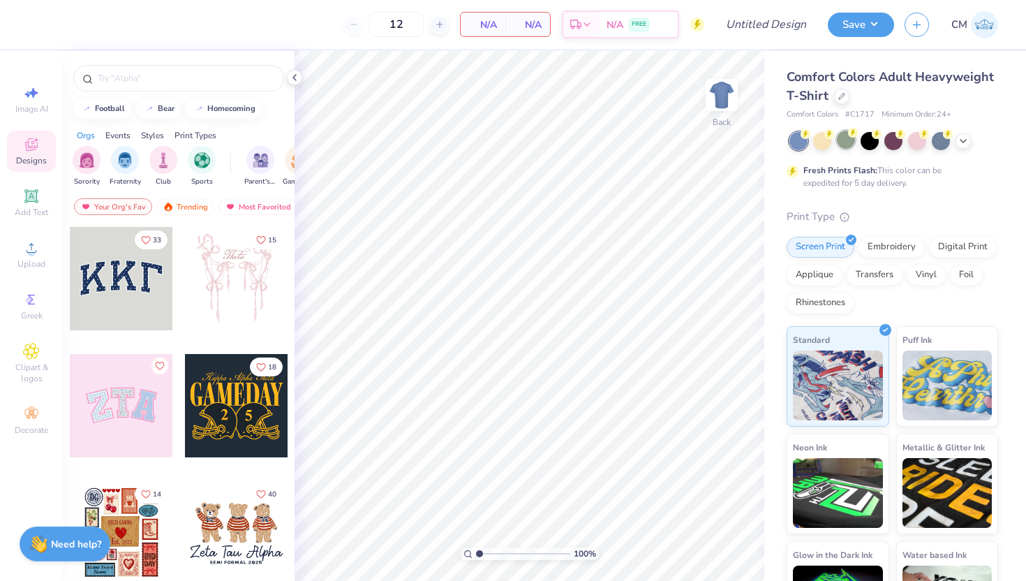
click at [845, 142] on div at bounding box center [846, 140] width 18 height 18
click at [731, 89] on img at bounding box center [722, 95] width 56 height 56
click at [153, 74] on input "text" at bounding box center [185, 78] width 179 height 14
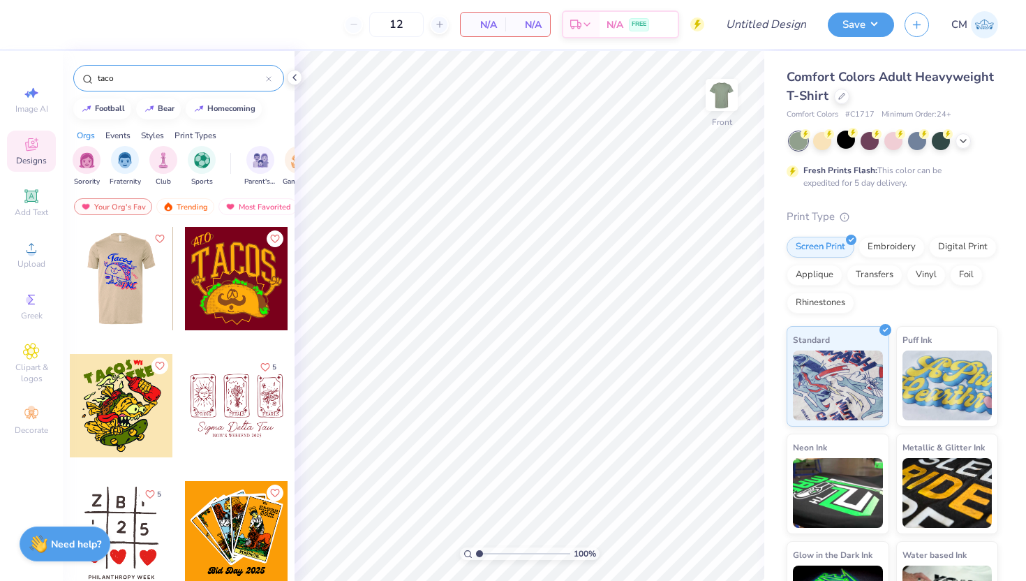
type input "taco"
click at [128, 305] on div at bounding box center [120, 278] width 103 height 103
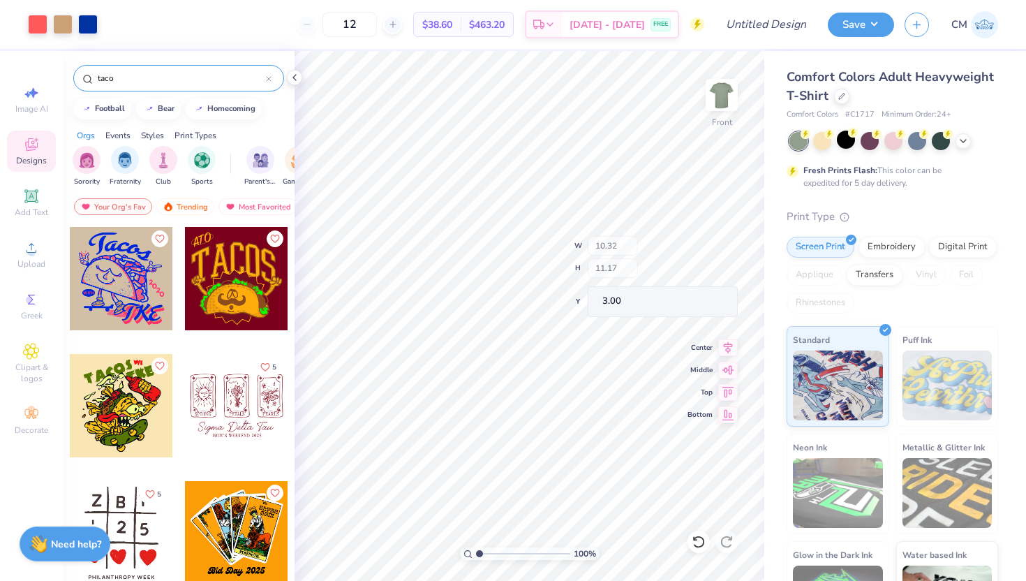
type input "10.02"
type input "7.53"
type input "5.39"
type input "13.75"
type input "0.55"
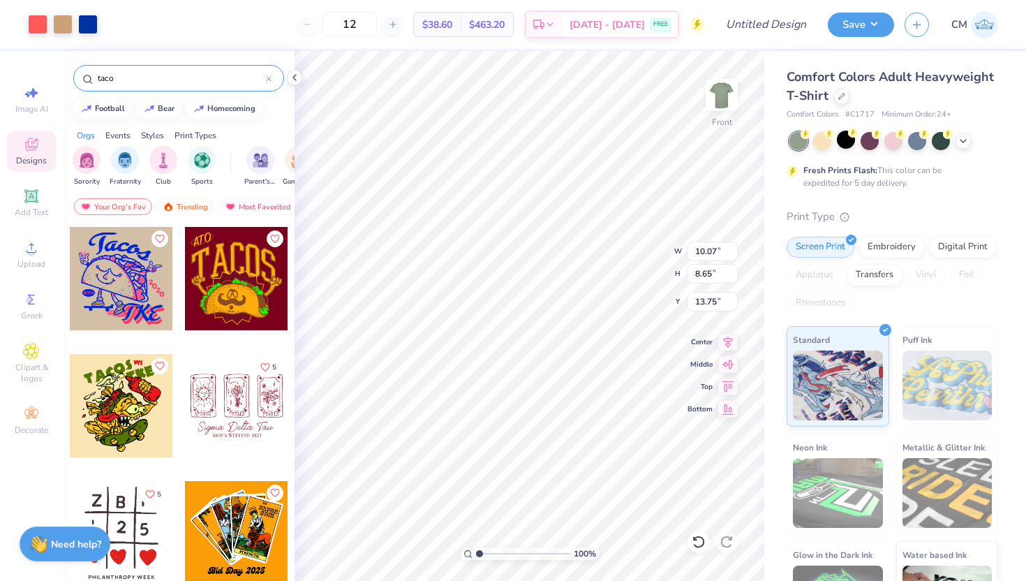
type input "0.64"
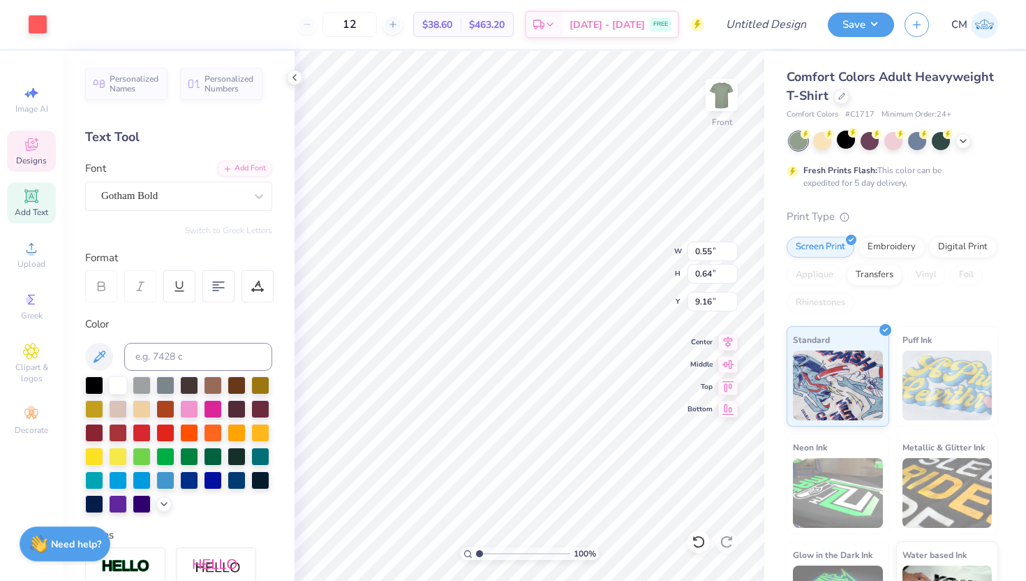
type input "9.19"
type input "0.91"
type input "1.15"
type input "8.68"
type input "5.24"
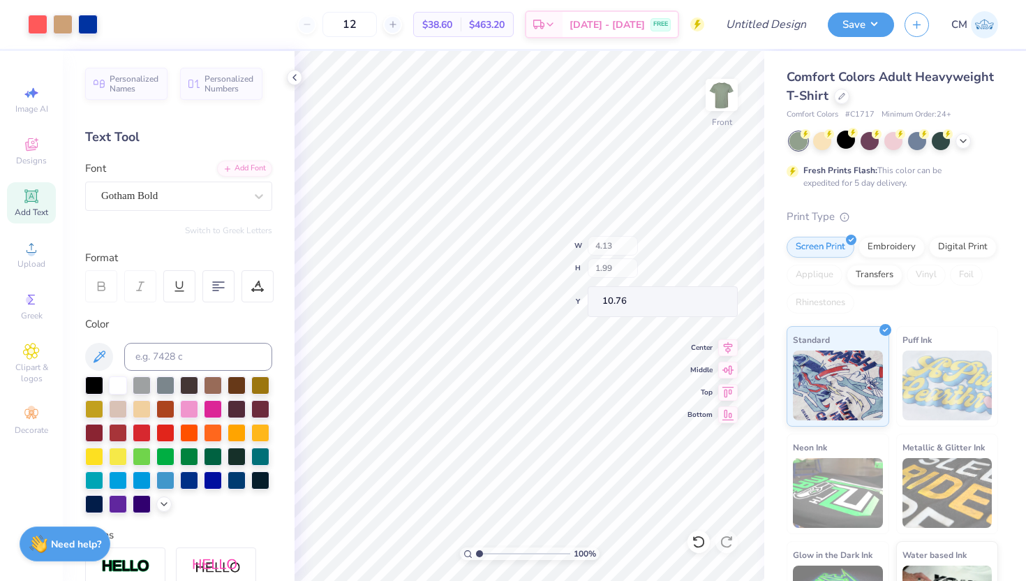
type input "10.76"
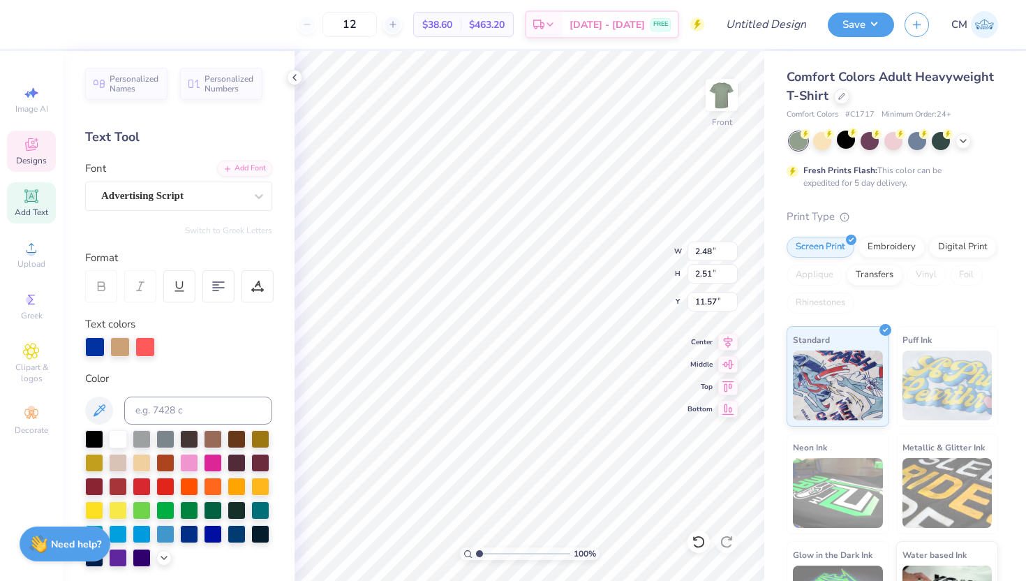
type input "11.57"
type input "1.85"
type input "2.33"
type input "11.75"
type input "11.57"
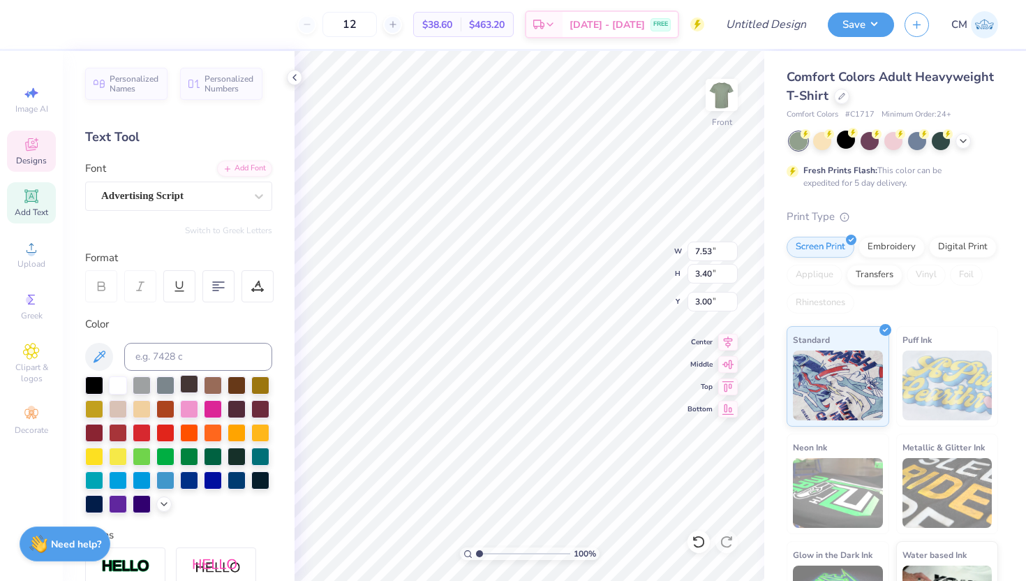
click at [191, 384] on div at bounding box center [189, 384] width 18 height 18
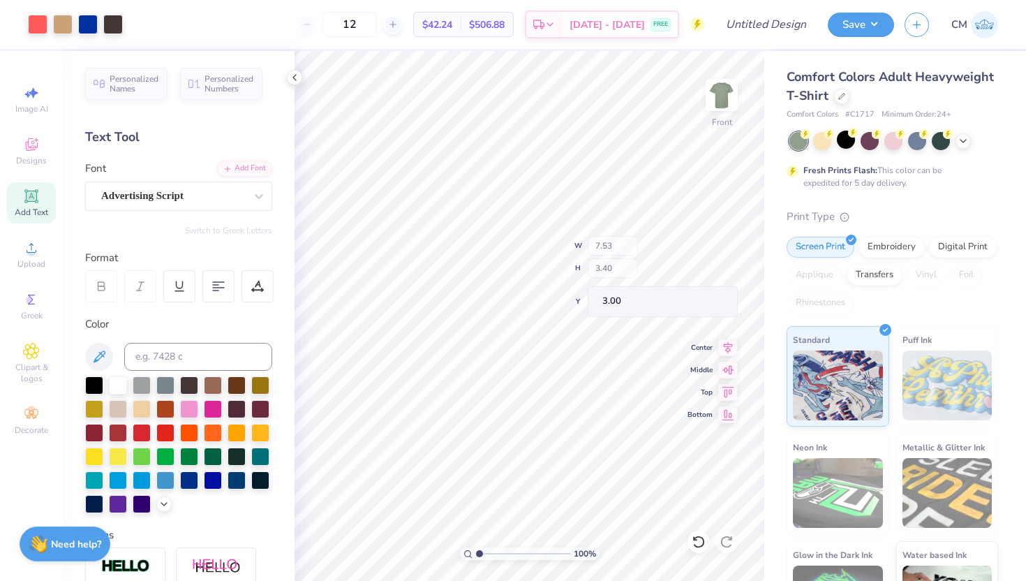
type input "10.07"
type input "8.01"
type input "5.24"
click at [67, 24] on div at bounding box center [63, 23] width 20 height 20
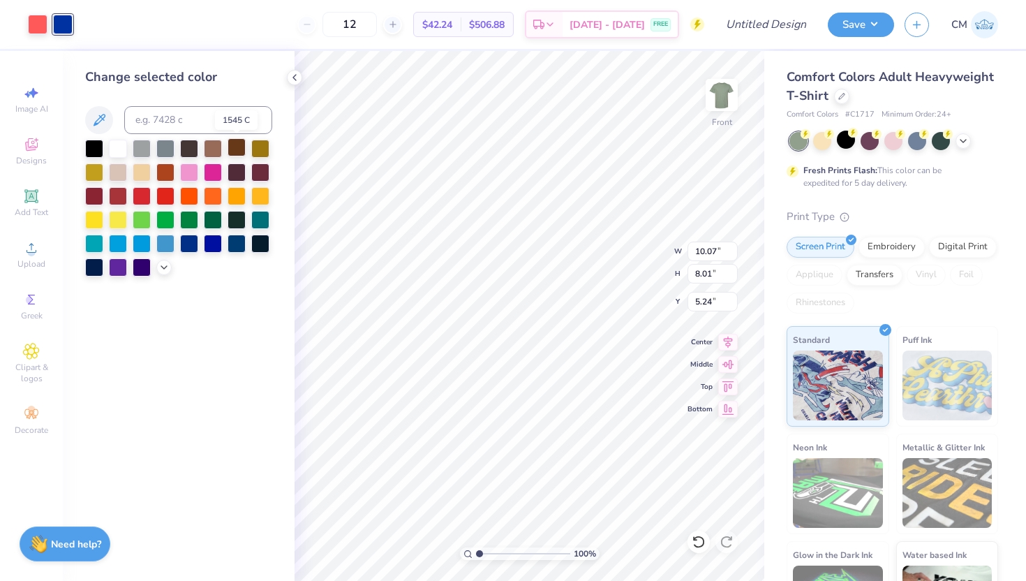
click at [239, 149] on div at bounding box center [237, 147] width 18 height 18
click at [33, 25] on div at bounding box center [38, 23] width 20 height 20
click at [261, 150] on div at bounding box center [260, 147] width 18 height 18
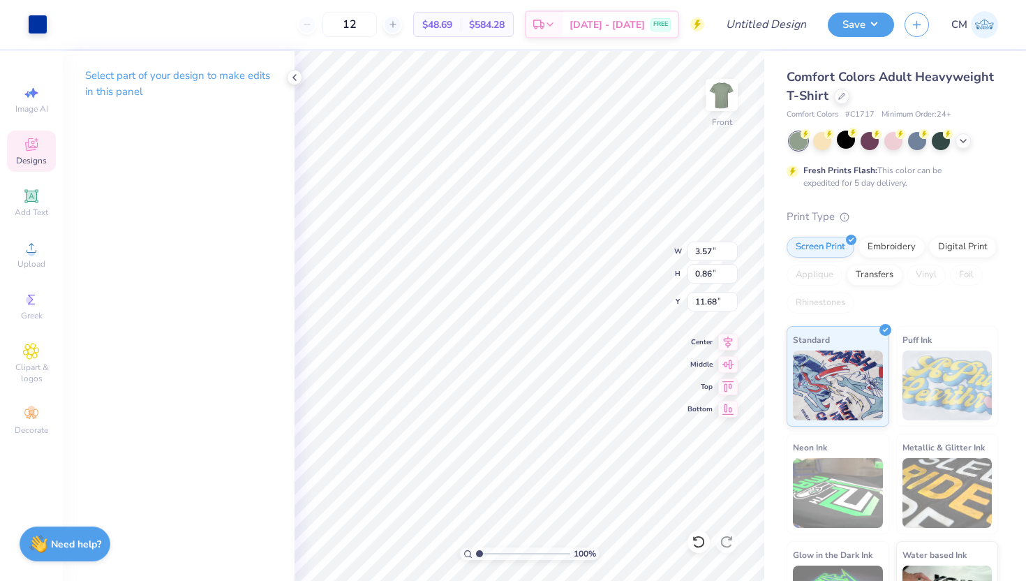
type input "11.75"
click at [32, 22] on div at bounding box center [38, 23] width 20 height 20
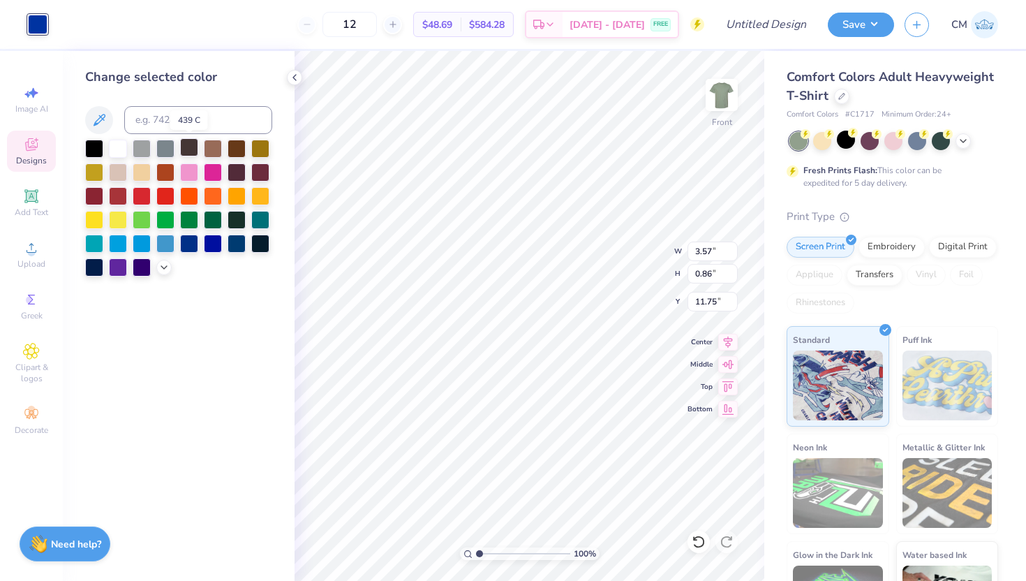
click at [194, 149] on div at bounding box center [189, 147] width 18 height 18
click at [237, 175] on div at bounding box center [237, 171] width 18 height 18
click at [100, 124] on icon at bounding box center [99, 120] width 17 height 17
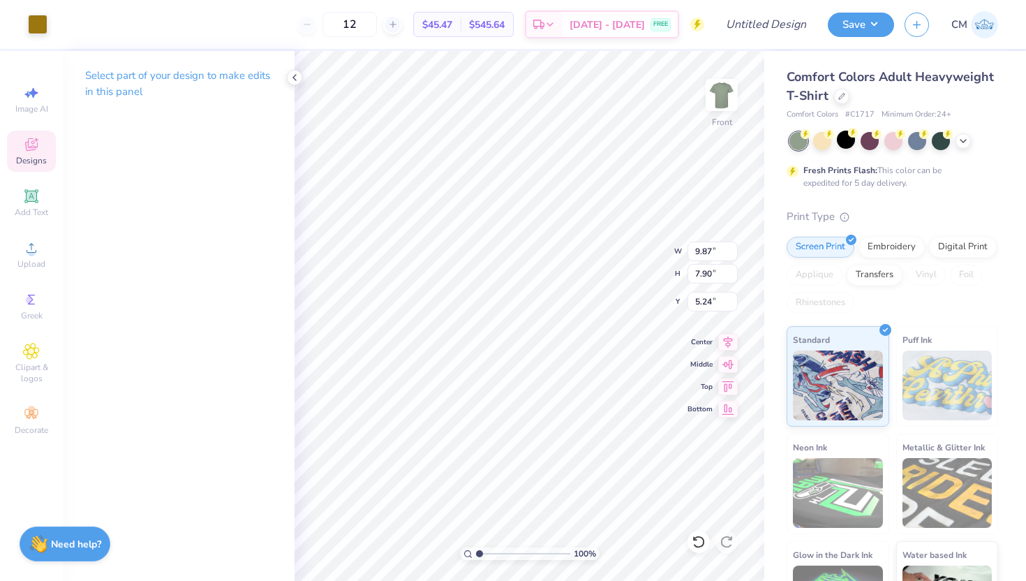
type input "10.14"
type input "3.00"
type input "7.53"
type input "3.40"
type input "-0.21"
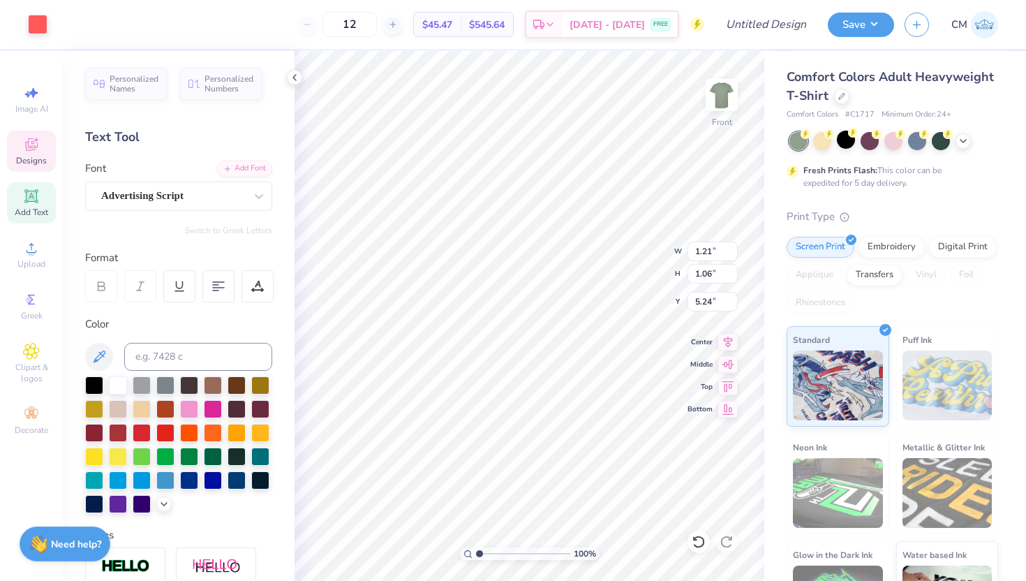
type input "6.91"
type input "7.53"
type input "3.40"
type input "2.70"
click at [33, 23] on div at bounding box center [38, 23] width 20 height 20
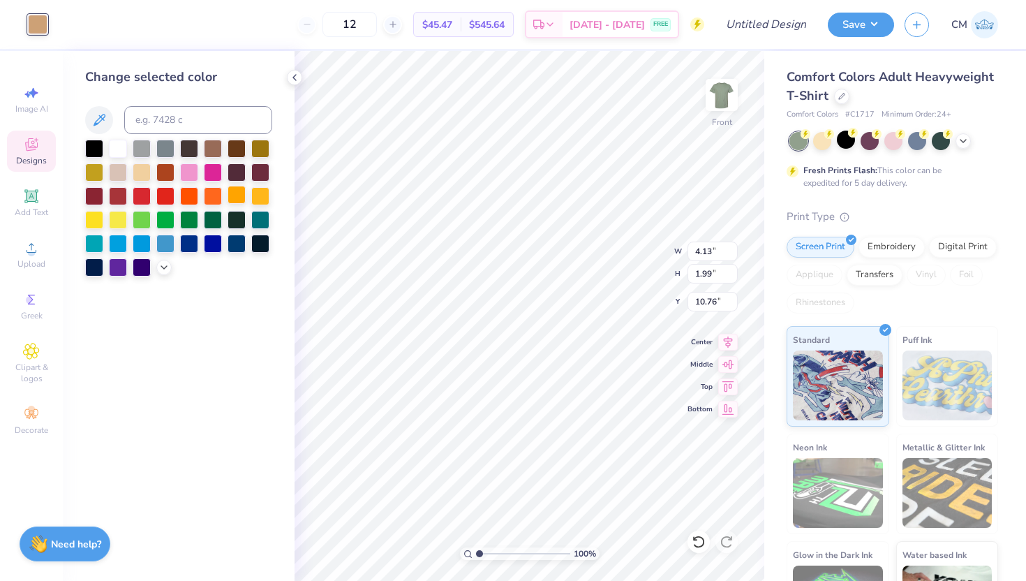
click at [242, 198] on div at bounding box center [237, 195] width 18 height 18
type input "1.21"
type input "1.06"
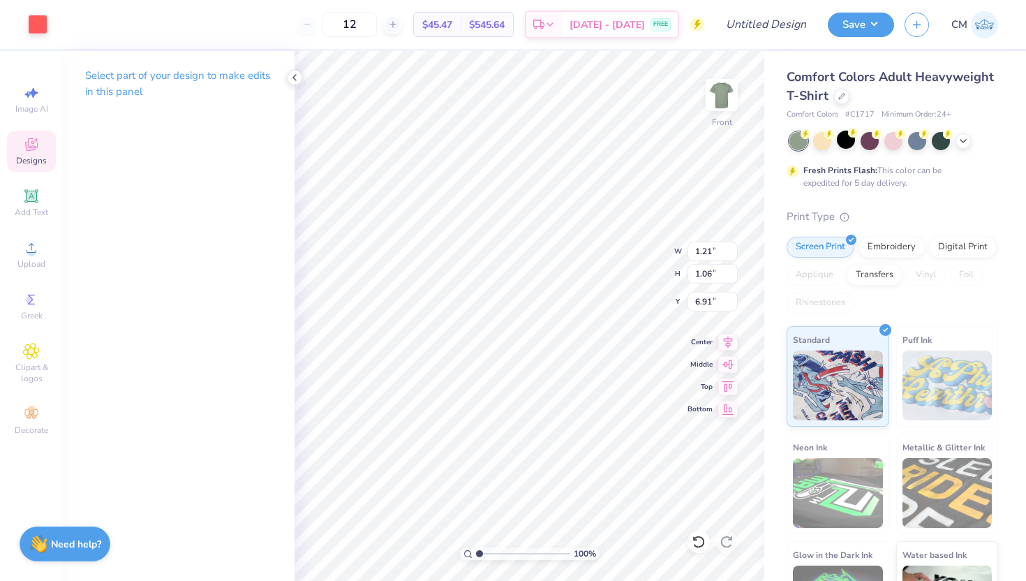
type input "6.92"
click at [38, 22] on div at bounding box center [38, 23] width 20 height 20
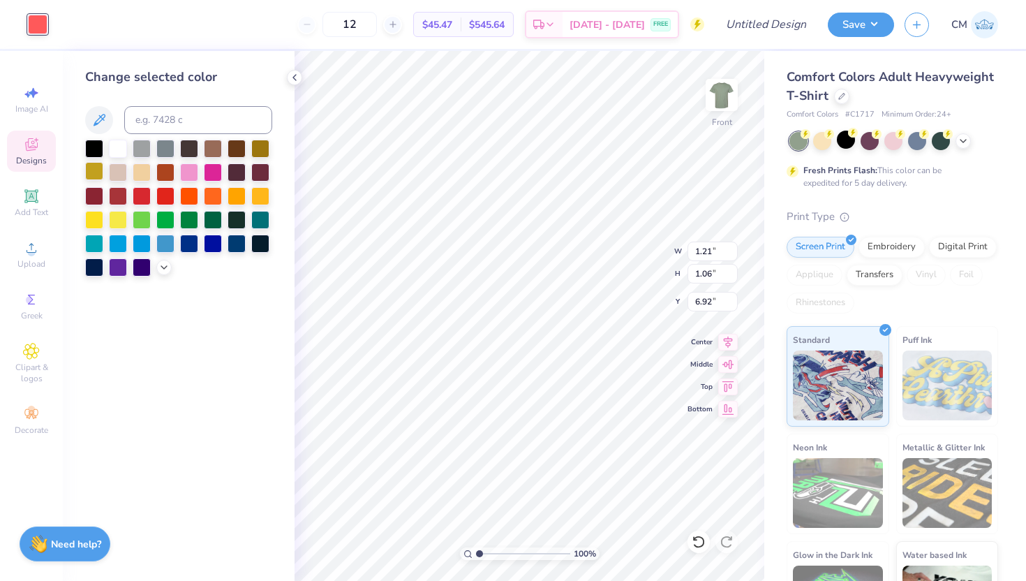
click at [94, 172] on div at bounding box center [94, 171] width 18 height 18
click at [166, 266] on icon at bounding box center [163, 265] width 11 height 11
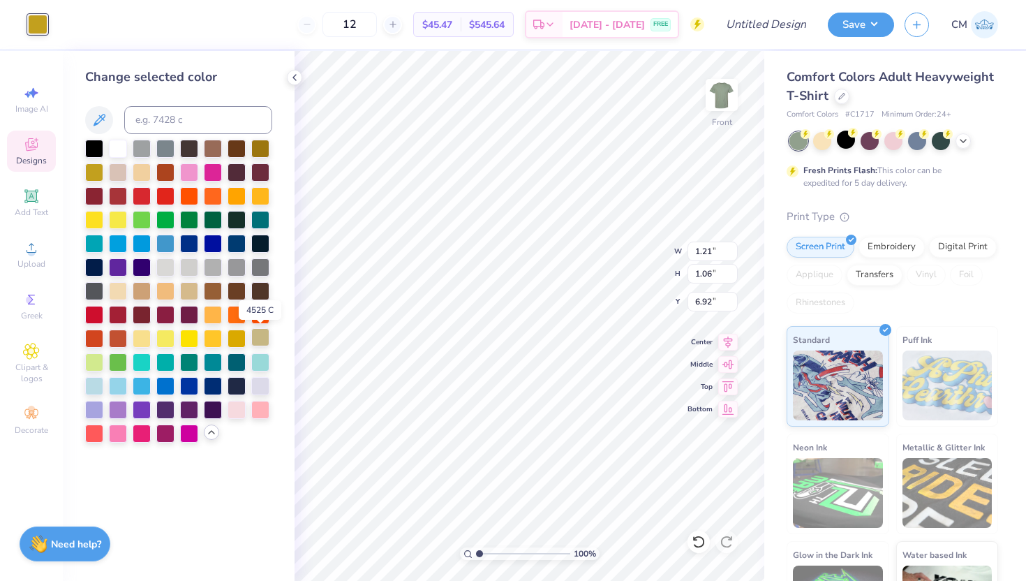
click at [254, 339] on div at bounding box center [260, 337] width 18 height 18
click at [98, 362] on div at bounding box center [94, 361] width 18 height 18
click at [257, 196] on div at bounding box center [260, 195] width 18 height 18
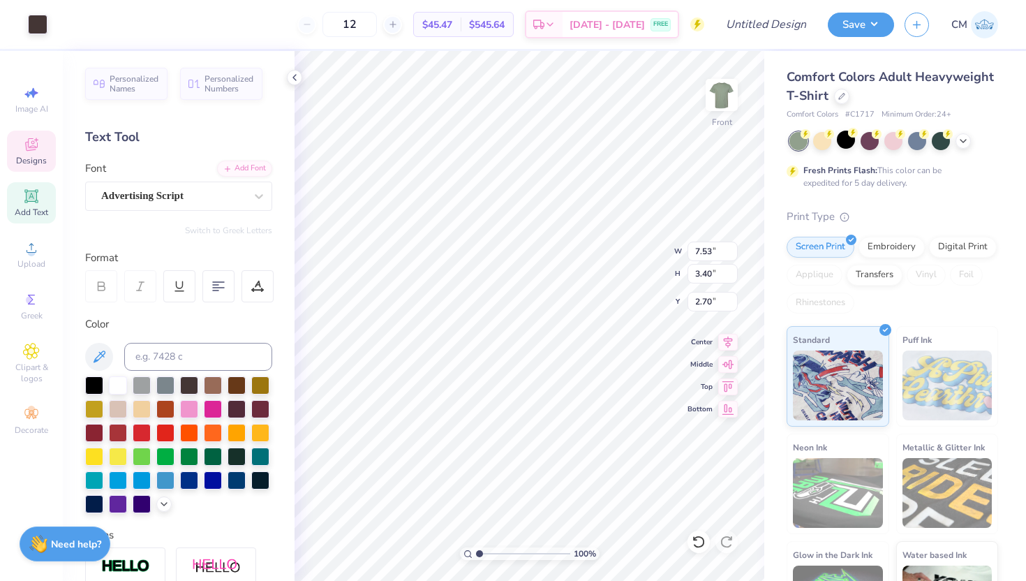
type input "2.71"
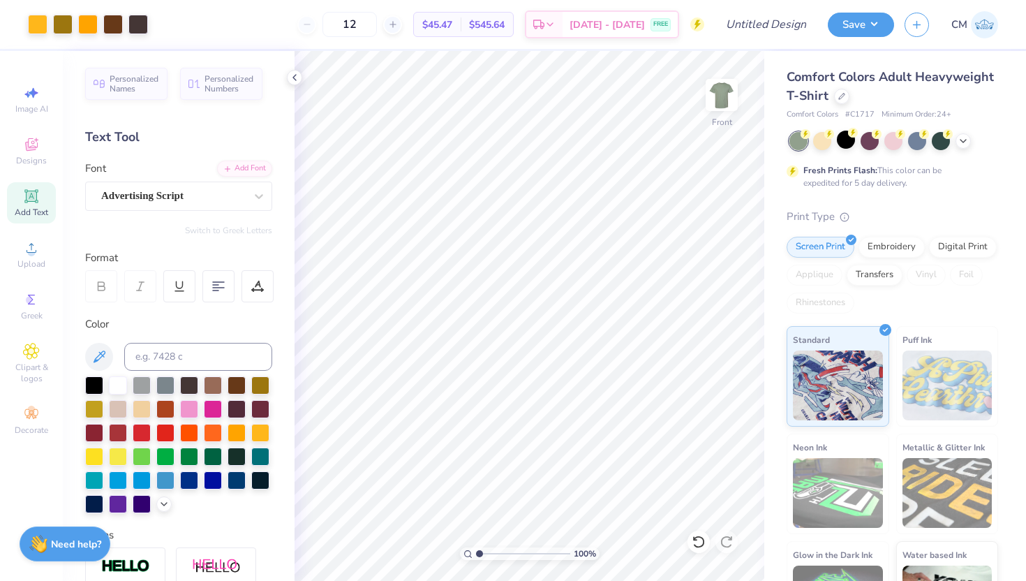
click at [22, 212] on span "Add Text" at bounding box center [32, 212] width 34 height 11
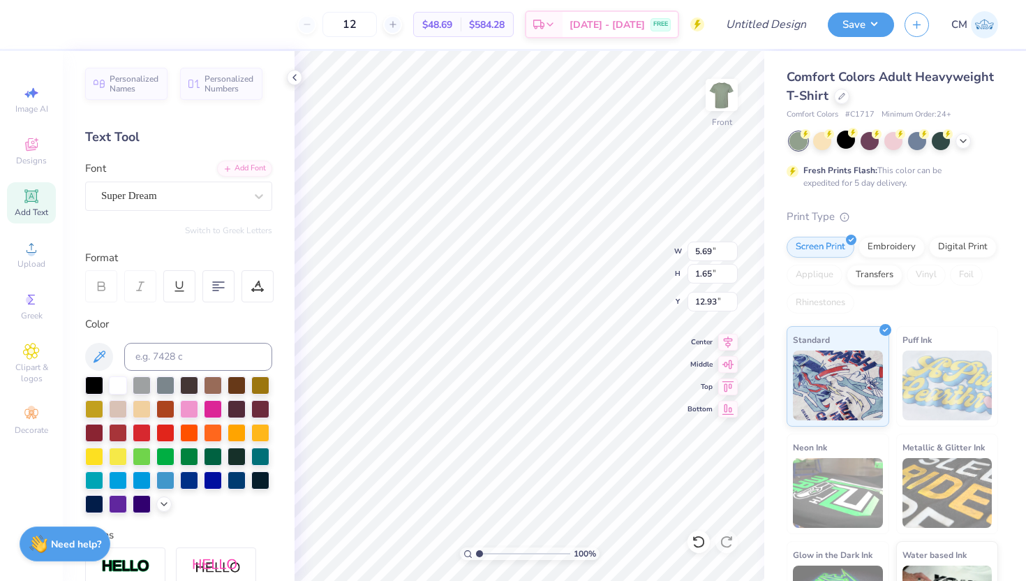
scroll to position [0, 1]
type textarea "[PERSON_NAME]"
type input "7.53"
type input "3.40"
type input "2.71"
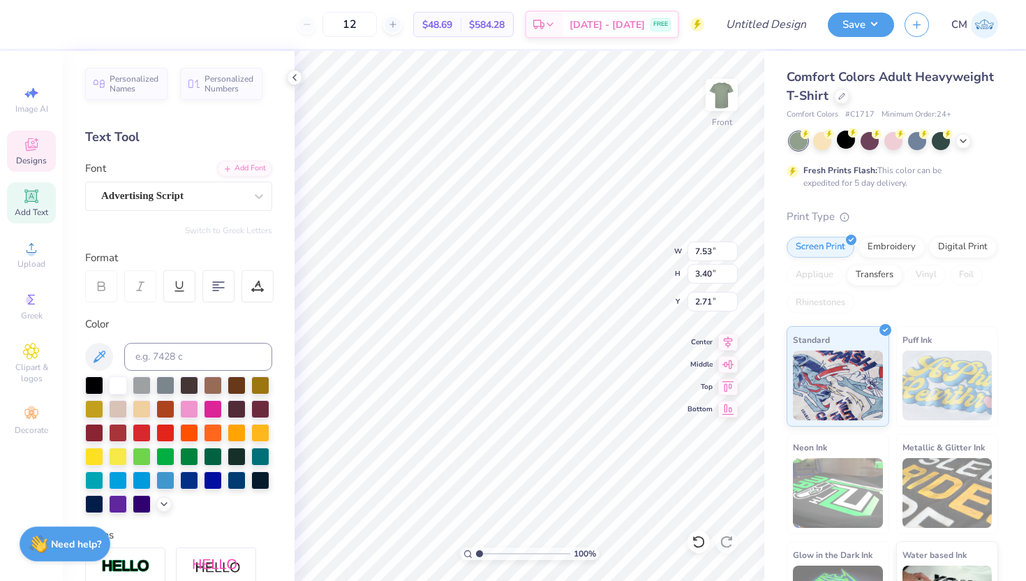
scroll to position [1, 0]
type textarea "Taco"
click at [184, 200] on div "Super Dream" at bounding box center [173, 196] width 147 height 22
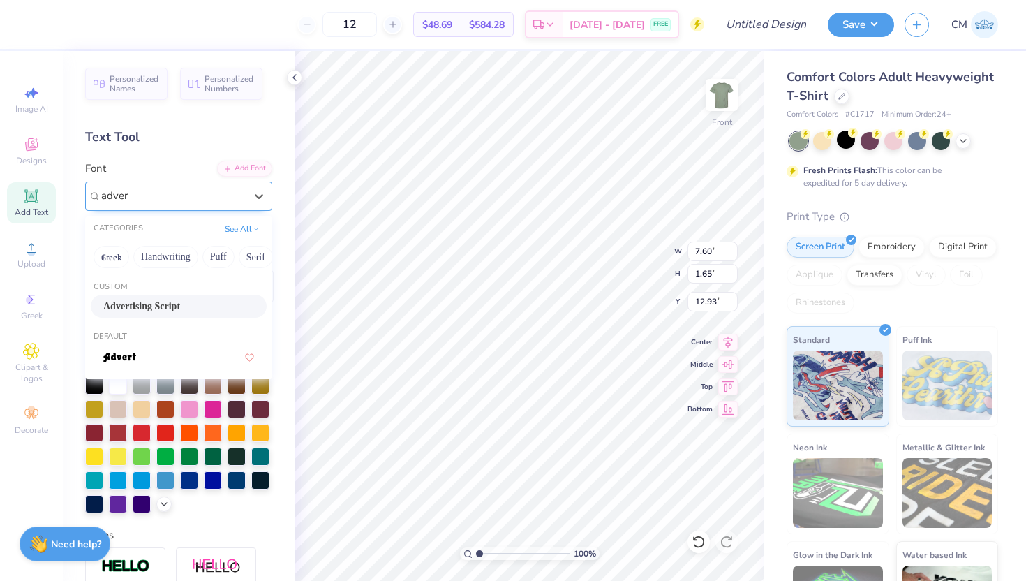
click at [175, 309] on div "Advertising Script" at bounding box center [178, 306] width 151 height 15
type input "adver"
type input "5.99"
type input "2.11"
type input "12.69"
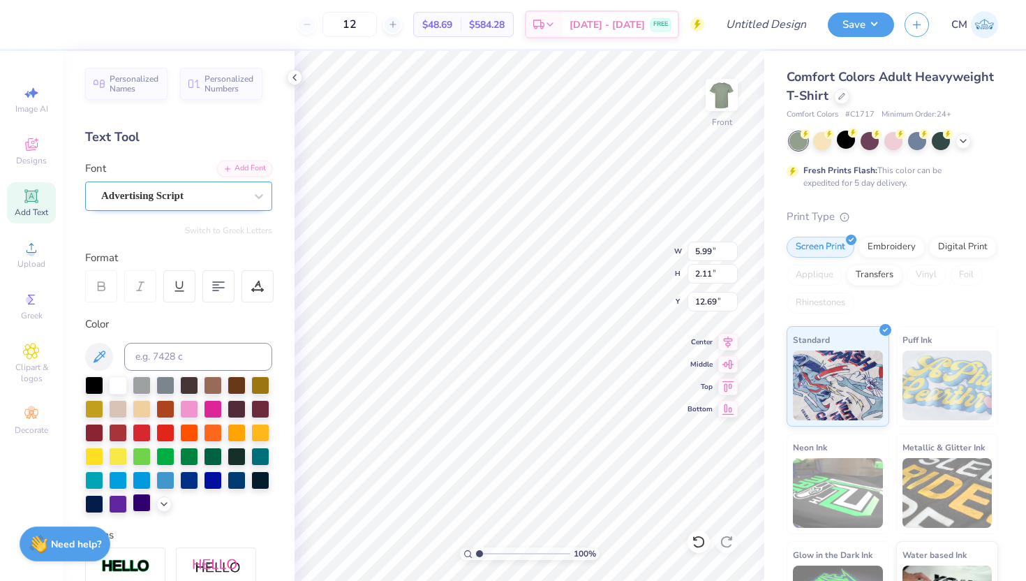
scroll to position [82, 0]
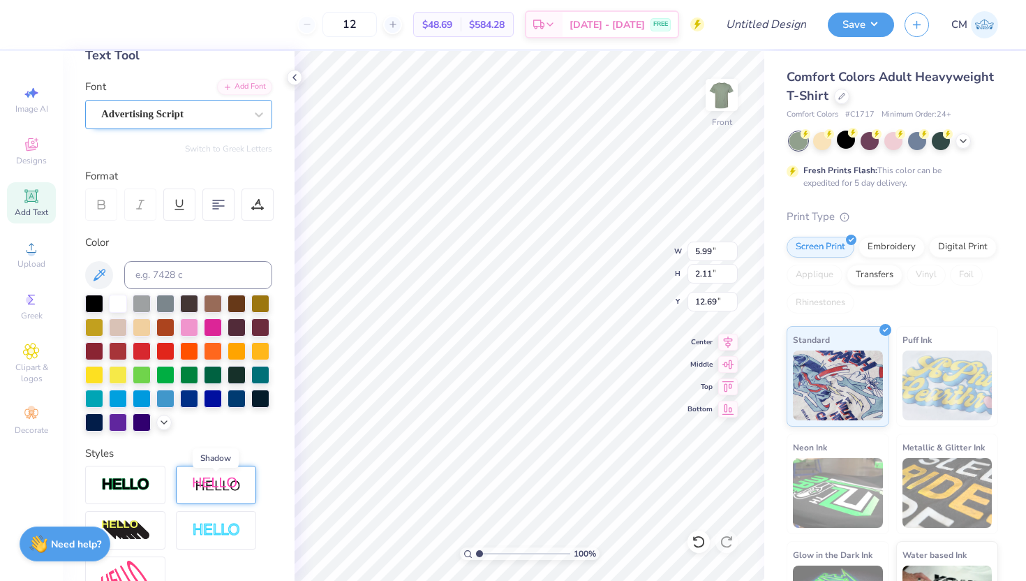
click at [202, 491] on img at bounding box center [216, 484] width 49 height 17
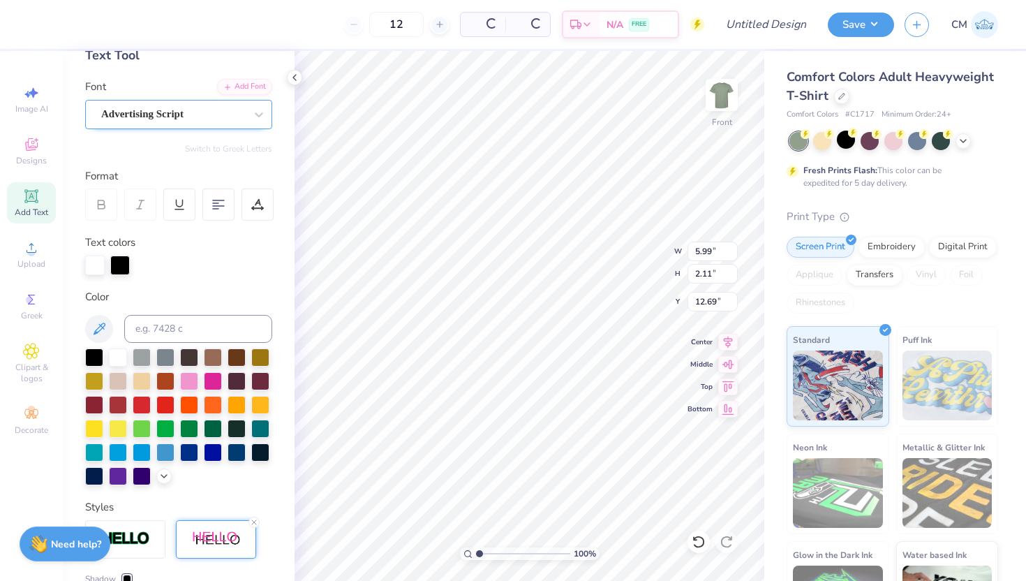
type input "7.19"
type input "2.32"
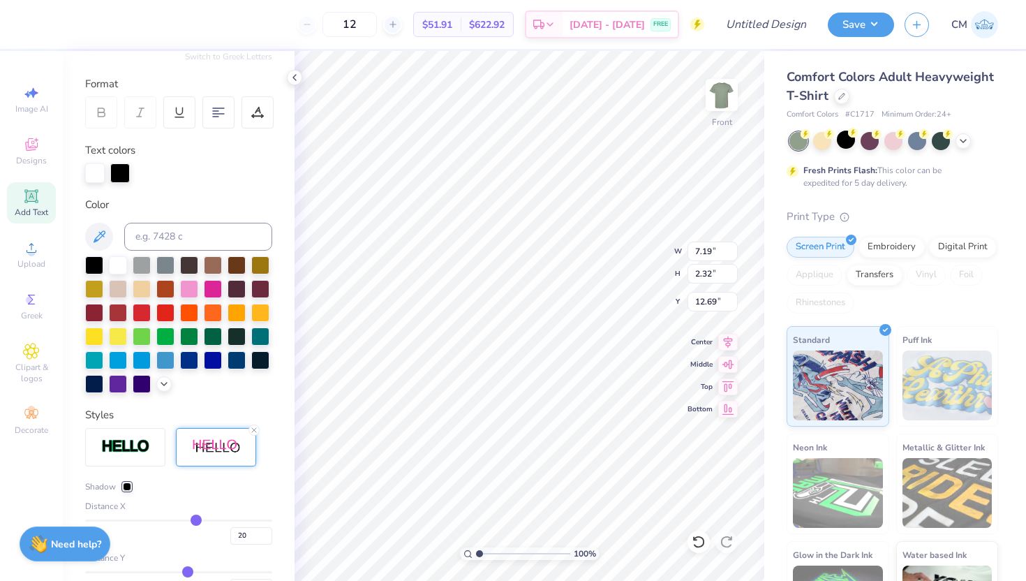
scroll to position [175, 0]
click at [254, 430] on icon at bounding box center [254, 429] width 8 height 8
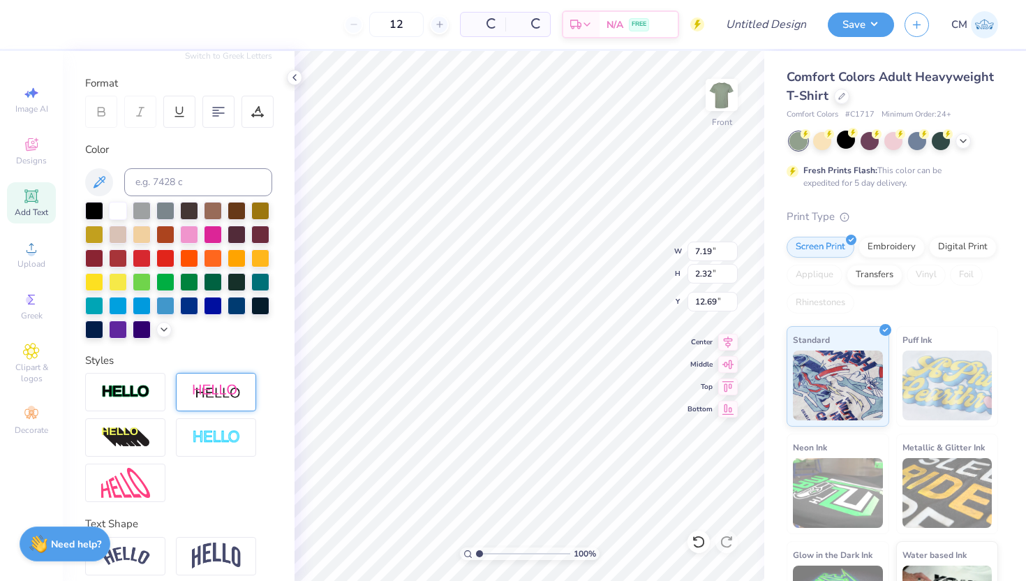
type input "5.99"
type input "2.11"
click at [235, 210] on div at bounding box center [237, 209] width 18 height 18
click at [191, 217] on div at bounding box center [189, 209] width 18 height 18
type input "12.19"
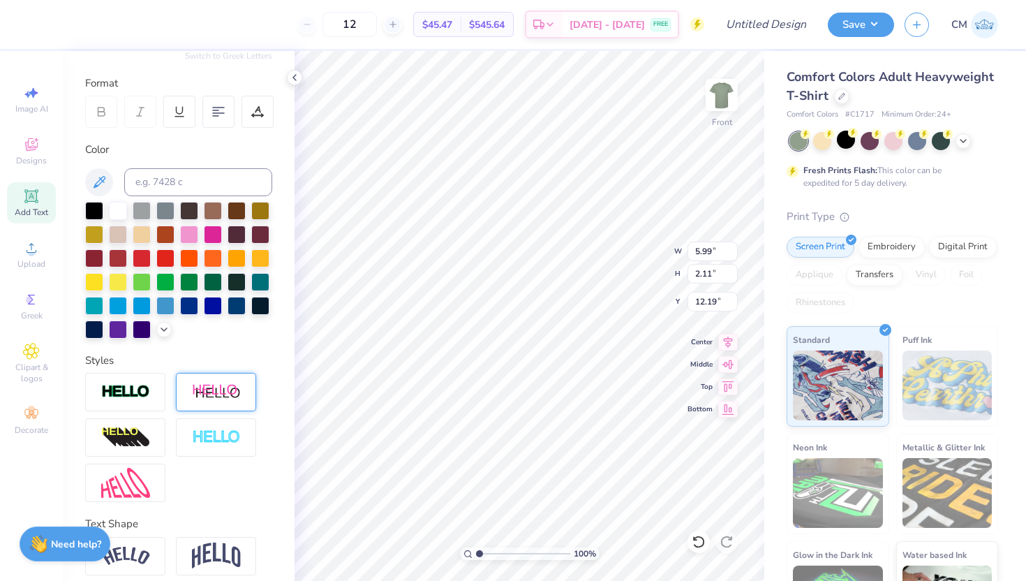
type input "7.48"
type input "2.63"
type input "13.14"
type input "11.82"
type input "11.75"
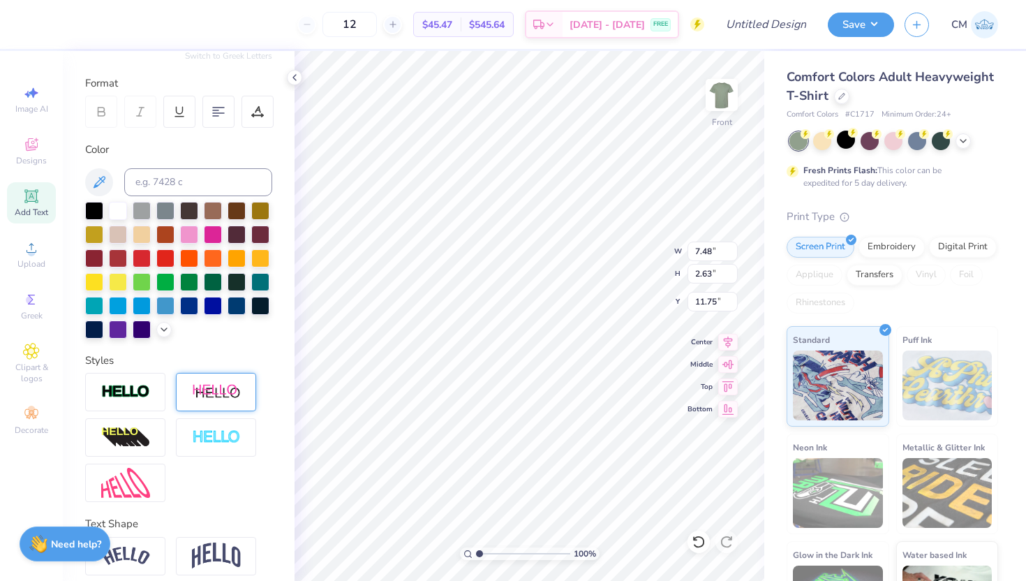
type input "6.91"
type input "2.43"
type input "11.95"
type input "11.75"
type input "8.29"
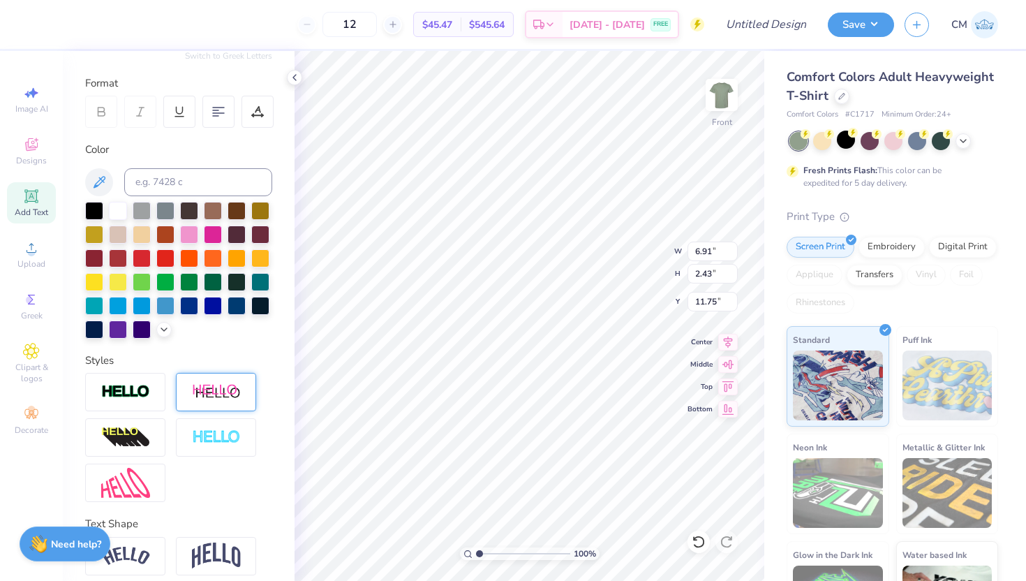
type input "2.92"
type input "5.31"
type input "1.21"
type input "1.06"
type input "6.87"
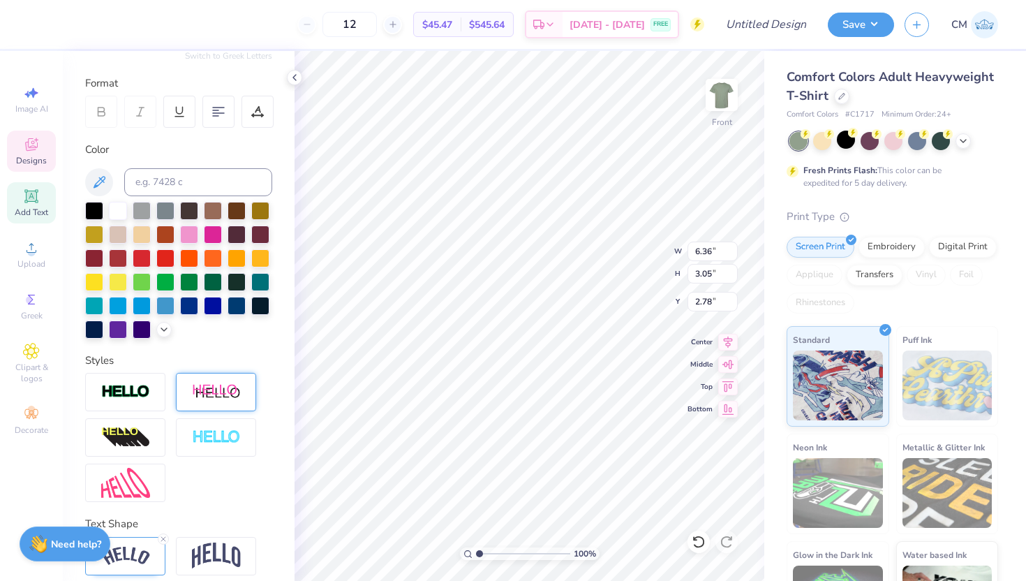
type input "2.73"
type input "6.21"
type input "3.37"
type input "2.64"
type input "5.22"
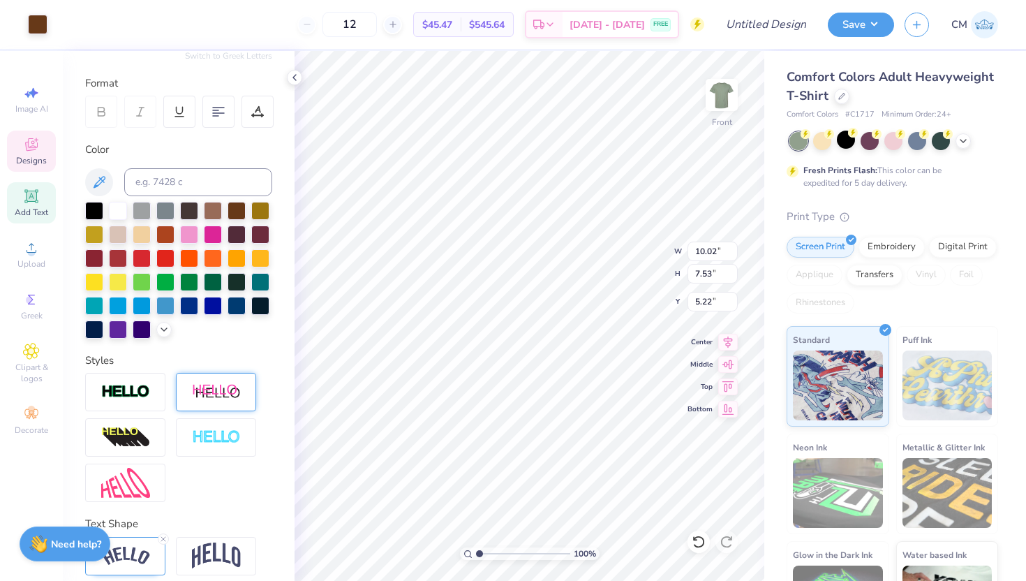
type input "9.87"
type input "7.90"
type input "5.31"
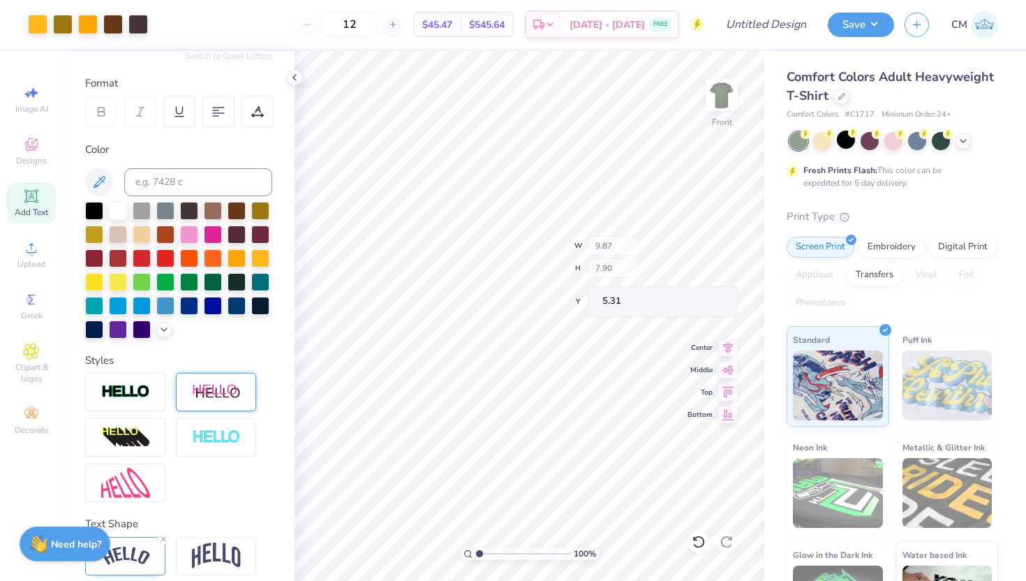
type input "10.44"
type input "7.99"
type input "5.22"
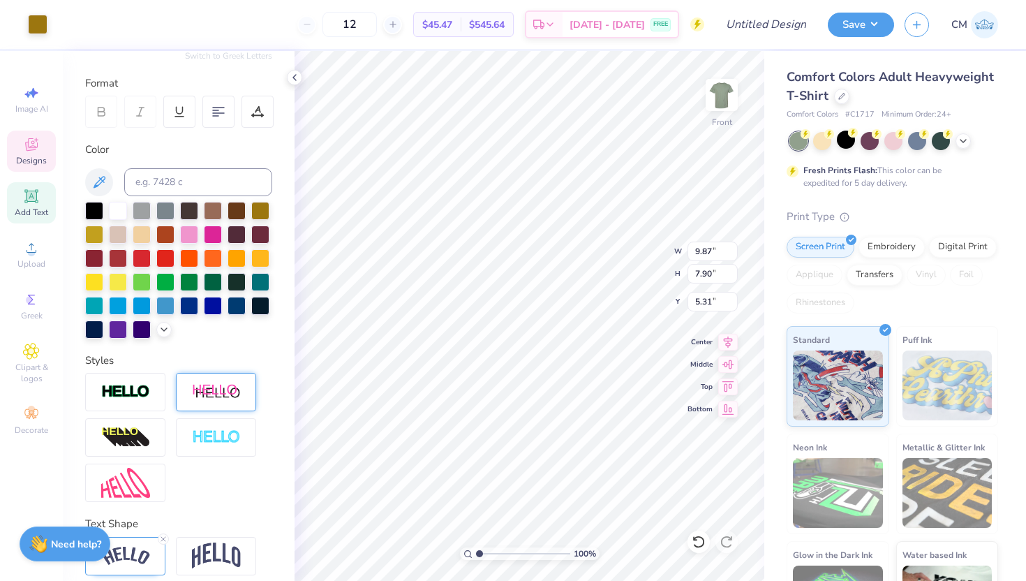
type input "10.02"
type input "7.53"
type input "5.09"
type input "10.02"
type input "7.53"
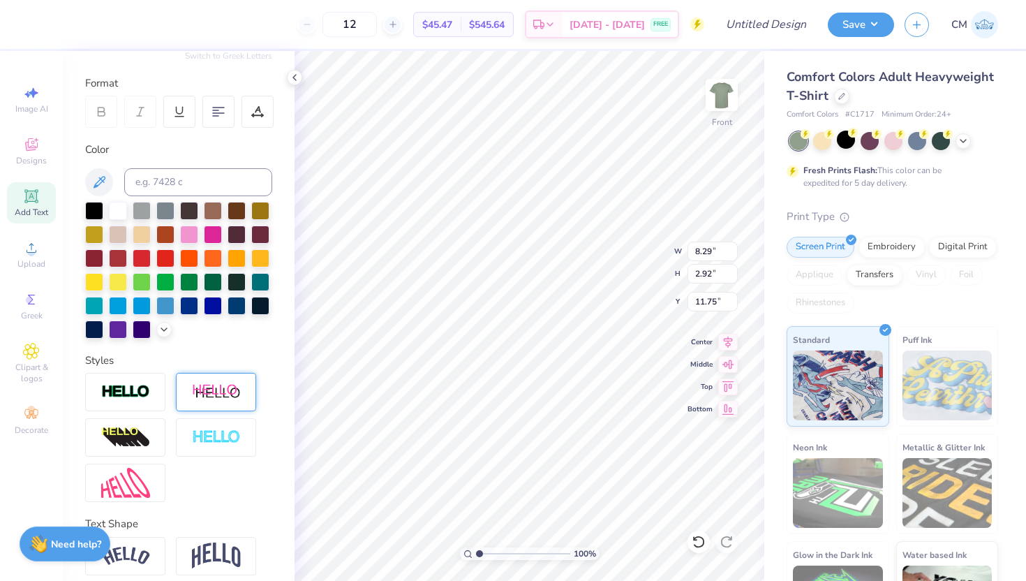
type input "5.09"
type input "8.29"
type input "2.92"
type input "11.75"
type input "5.32"
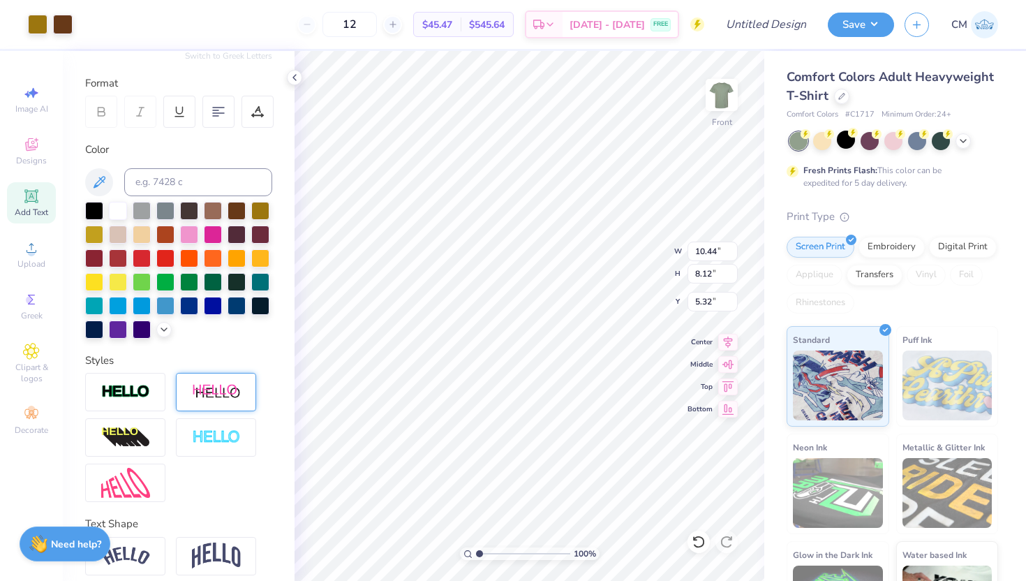
type input "8.29"
type input "2.92"
type input "16.17"
type input "5.29"
type input "11.96"
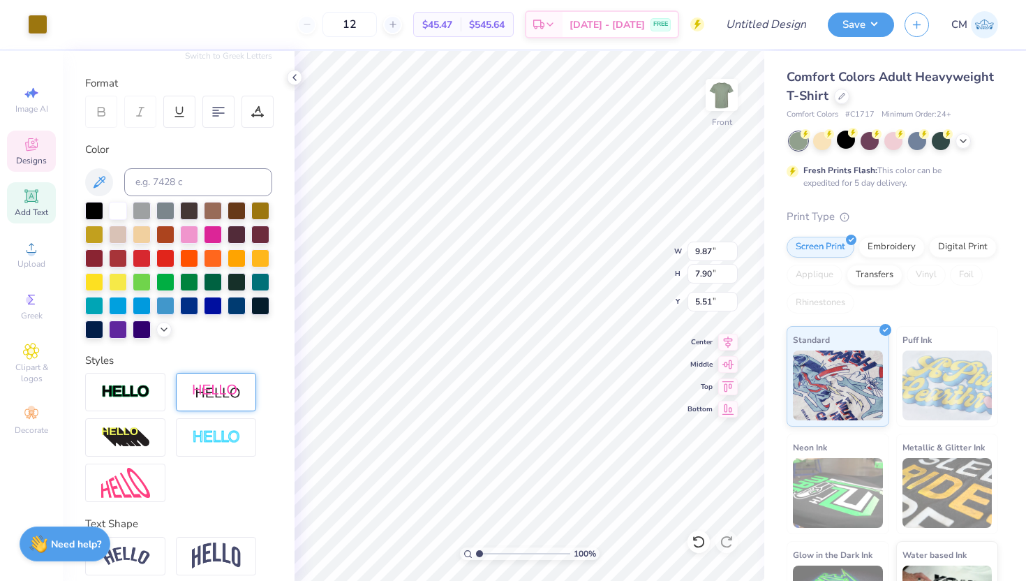
type input "5.29"
type input "1.19"
type input "1.28"
type input "6.81"
type input "4.33"
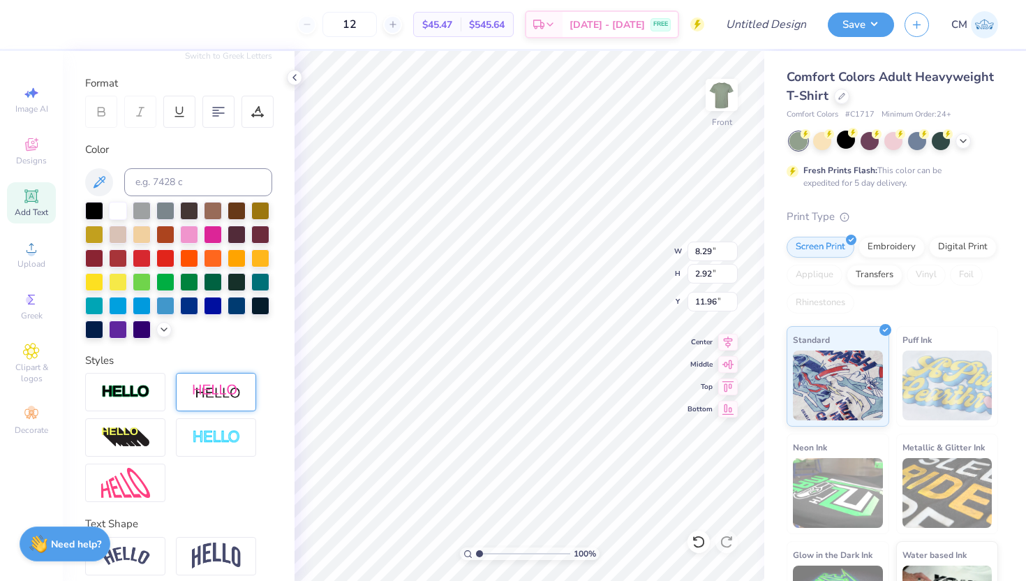
type input "11.96"
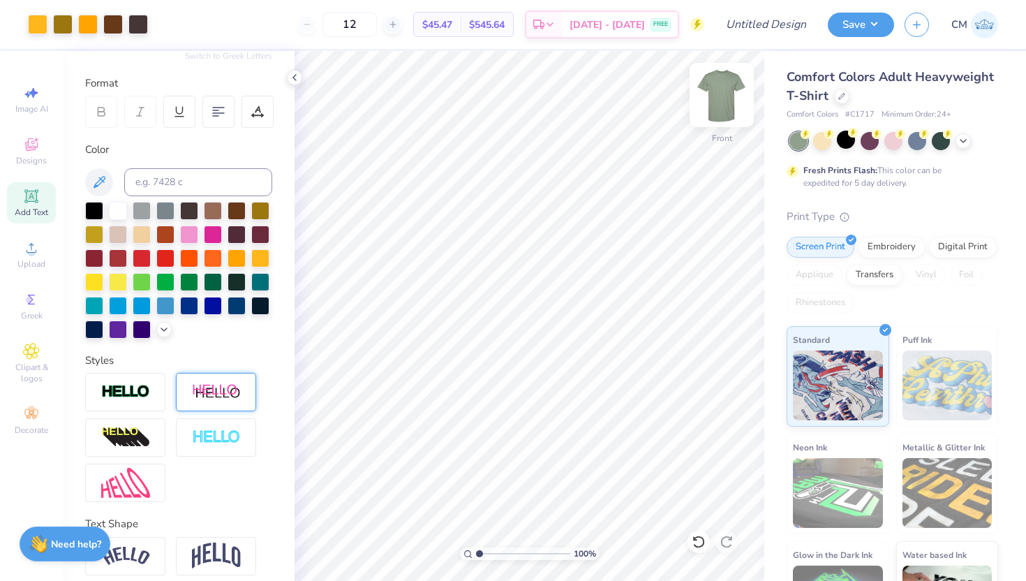
click at [727, 89] on img at bounding box center [722, 95] width 56 height 56
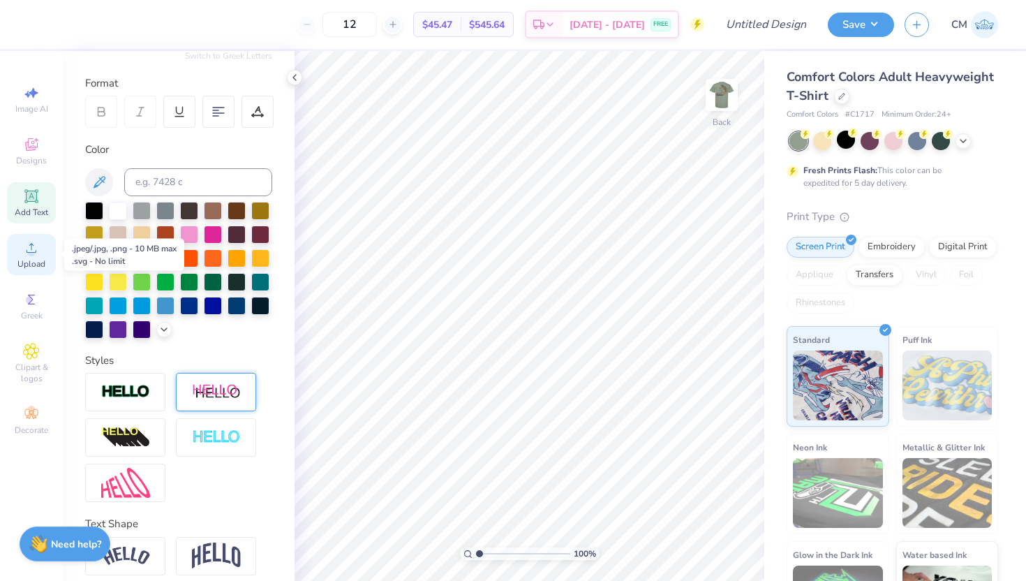
click at [29, 256] on icon at bounding box center [31, 247] width 17 height 17
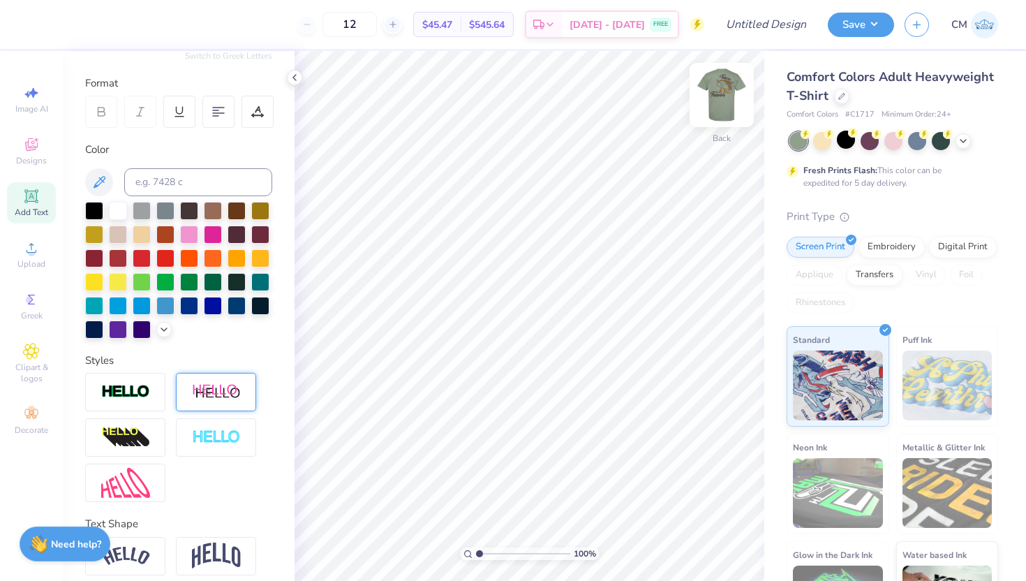
click at [727, 86] on img at bounding box center [722, 95] width 56 height 56
click at [730, 91] on img at bounding box center [722, 95] width 56 height 56
